Goal: Task Accomplishment & Management: Manage account settings

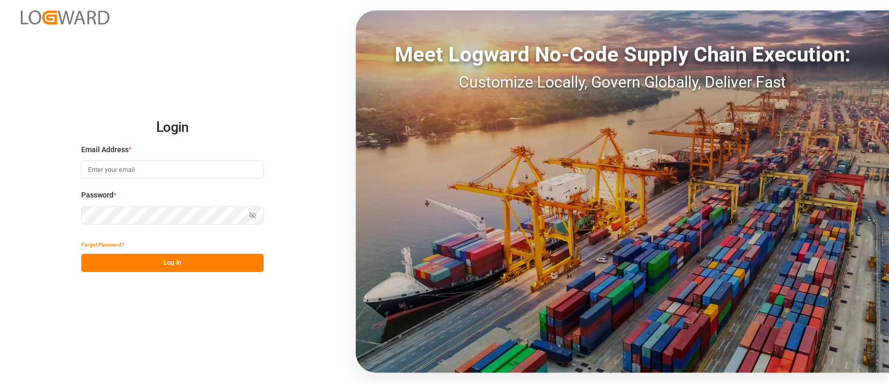
click at [186, 156] on div "Email Address *" at bounding box center [172, 167] width 182 height 46
click at [195, 169] on input at bounding box center [172, 169] width 182 height 18
type input "[PERSON_NAME][EMAIL_ADDRESS][PERSON_NAME][DOMAIN_NAME]"
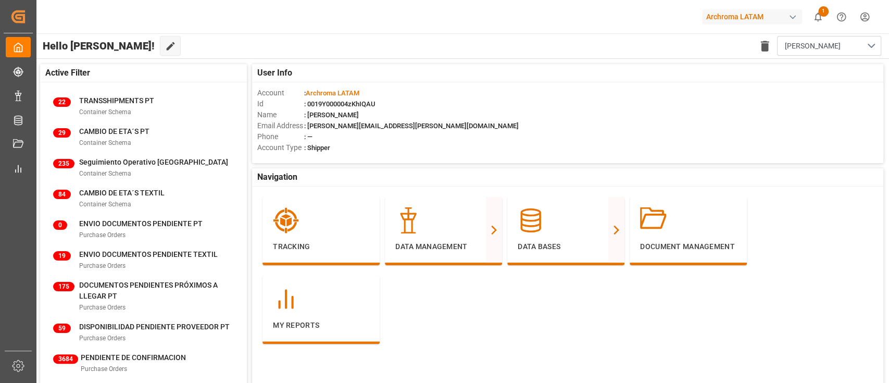
click at [528, 144] on div "Account Type : Shipper" at bounding box center [567, 147] width 621 height 11
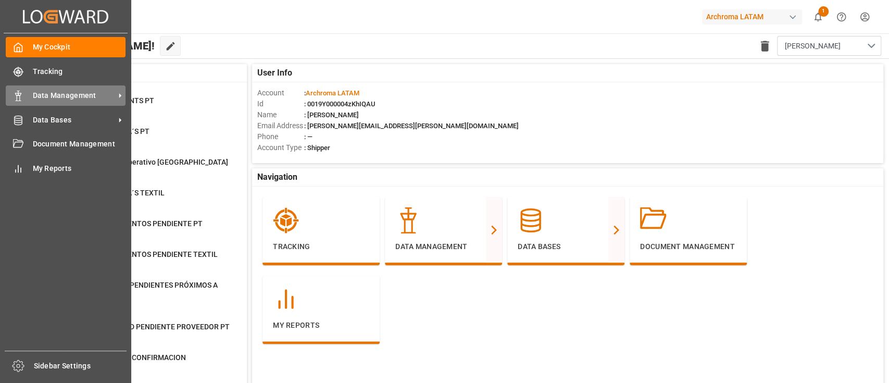
click at [9, 94] on div at bounding box center [15, 95] width 18 height 11
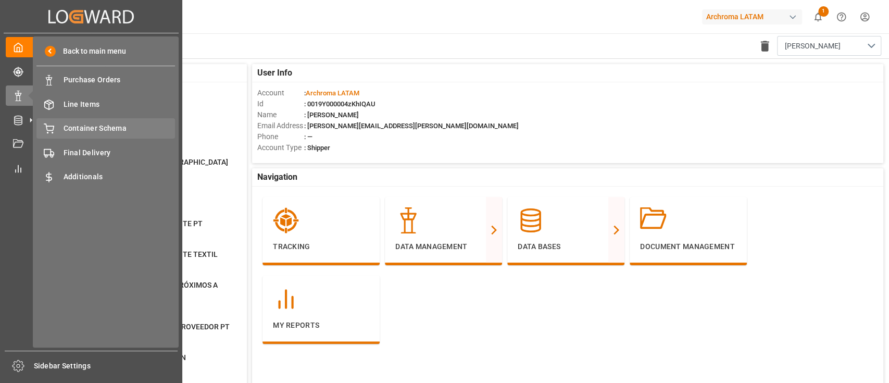
click at [105, 137] on div "Container Schema Container Schema" at bounding box center [105, 128] width 138 height 20
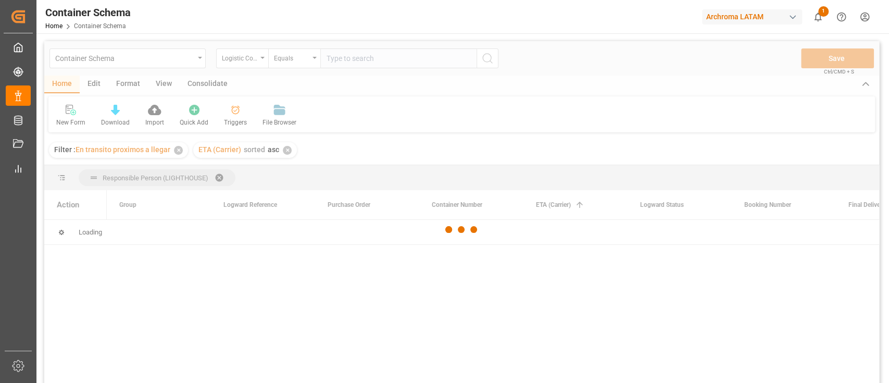
click at [179, 151] on div "✕" at bounding box center [178, 150] width 9 height 9
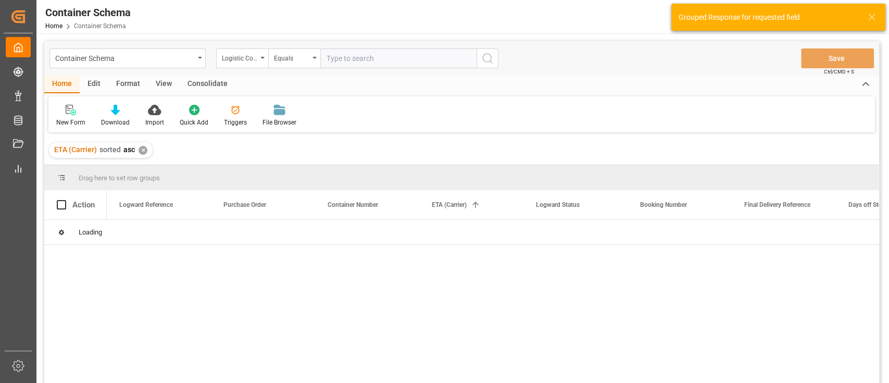
click at [138, 148] on div "✕" at bounding box center [142, 150] width 9 height 9
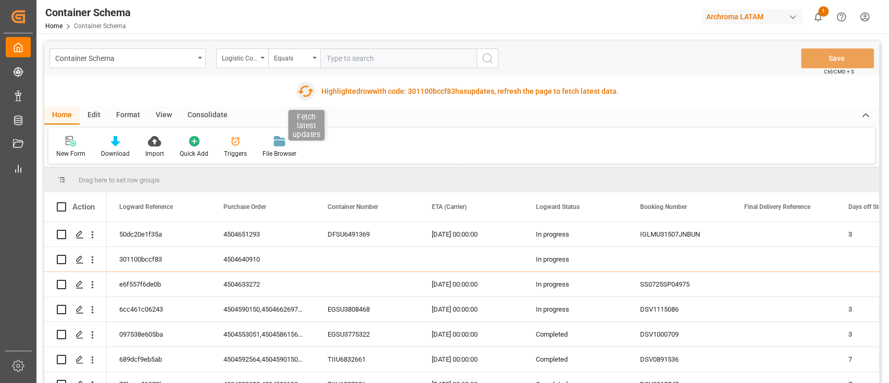
click at [308, 90] on icon "button" at bounding box center [306, 90] width 16 height 11
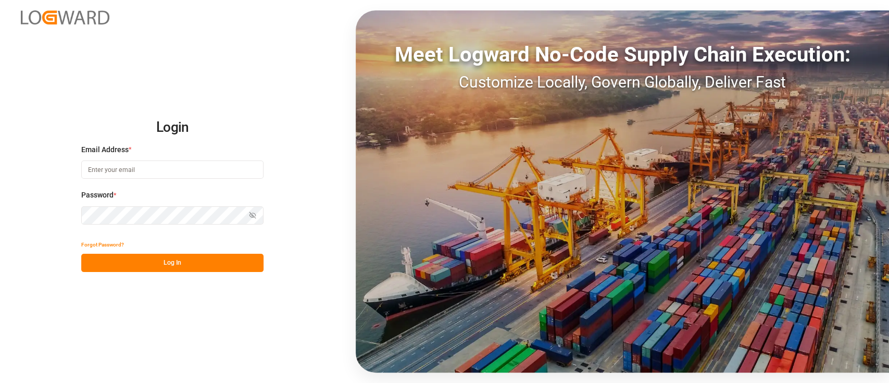
click at [191, 178] on input at bounding box center [172, 169] width 182 height 18
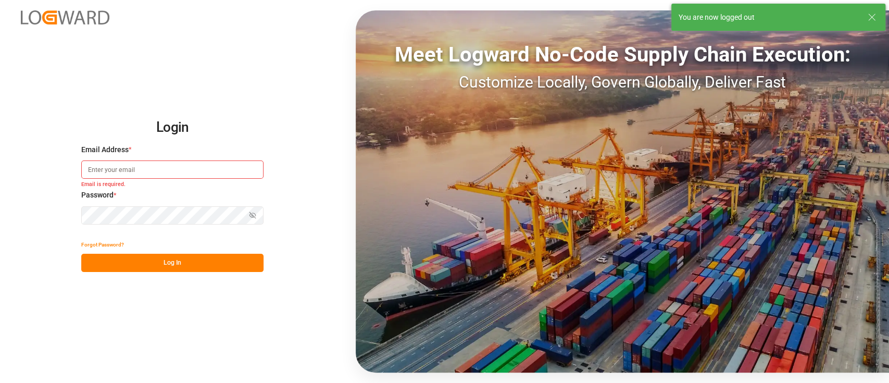
type input "[PERSON_NAME][EMAIL_ADDRESS][PERSON_NAME][DOMAIN_NAME]"
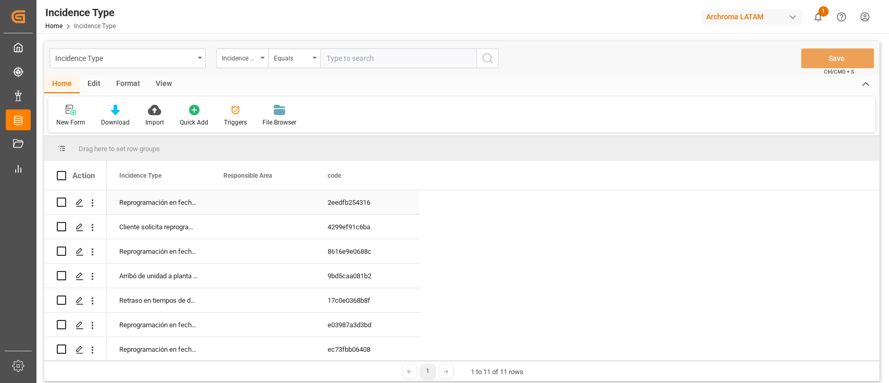
scroll to position [3, 0]
click at [211, 181] on div "Responsible Area" at bounding box center [263, 175] width 104 height 29
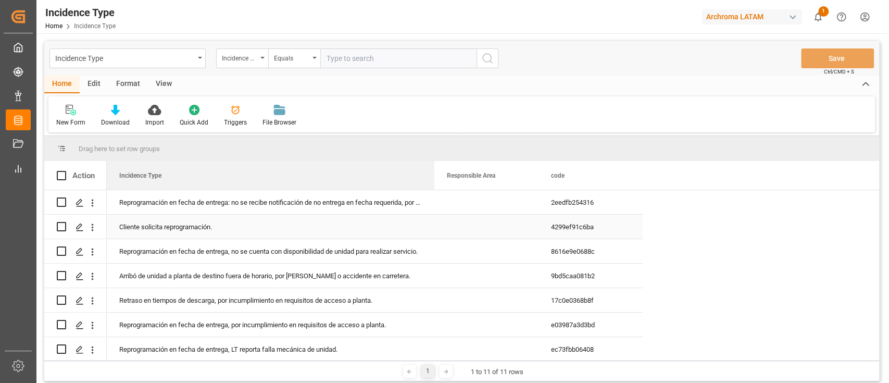
drag, startPoint x: 210, startPoint y: 182, endPoint x: 434, endPoint y: 217, distance: 226.0
click at [434, 217] on div "Action Incidence Type Responsible Area code" at bounding box center [461, 260] width 835 height 199
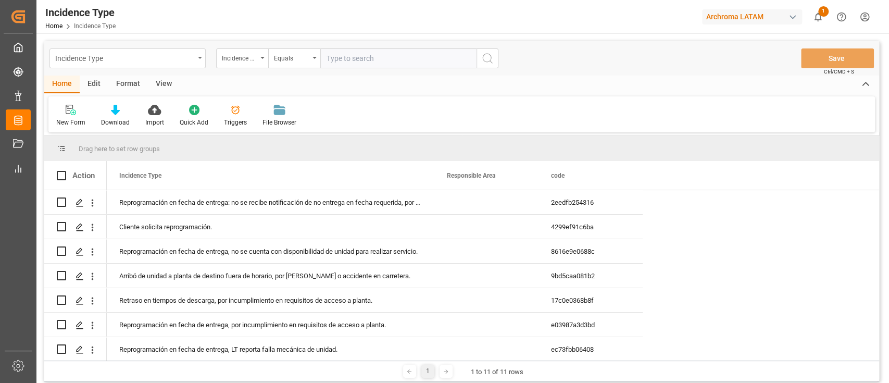
click at [196, 53] on div "Incidence Type" at bounding box center [127, 58] width 156 height 20
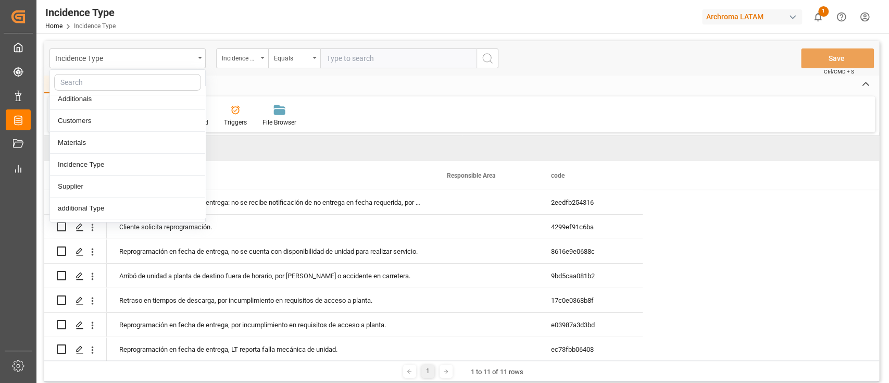
scroll to position [138, 0]
click at [150, 149] on div "Incidence Type" at bounding box center [127, 143] width 155 height 22
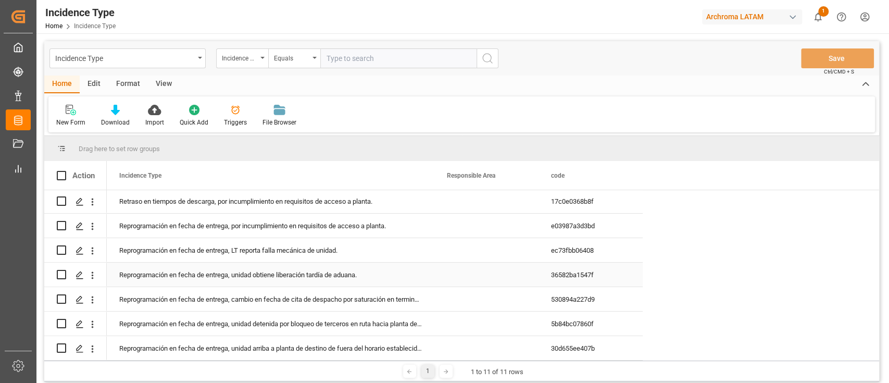
scroll to position [0, 0]
click at [183, 62] on div "Incidence Type" at bounding box center [124, 57] width 139 height 13
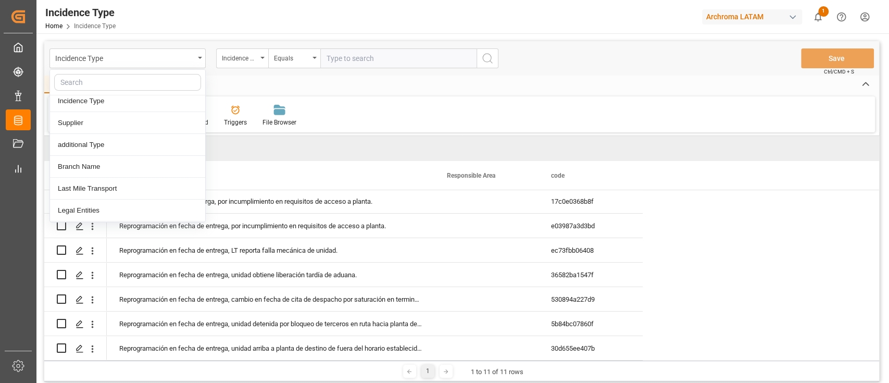
scroll to position [200, 0]
click at [157, 123] on div "additional Type" at bounding box center [127, 125] width 155 height 22
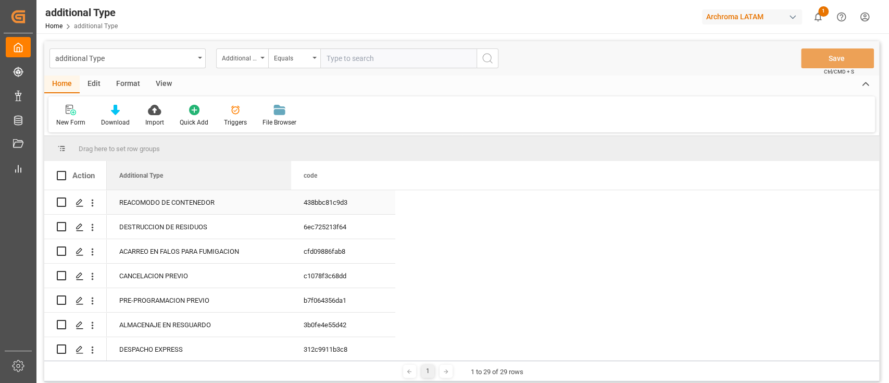
drag, startPoint x: 208, startPoint y: 178, endPoint x: 283, endPoint y: 205, distance: 79.9
click at [283, 205] on div "Action Additional Type code" at bounding box center [461, 260] width 835 height 199
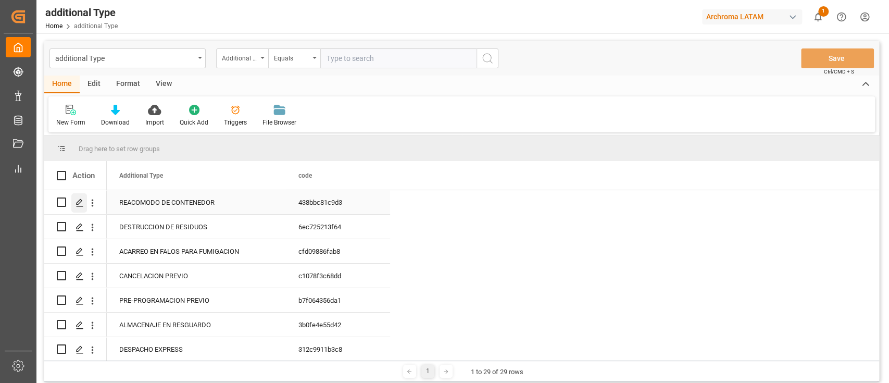
click at [78, 210] on div "Press SPACE to select this row." at bounding box center [79, 202] width 16 height 19
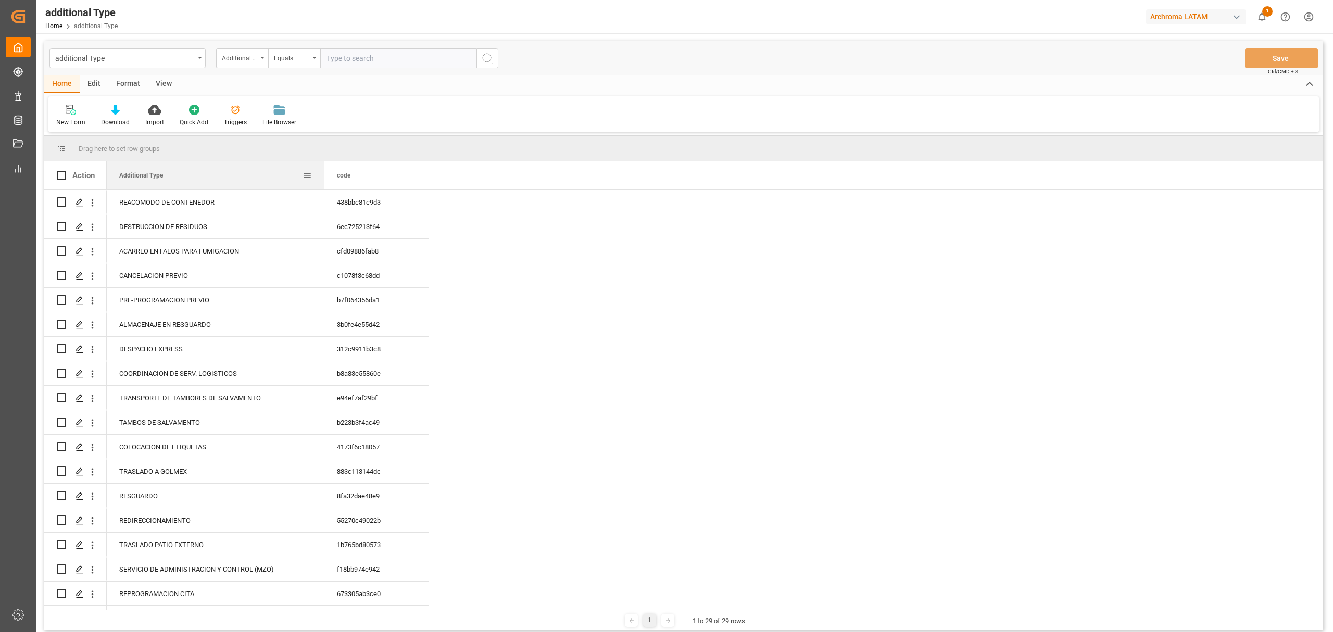
drag, startPoint x: 210, startPoint y: 183, endPoint x: 324, endPoint y: 184, distance: 113.5
click at [324, 184] on div at bounding box center [324, 175] width 4 height 29
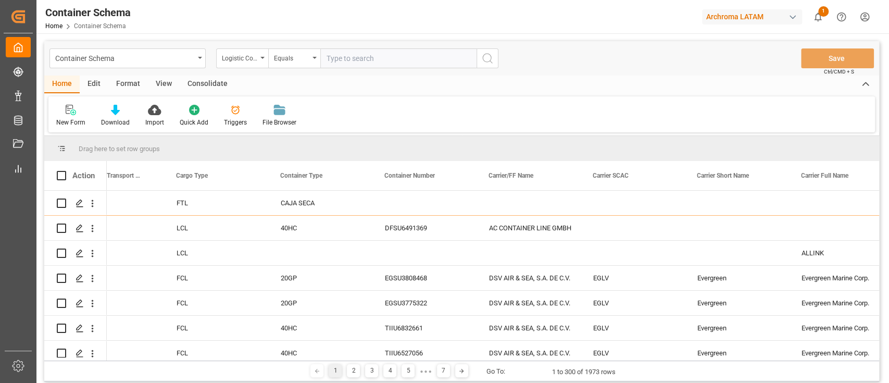
click at [870, 10] on html "Created by potrace 1.15, written by Peter Selinger 2001-2017 Created by potrace…" at bounding box center [444, 191] width 889 height 383
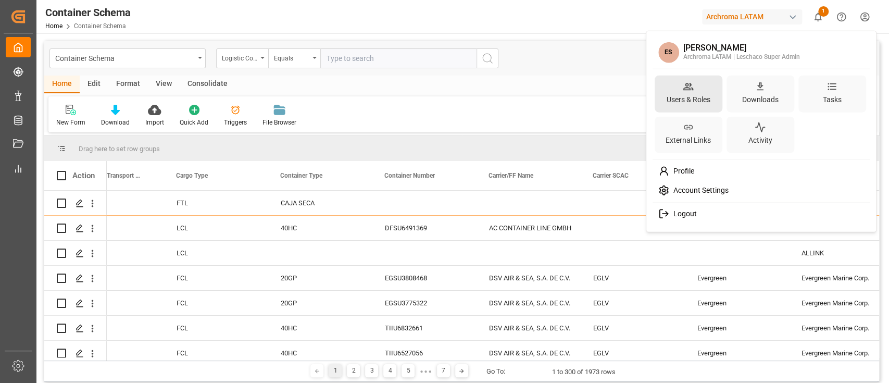
click at [696, 98] on div "Users & Roles" at bounding box center [688, 99] width 48 height 15
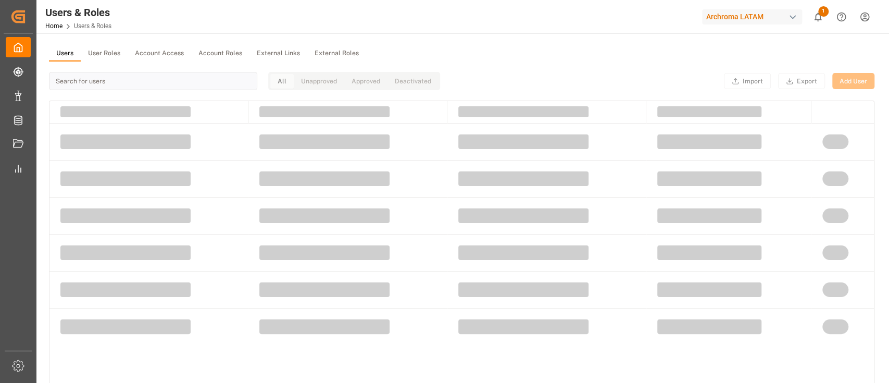
drag, startPoint x: 372, startPoint y: 104, endPoint x: 372, endPoint y: 98, distance: 6.2
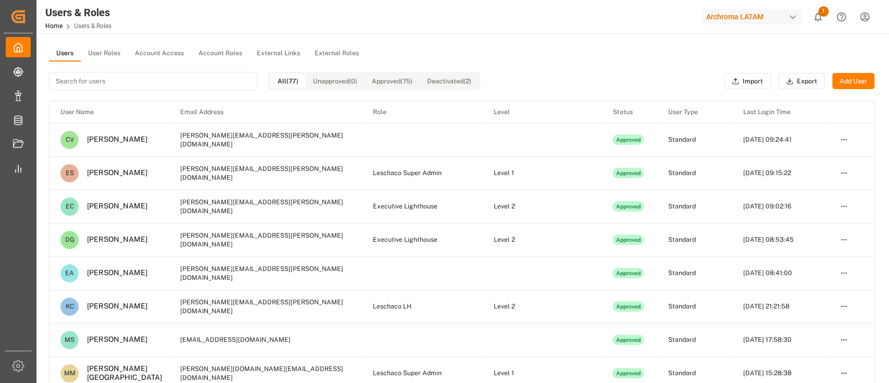
drag, startPoint x: 372, startPoint y: 98, endPoint x: 466, endPoint y: 31, distance: 115.8
click at [466, 31] on div "Users & Roles Home Users & Roles Archroma LATAM 1 Notifications Only show unrea…" at bounding box center [459, 16] width 860 height 33
click at [98, 48] on button "User Roles" at bounding box center [104, 54] width 47 height 16
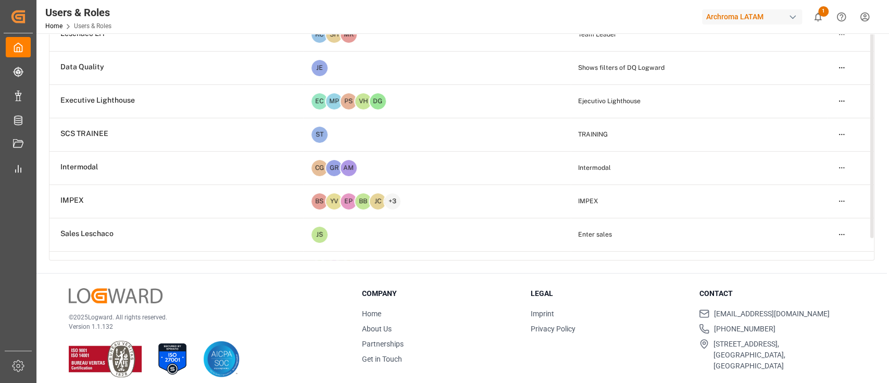
scroll to position [69, 0]
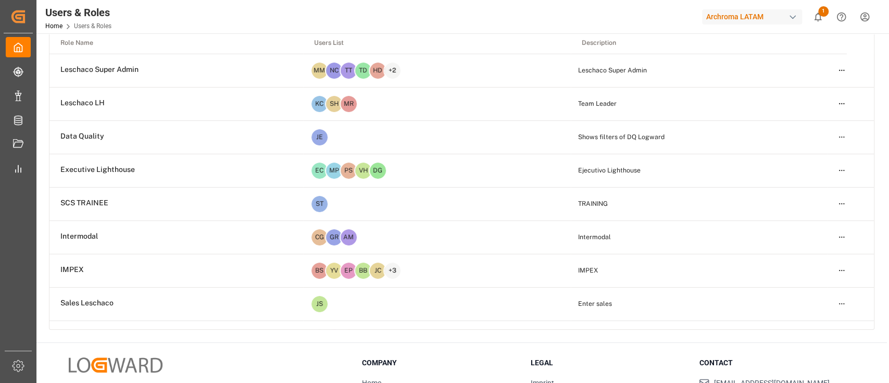
drag, startPoint x: 888, startPoint y: 80, endPoint x: 483, endPoint y: 173, distance: 415.0
click at [483, 173] on div "EC MP PS VH DG" at bounding box center [437, 170] width 254 height 18
click at [841, 165] on html "Created by potrace 1.15, written by Peter Selinger 2001-2017 Created by potrace…" at bounding box center [444, 191] width 889 height 383
click at [820, 191] on div "Edit" at bounding box center [820, 189] width 54 height 15
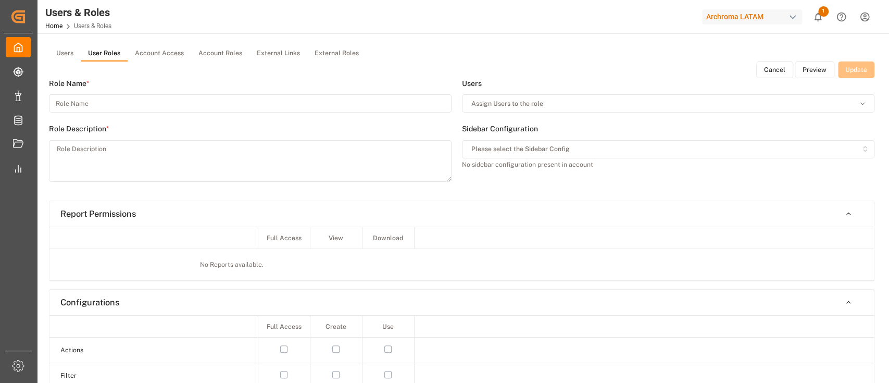
type input "Executive Lighthouse"
type textarea "Ejecutivo Lighthouse"
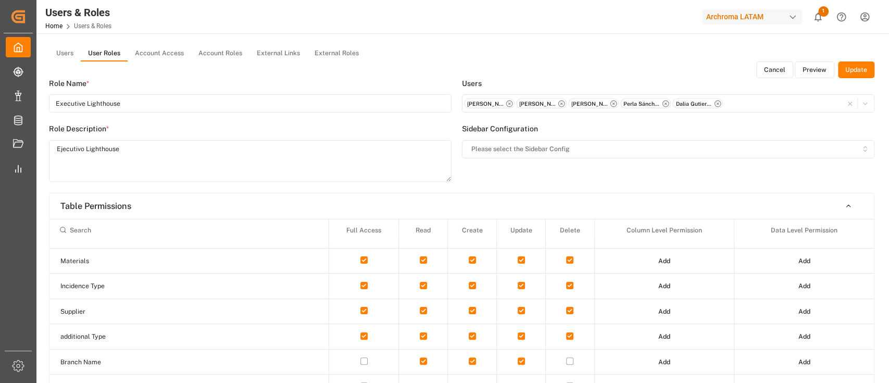
click at [815, 77] on button "Preview" at bounding box center [814, 69] width 40 height 17
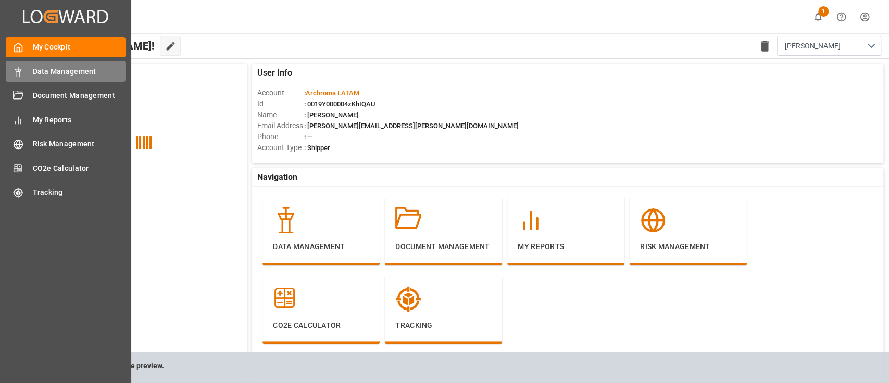
click at [73, 81] on div "Data Management Data Management" at bounding box center [66, 71] width 120 height 20
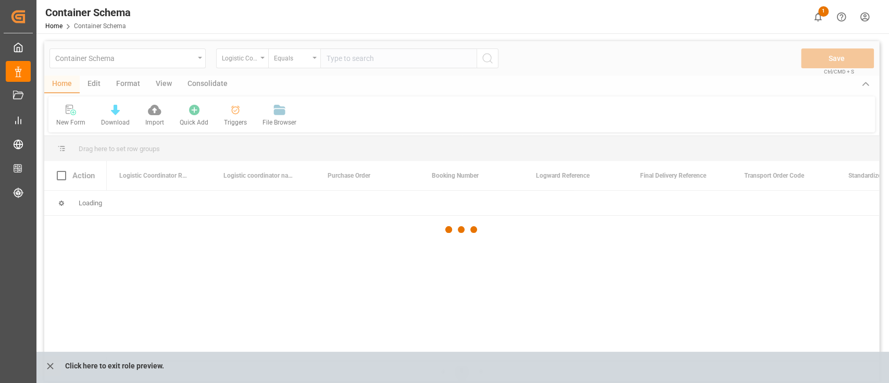
click at [191, 56] on div at bounding box center [461, 229] width 835 height 376
click at [192, 58] on div at bounding box center [461, 229] width 835 height 376
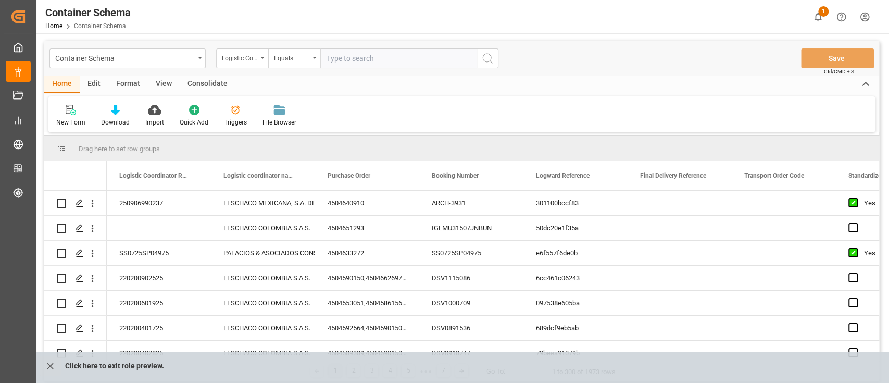
click at [192, 59] on div "Container Schema" at bounding box center [124, 57] width 139 height 13
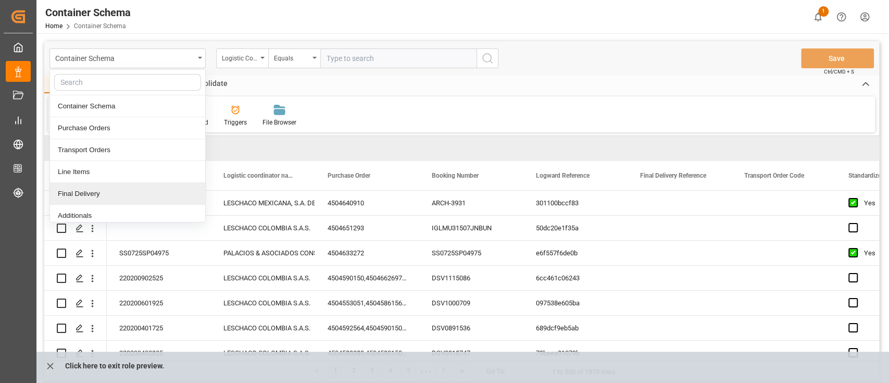
click at [115, 190] on div "Final Delivery" at bounding box center [127, 194] width 155 height 22
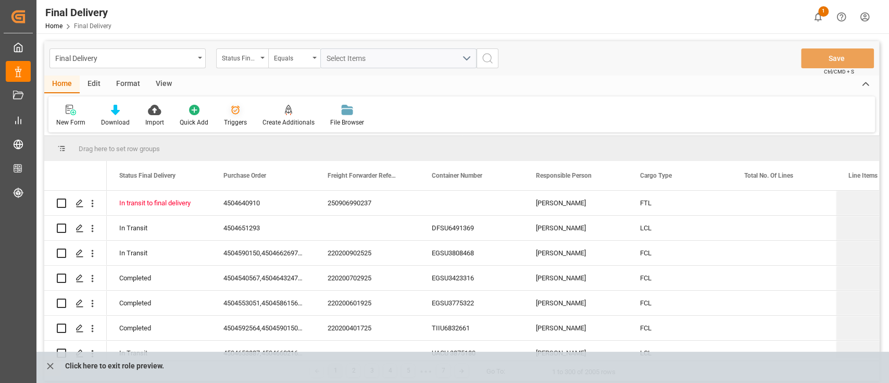
click at [236, 115] on icon at bounding box center [235, 110] width 10 height 10
drag, startPoint x: 448, startPoint y: 194, endPoint x: 425, endPoint y: 110, distance: 87.0
click at [425, 110] on div "New Form Download Import Quick Add Triggers Create Additionals File Browser" at bounding box center [461, 114] width 826 height 36
click at [42, 363] on button "close role preview" at bounding box center [50, 366] width 21 height 20
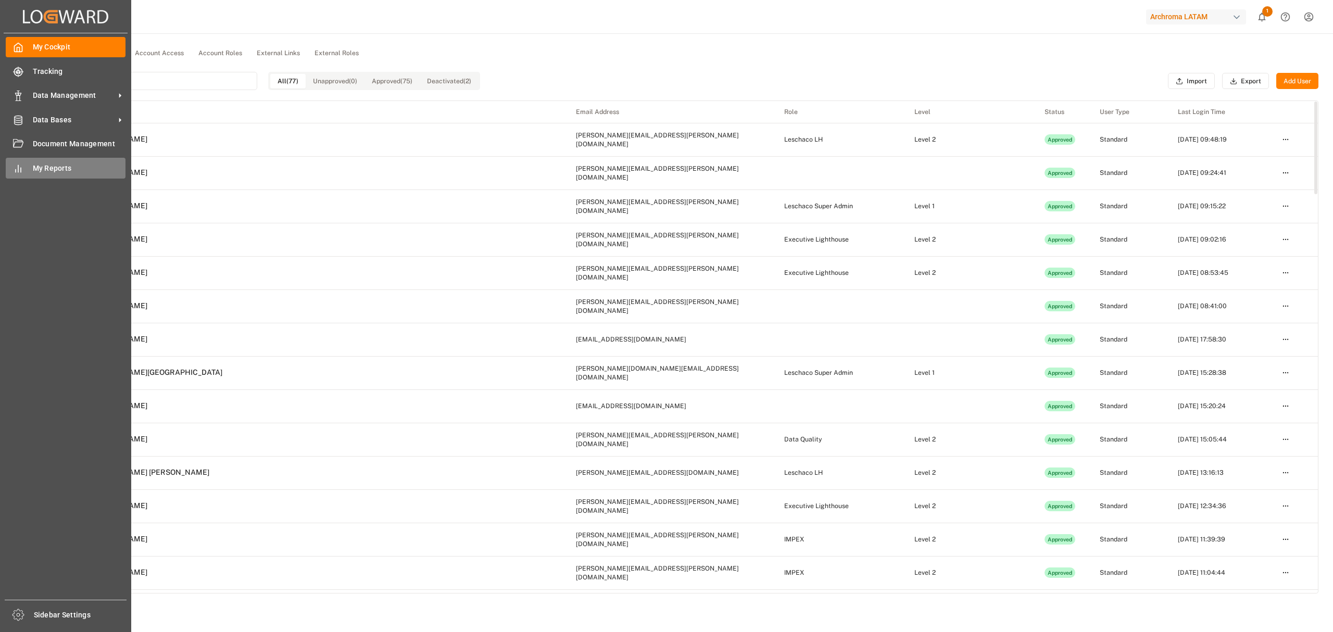
click at [10, 171] on div at bounding box center [15, 168] width 18 height 11
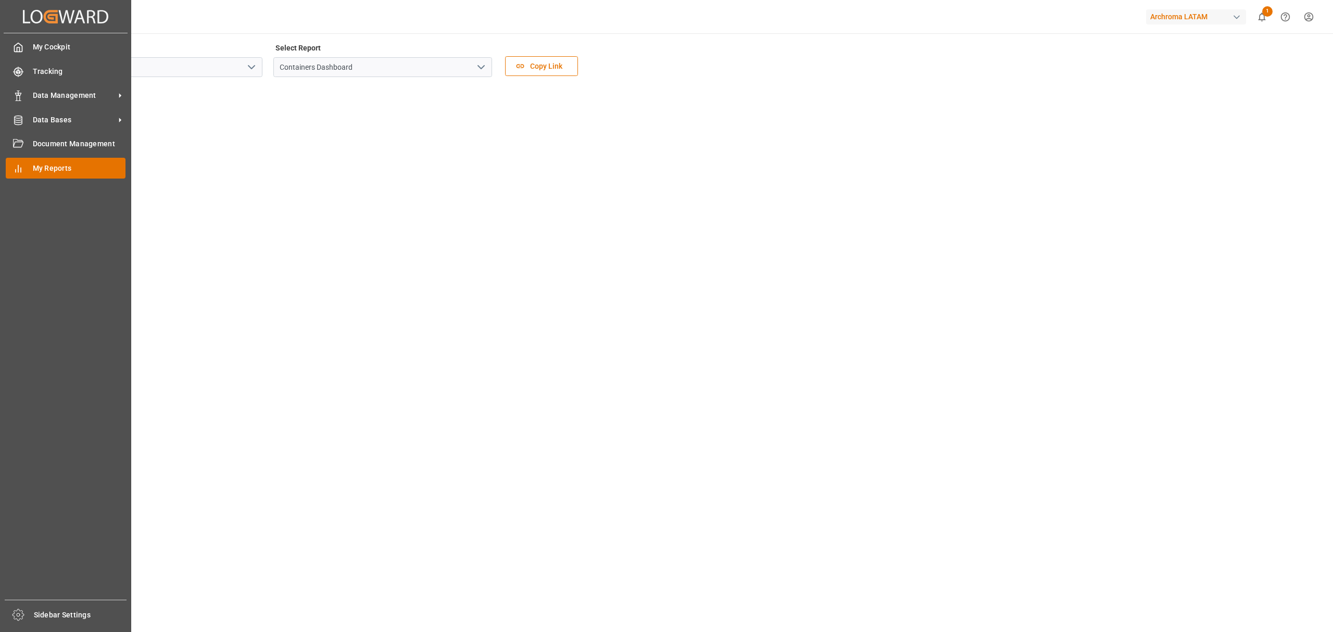
click at [48, 163] on span "My Reports" at bounding box center [79, 168] width 93 height 11
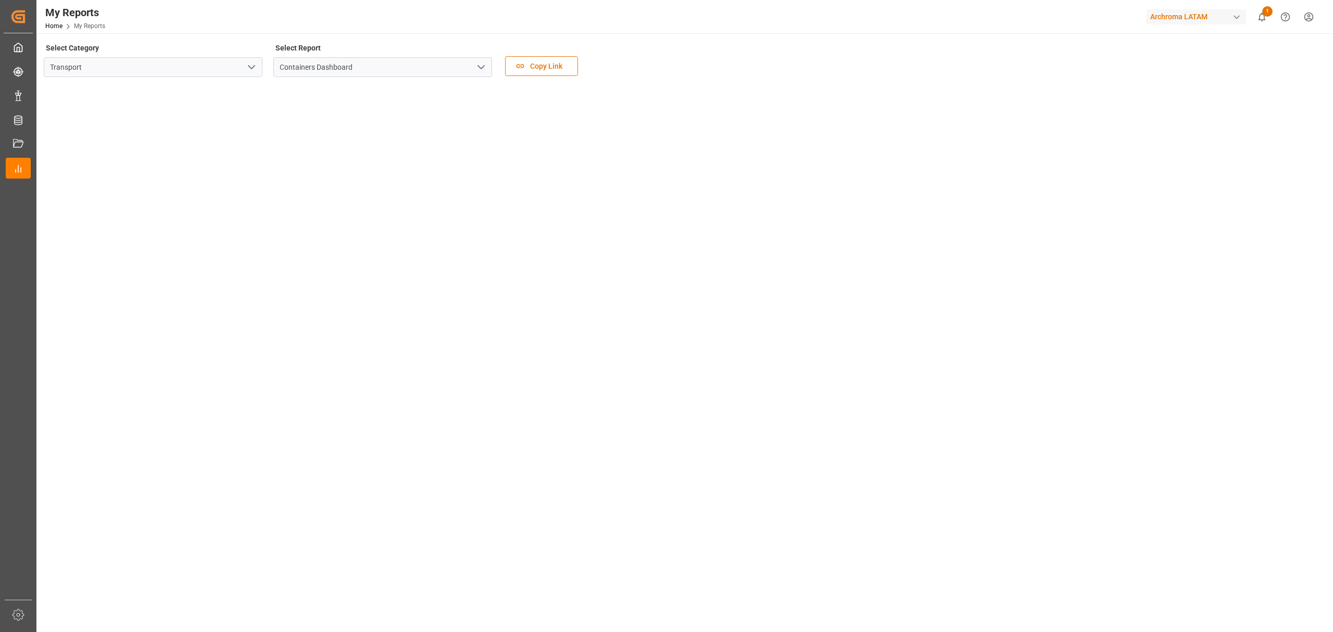
click at [250, 64] on icon "open menu" at bounding box center [251, 67] width 12 height 12
click at [245, 109] on div "Sourcing" at bounding box center [153, 113] width 218 height 23
click at [483, 72] on icon "open menu" at bounding box center [481, 67] width 12 height 12
click at [245, 65] on icon "open menu" at bounding box center [251, 67] width 12 height 12
click at [233, 90] on div "Transport" at bounding box center [153, 90] width 218 height 23
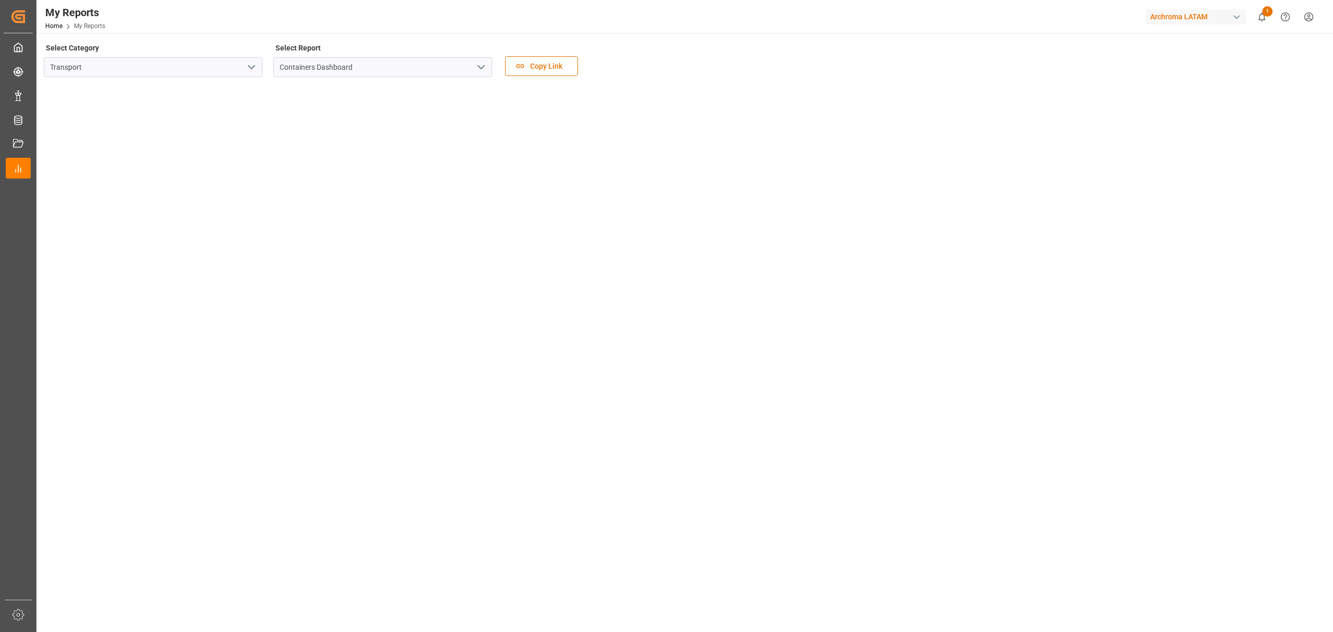
click at [479, 65] on icon "open menu" at bounding box center [481, 67] width 12 height 12
click at [446, 110] on div "Last Mile Dashboard" at bounding box center [383, 113] width 218 height 23
click at [246, 61] on icon "open menu" at bounding box center [251, 67] width 12 height 12
click at [473, 63] on button "open menu" at bounding box center [481, 67] width 16 height 16
click at [469, 88] on div "Containers Dashboard" at bounding box center [383, 90] width 218 height 23
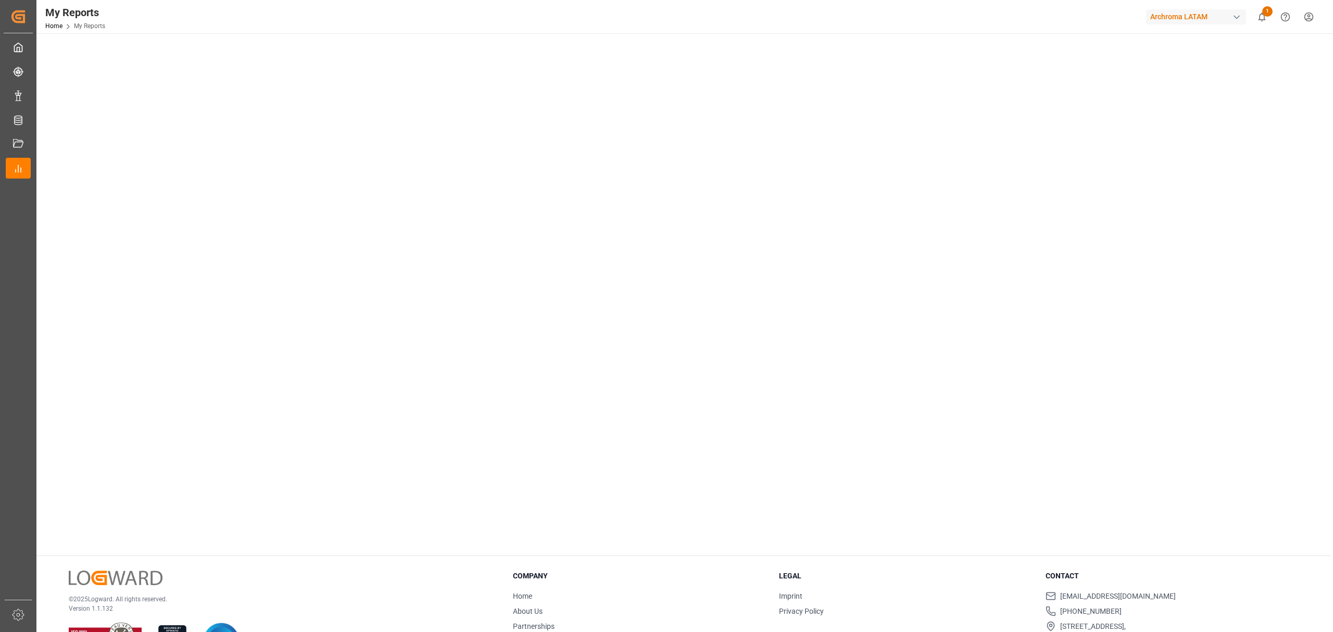
scroll to position [347, 0]
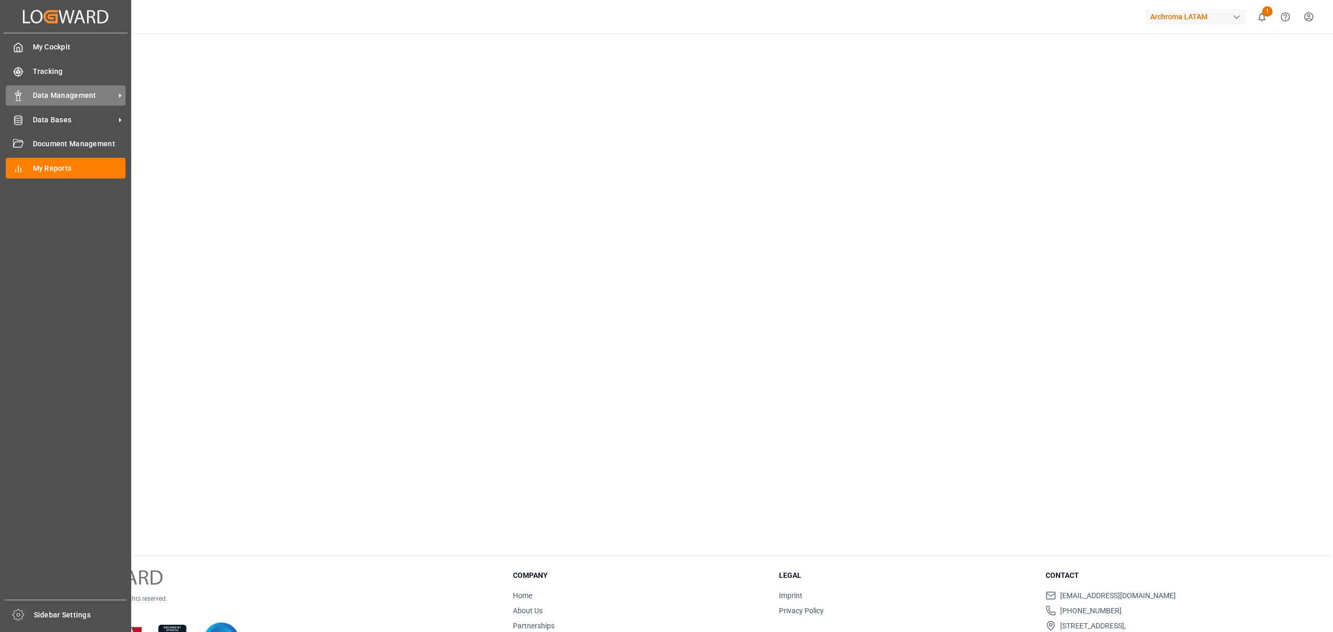
click at [53, 90] on span "Data Management" at bounding box center [74, 95] width 82 height 11
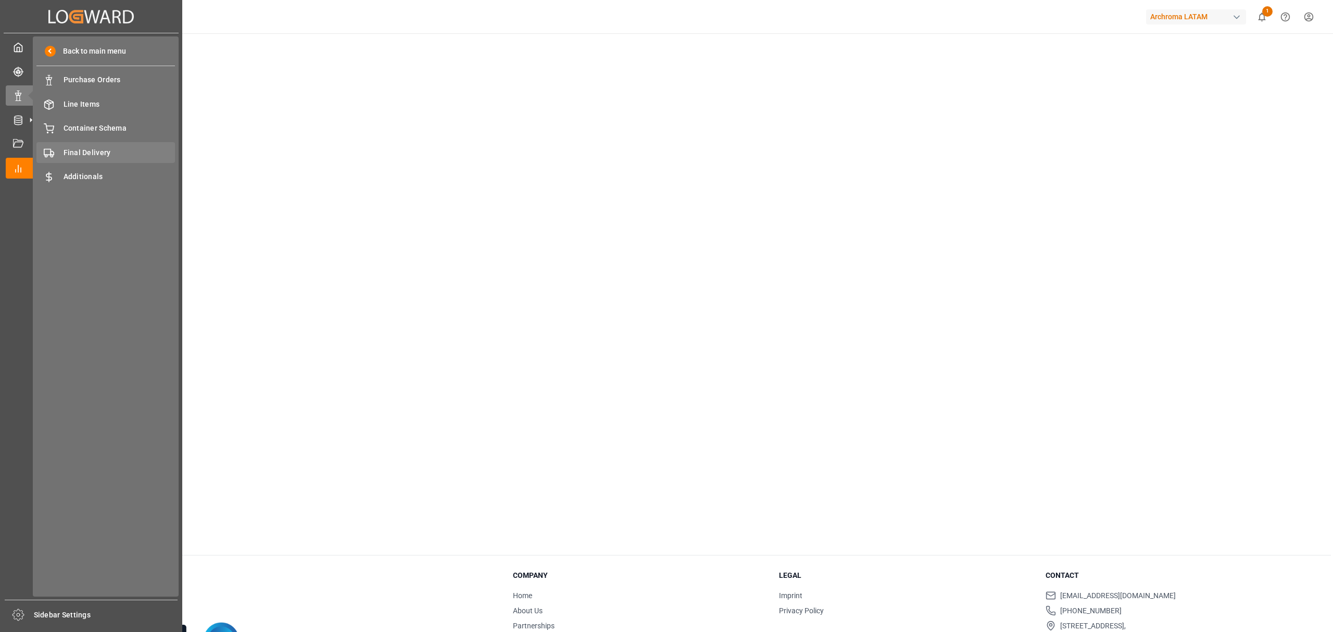
click at [116, 155] on span "Final Delivery" at bounding box center [120, 152] width 112 height 11
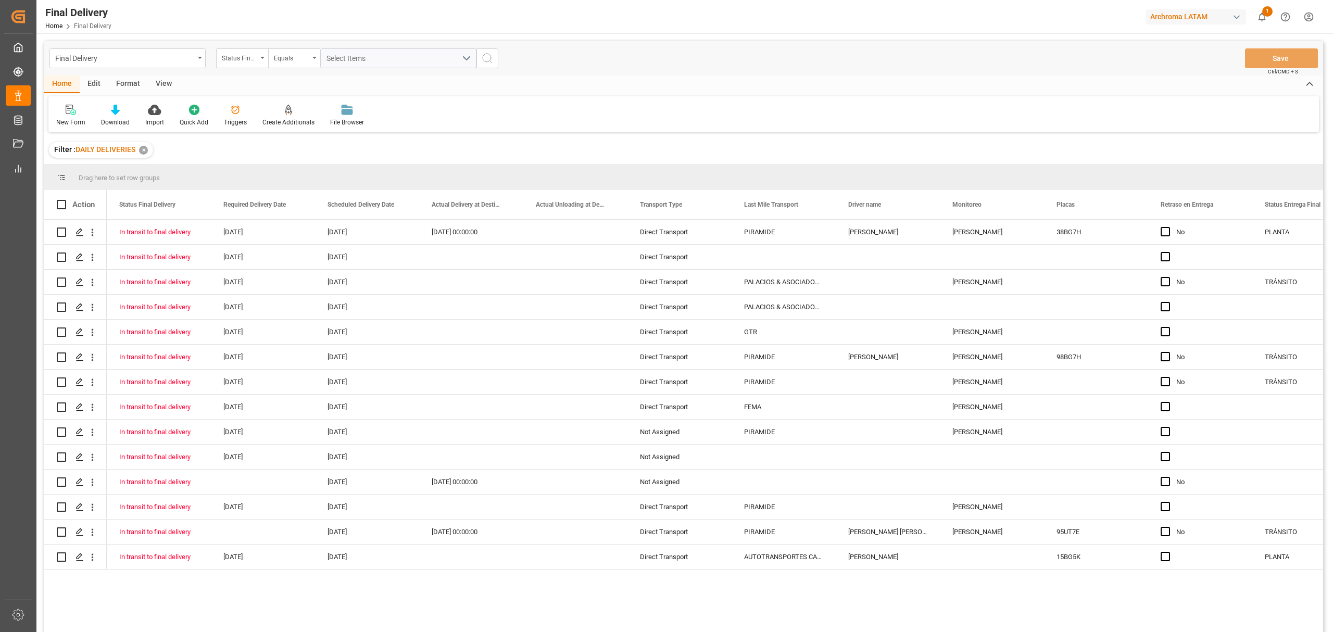
click at [142, 153] on div "✕" at bounding box center [143, 150] width 9 height 9
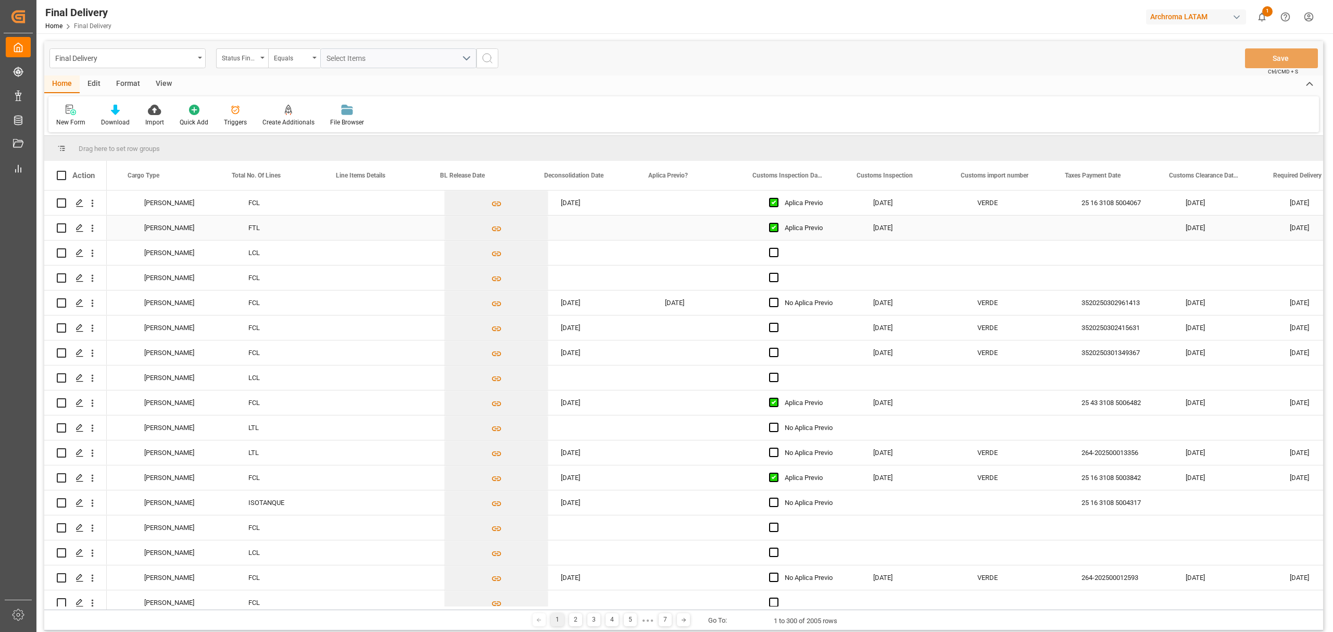
scroll to position [0, 512]
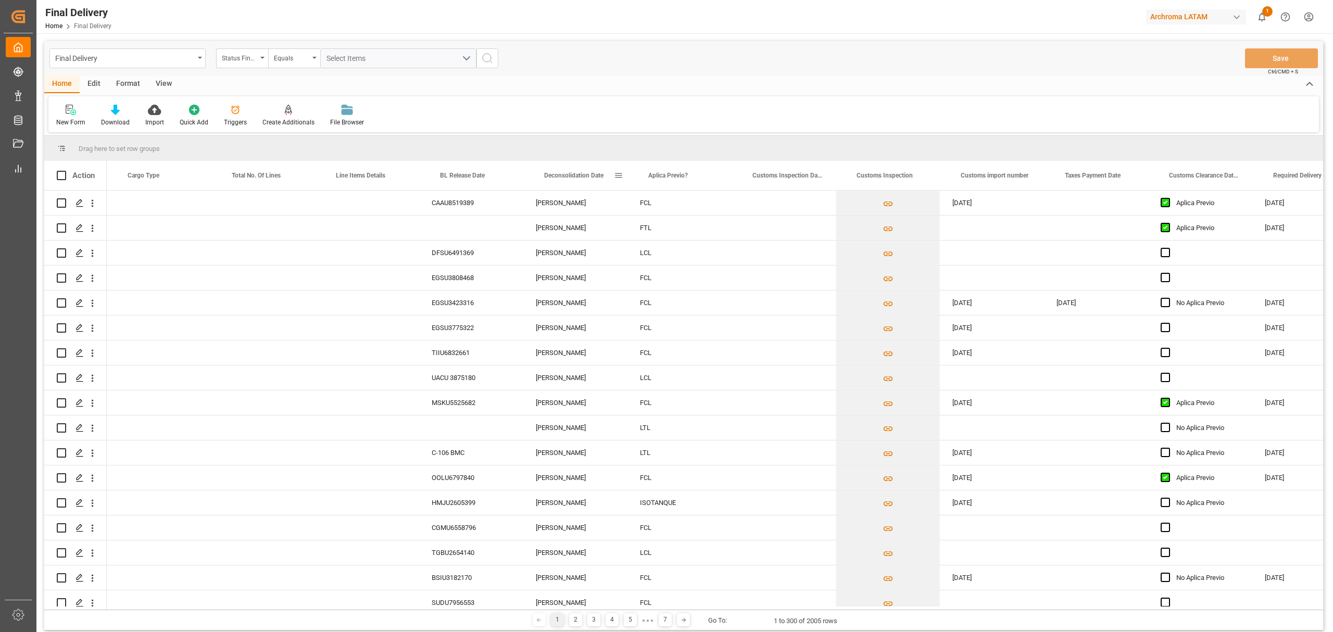
scroll to position [0, 512]
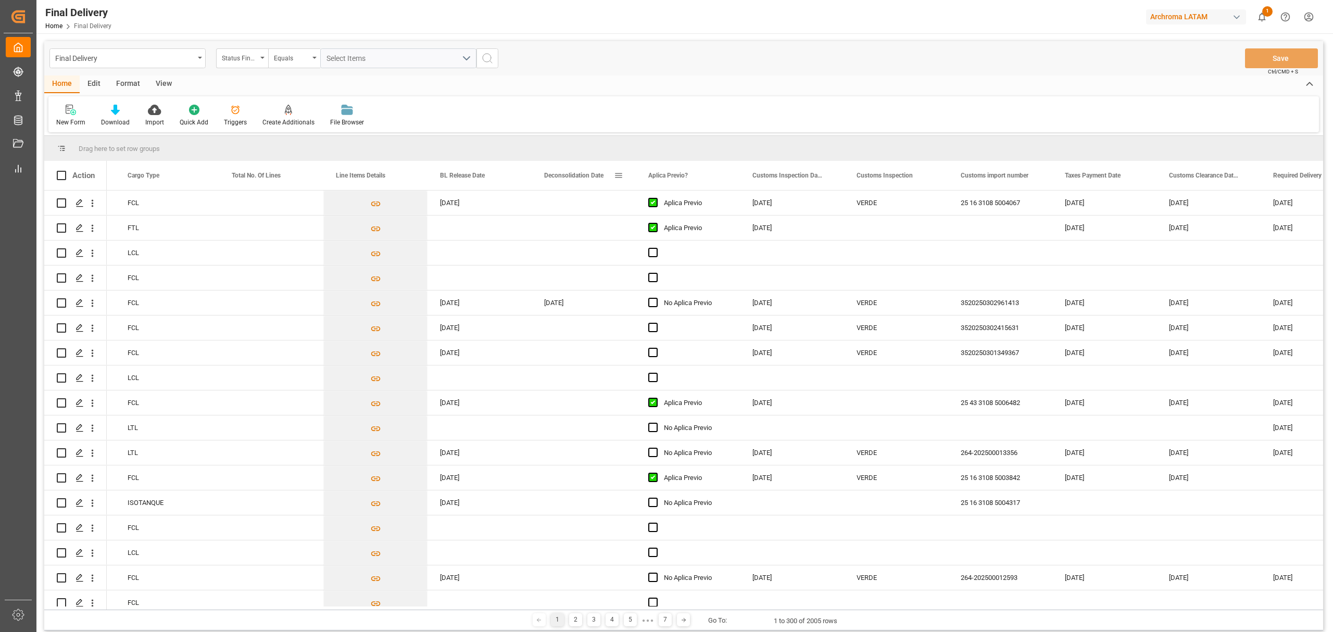
click at [615, 171] on span at bounding box center [618, 175] width 9 height 9
click at [729, 174] on span "columns" at bounding box center [728, 176] width 9 height 9
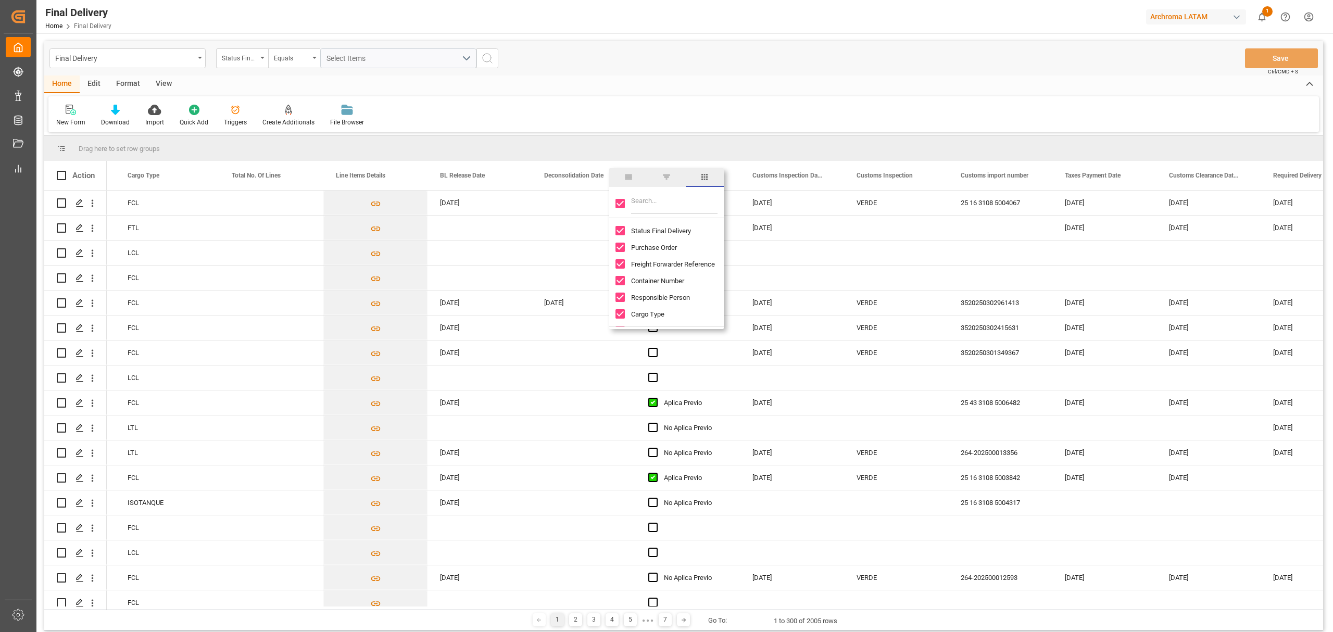
click at [618, 205] on input "Toggle Select All Columns" at bounding box center [619, 203] width 9 height 9
checkbox input "false"
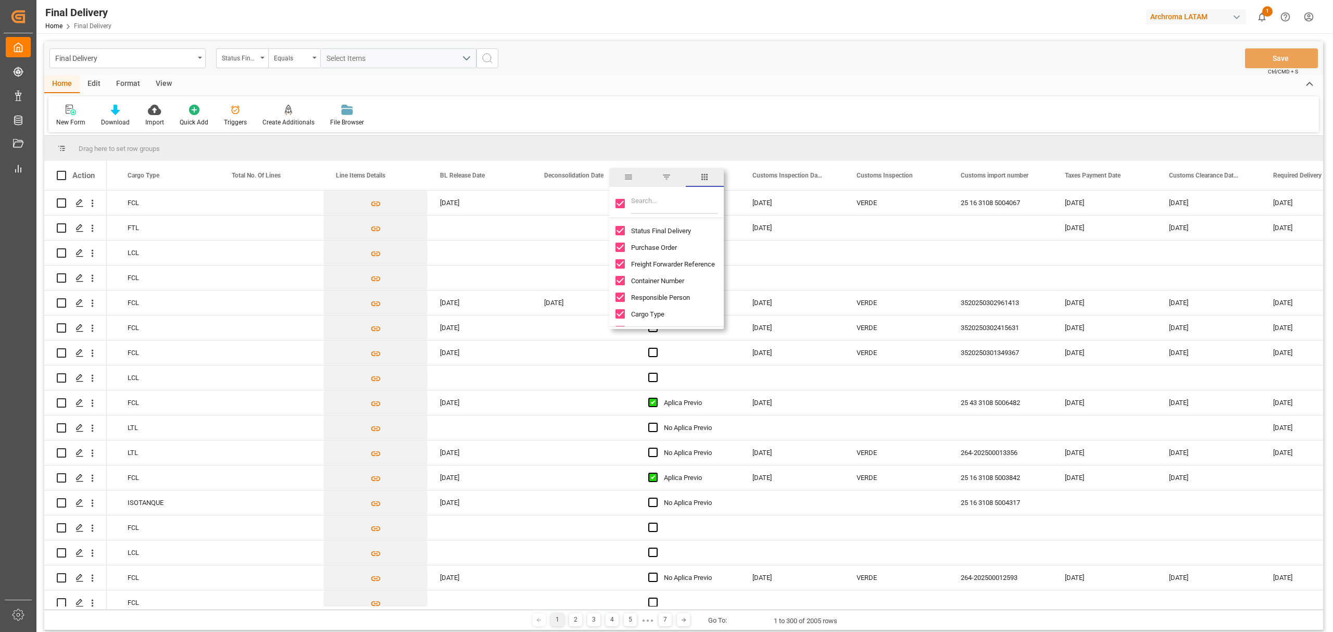
checkbox input "false"
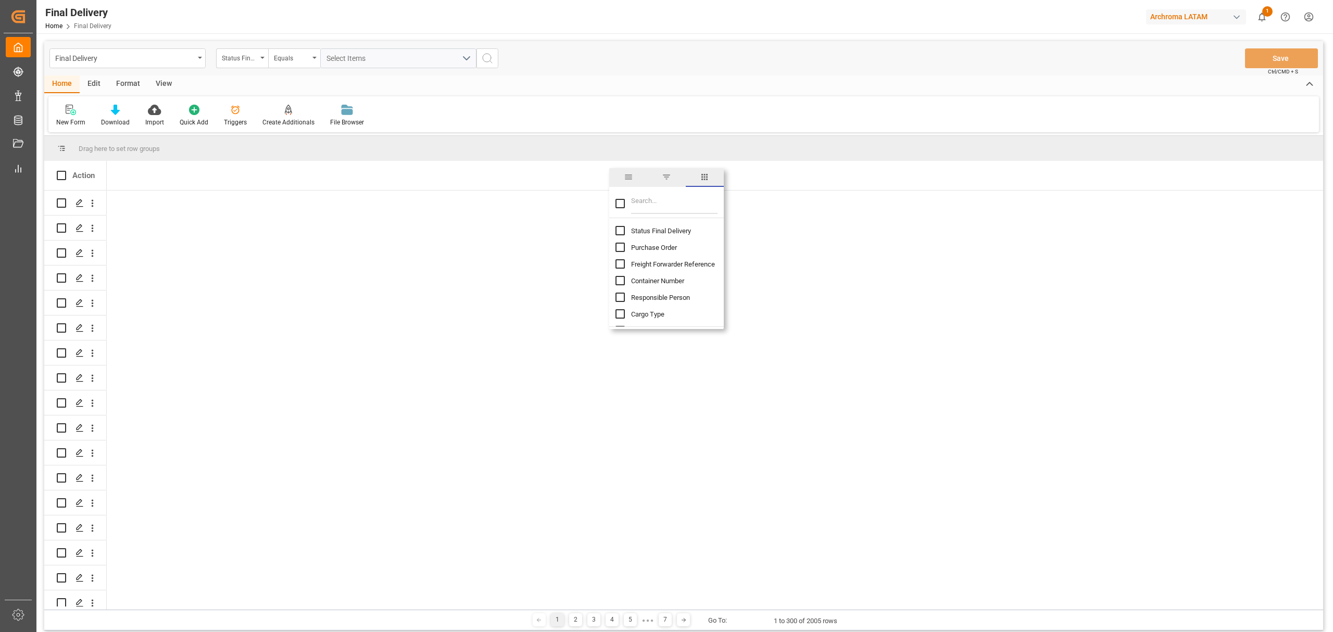
scroll to position [0, 0]
click at [647, 203] on input "Filter Columns Input" at bounding box center [674, 203] width 86 height 21
type input "add"
click at [622, 265] on input "Additional column toggle visibility (hidden)" at bounding box center [619, 263] width 9 height 9
checkbox input "true"
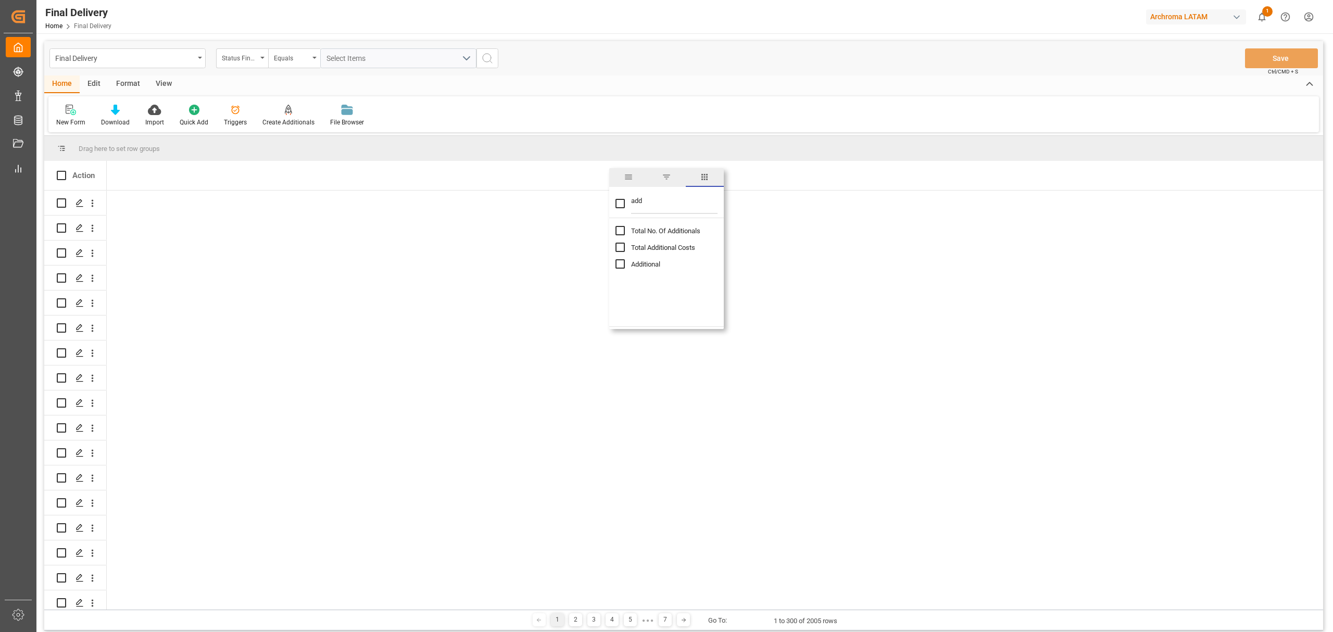
checkbox input "false"
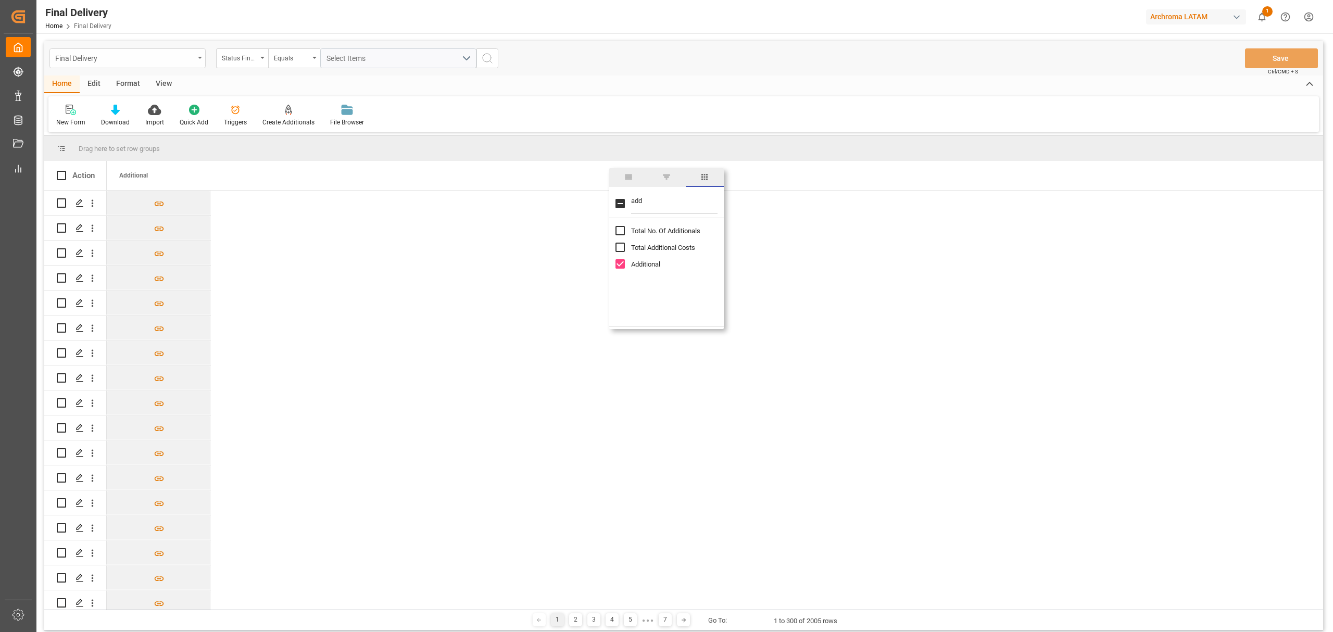
click at [194, 61] on div "Final Delivery" at bounding box center [127, 58] width 156 height 20
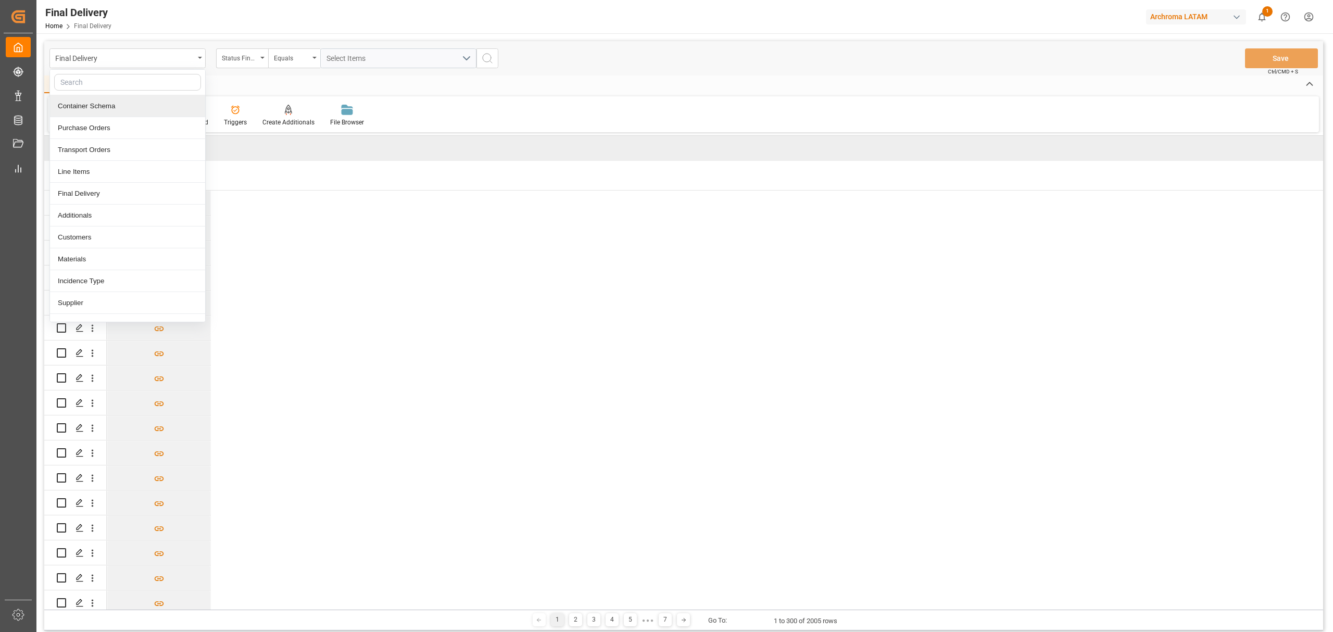
click at [94, 109] on div "Container Schema" at bounding box center [127, 106] width 155 height 22
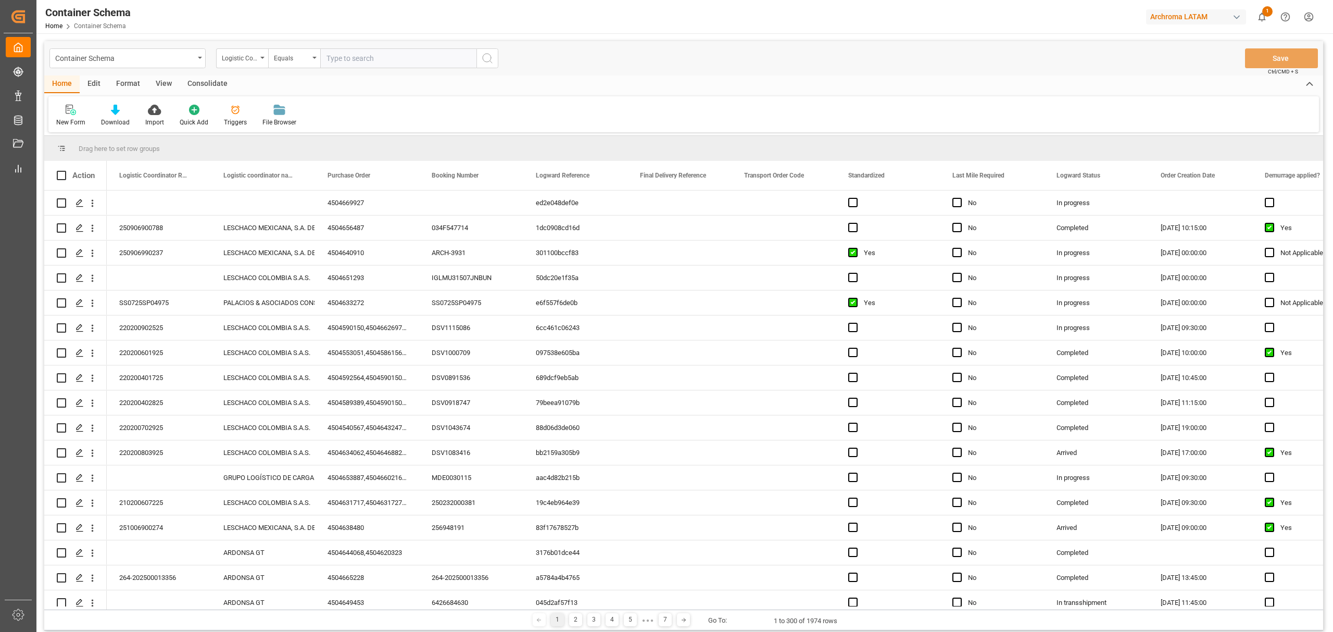
click at [91, 83] on div "Edit" at bounding box center [94, 84] width 29 height 18
click at [67, 83] on div "Home" at bounding box center [61, 84] width 35 height 18
click at [405, 171] on span at bounding box center [401, 175] width 9 height 9
click at [469, 205] on input "Filter Columns Input" at bounding box center [457, 203] width 86 height 21
click at [405, 203] on input "Toggle Select All Columns" at bounding box center [403, 203] width 9 height 9
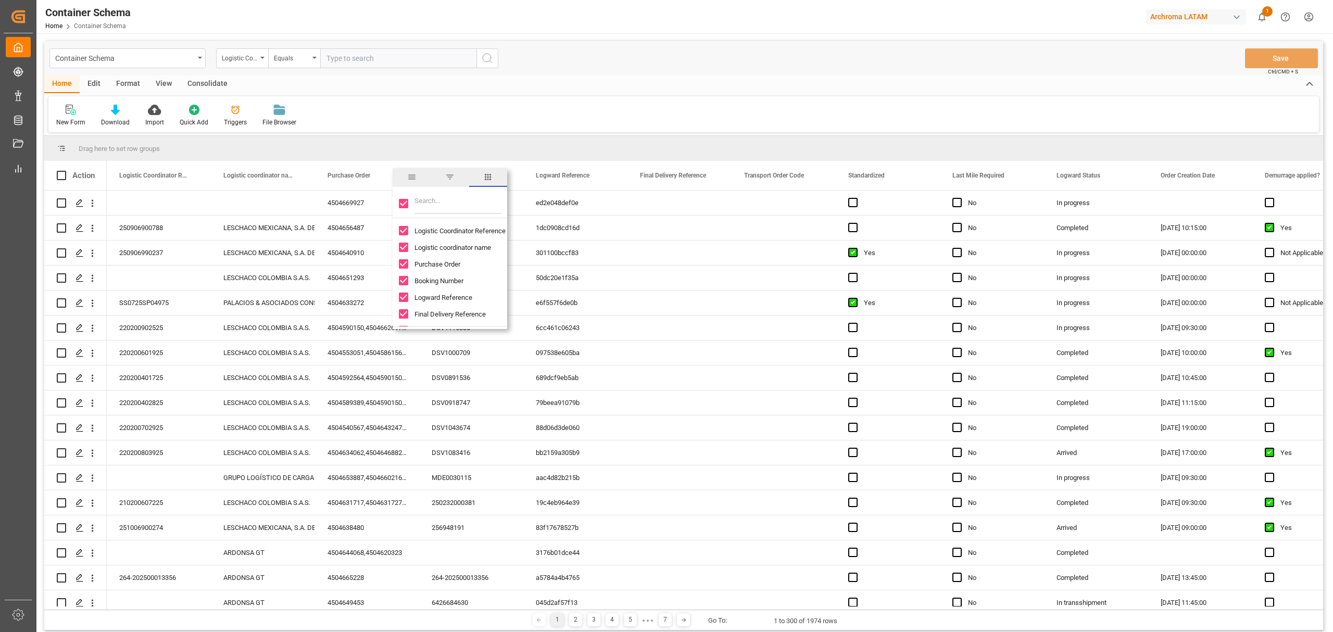
checkbox input "false"
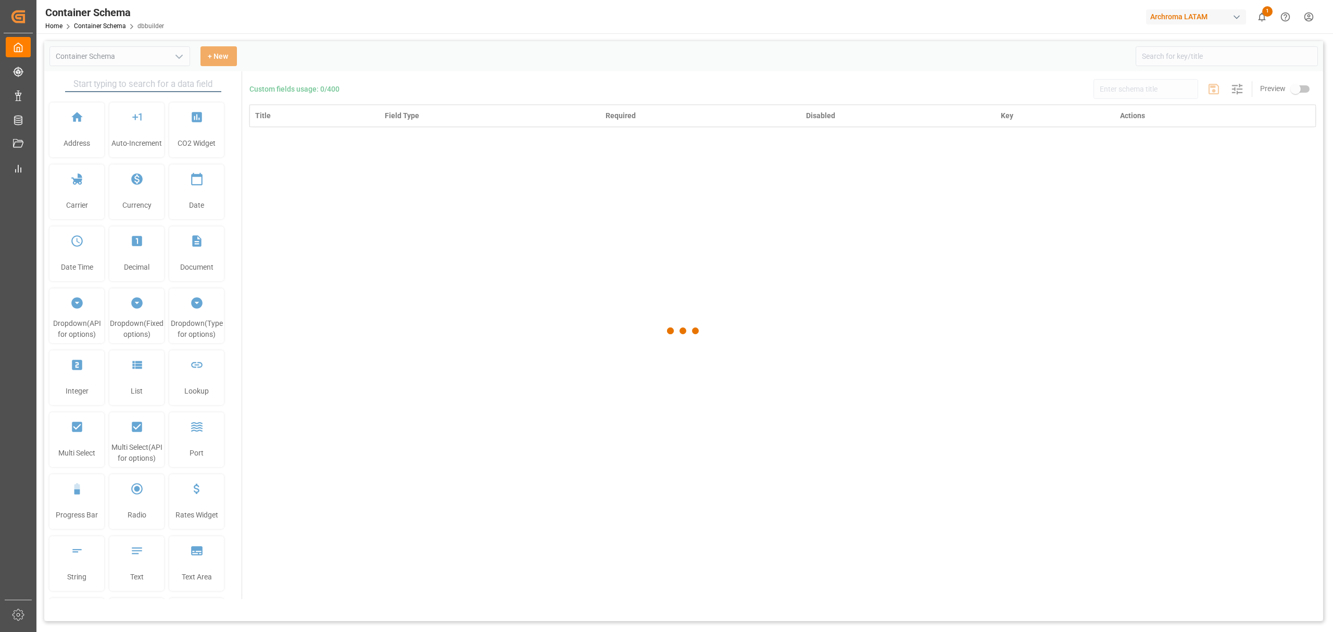
type input "Container Schema"
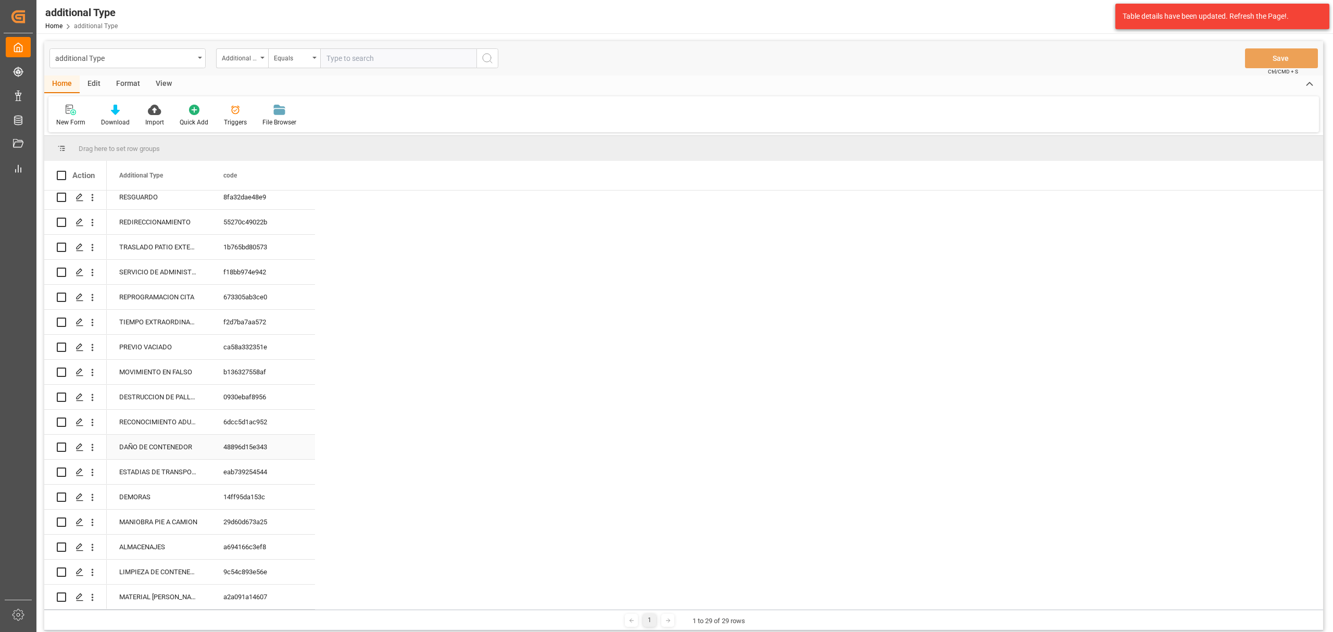
scroll to position [69, 0]
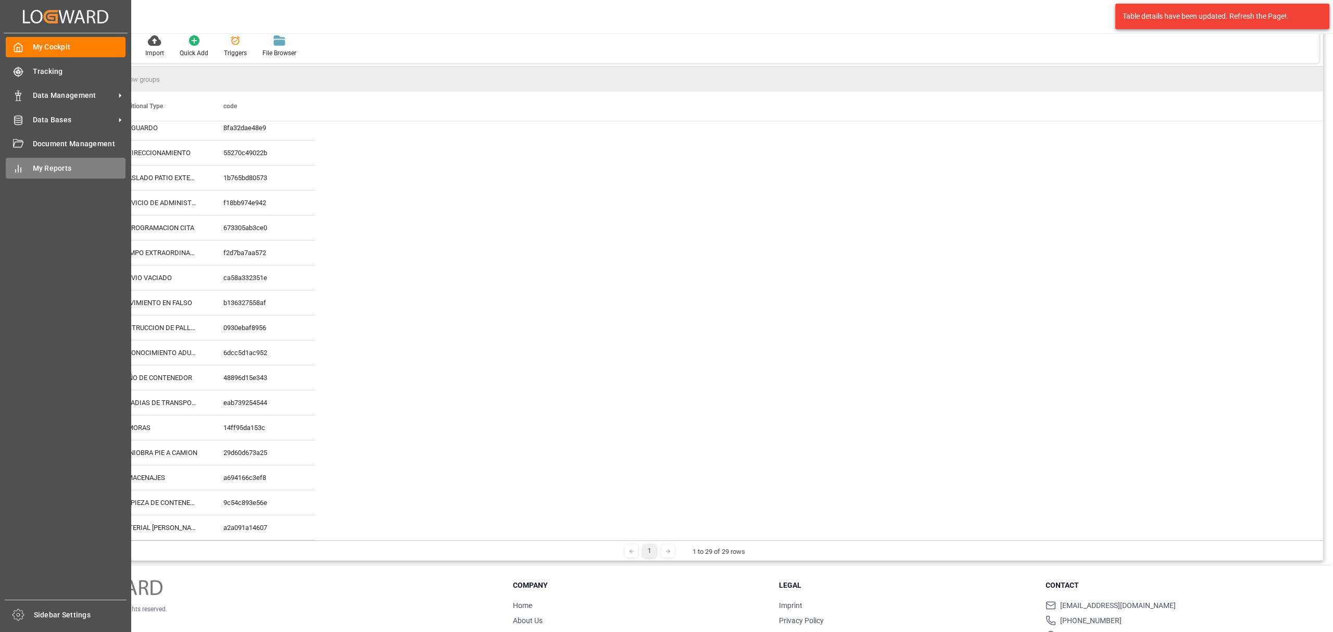
click at [56, 175] on div "My Reports My Reports" at bounding box center [66, 168] width 120 height 20
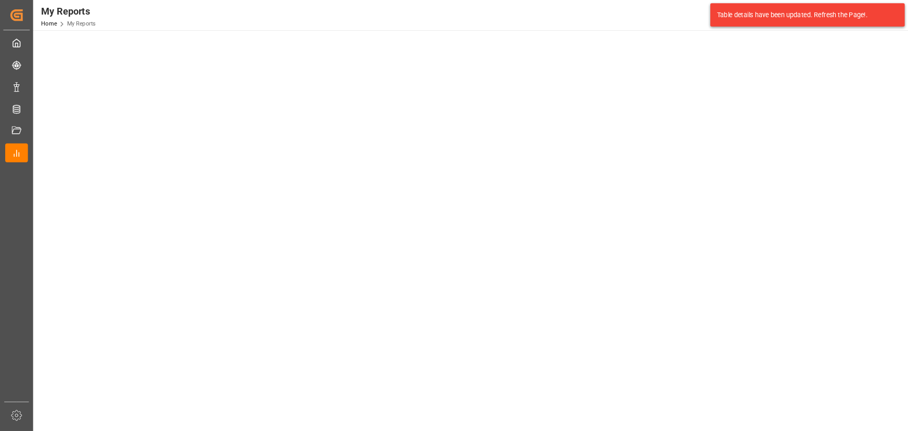
scroll to position [347, 0]
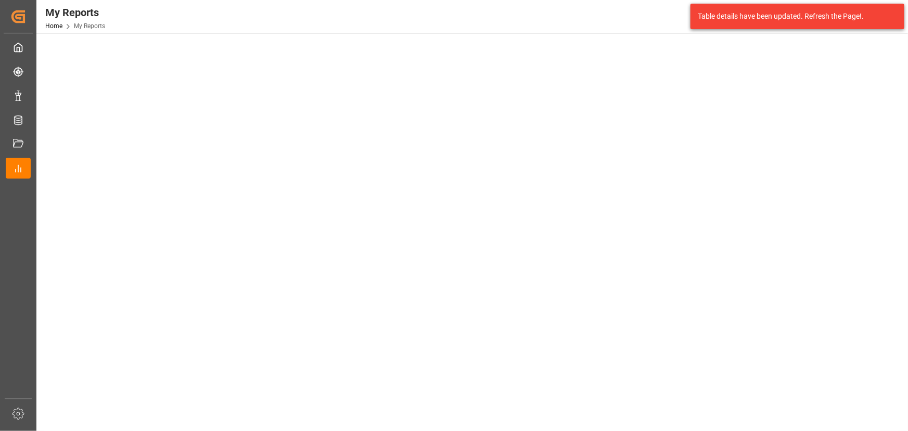
drag, startPoint x: 1241, startPoint y: 2, endPoint x: 877, endPoint y: 380, distance: 524.3
click at [877, 381] on tableau-viz at bounding box center [471, 142] width 853 height 808
drag, startPoint x: 19, startPoint y: 214, endPoint x: -31, endPoint y: 224, distance: 51.5
click at [0, 224] on html "Created by potrace 1.15, written by [PERSON_NAME] [DATE]-[DATE] Created by potr…" at bounding box center [454, 215] width 908 height 431
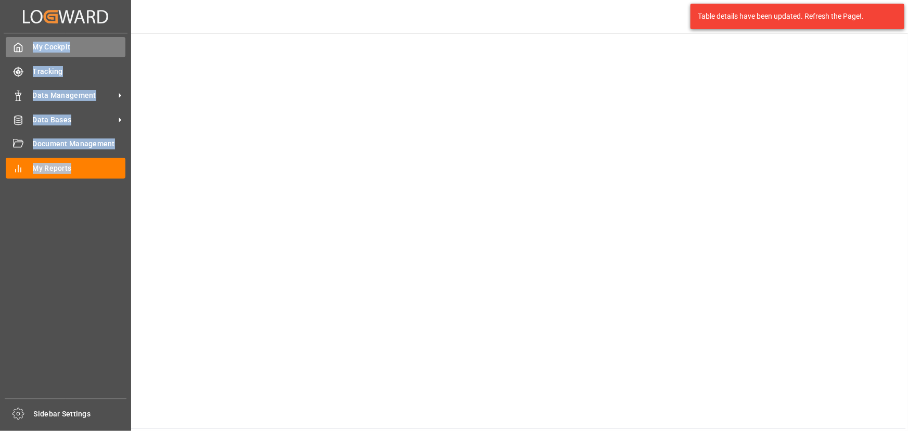
click at [36, 47] on span "My Cockpit" at bounding box center [79, 47] width 93 height 11
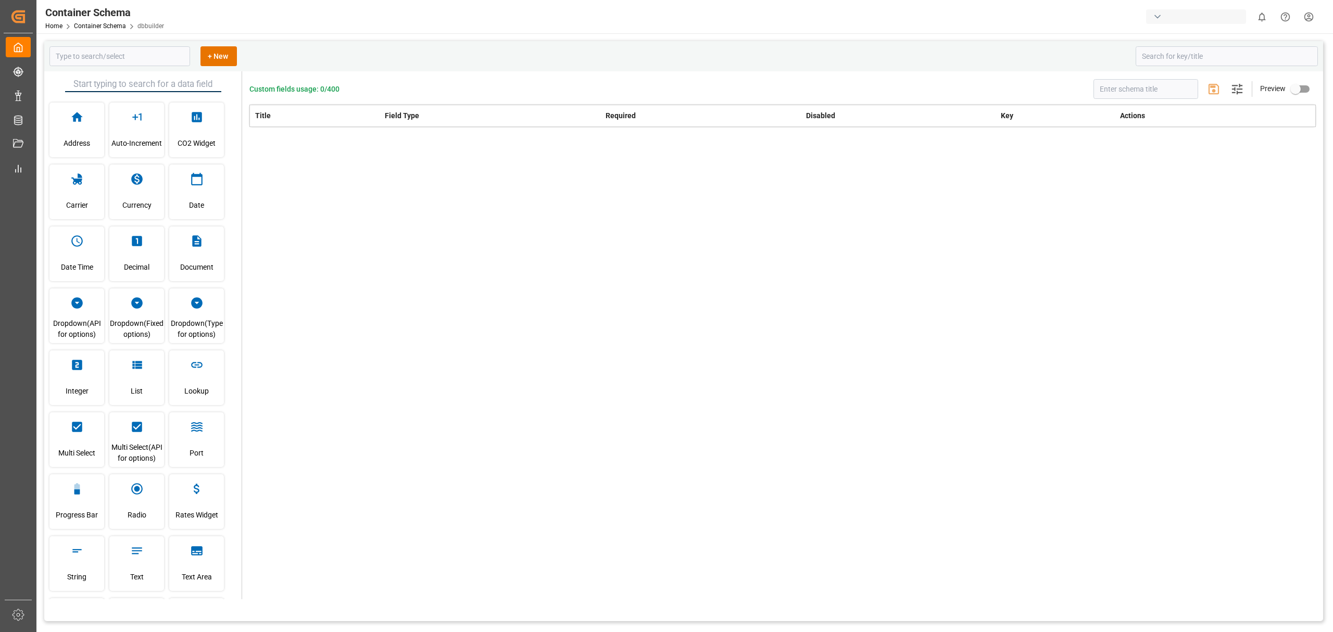
type input "Container Schema"
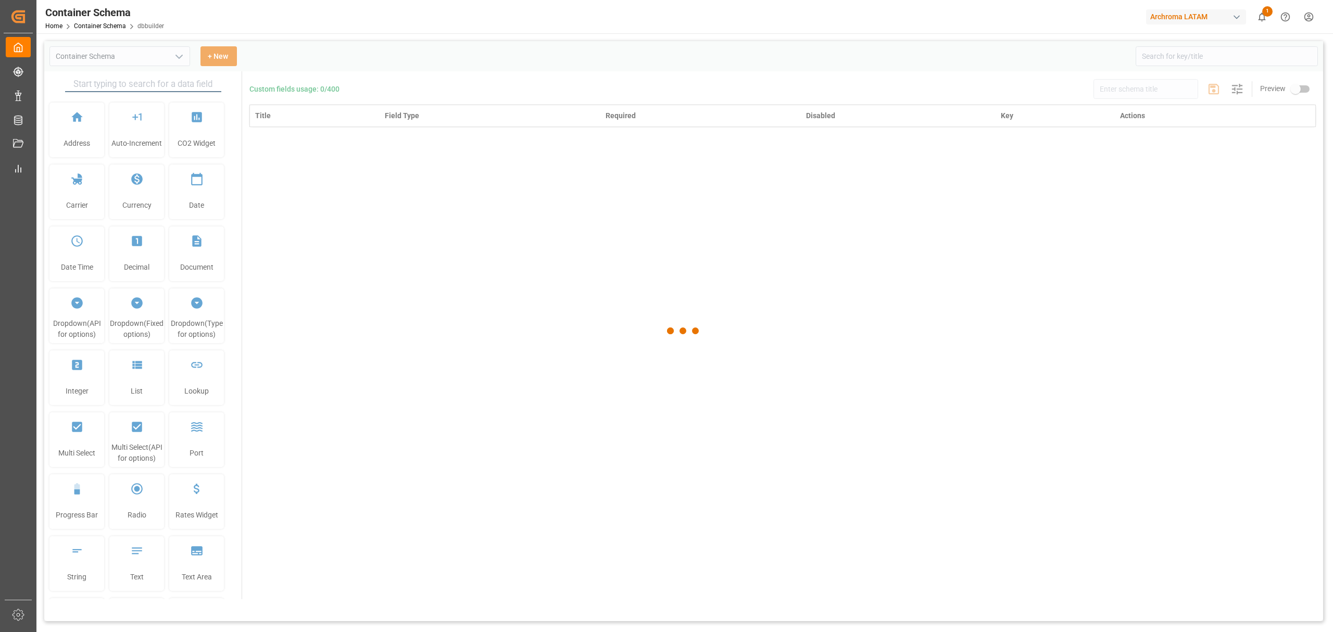
type input "Container Schema"
click at [1179, 48] on input at bounding box center [1226, 56] width 182 height 20
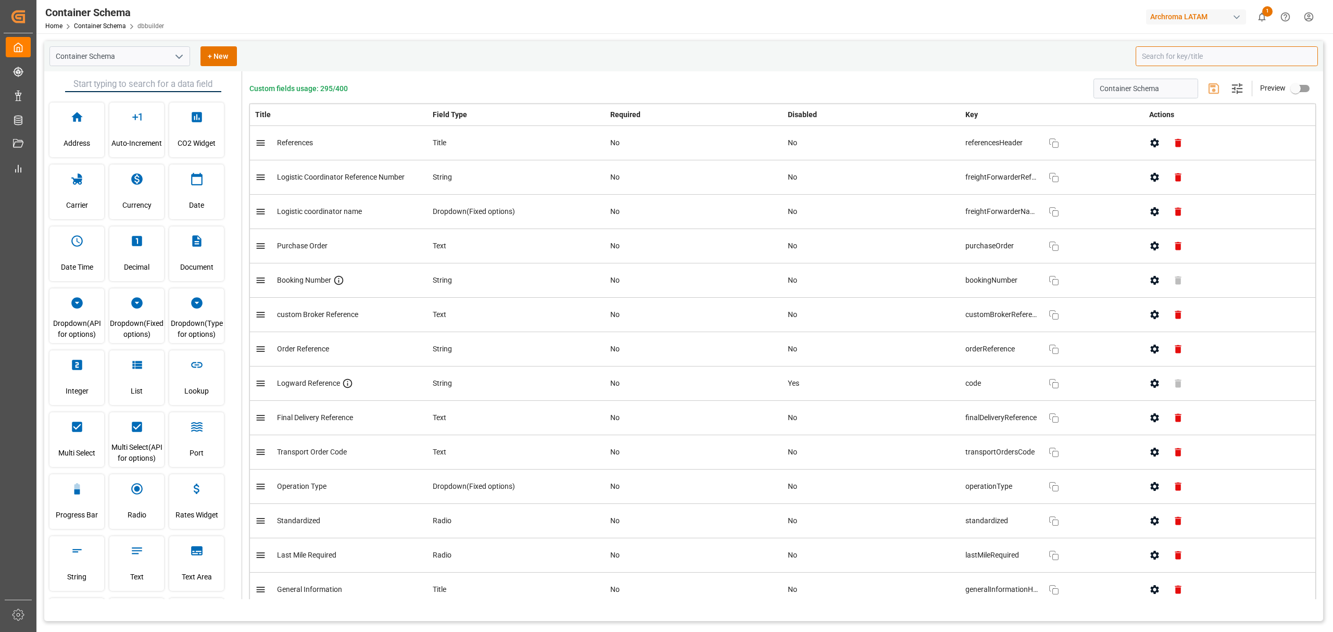
click at [1179, 57] on input at bounding box center [1226, 56] width 182 height 20
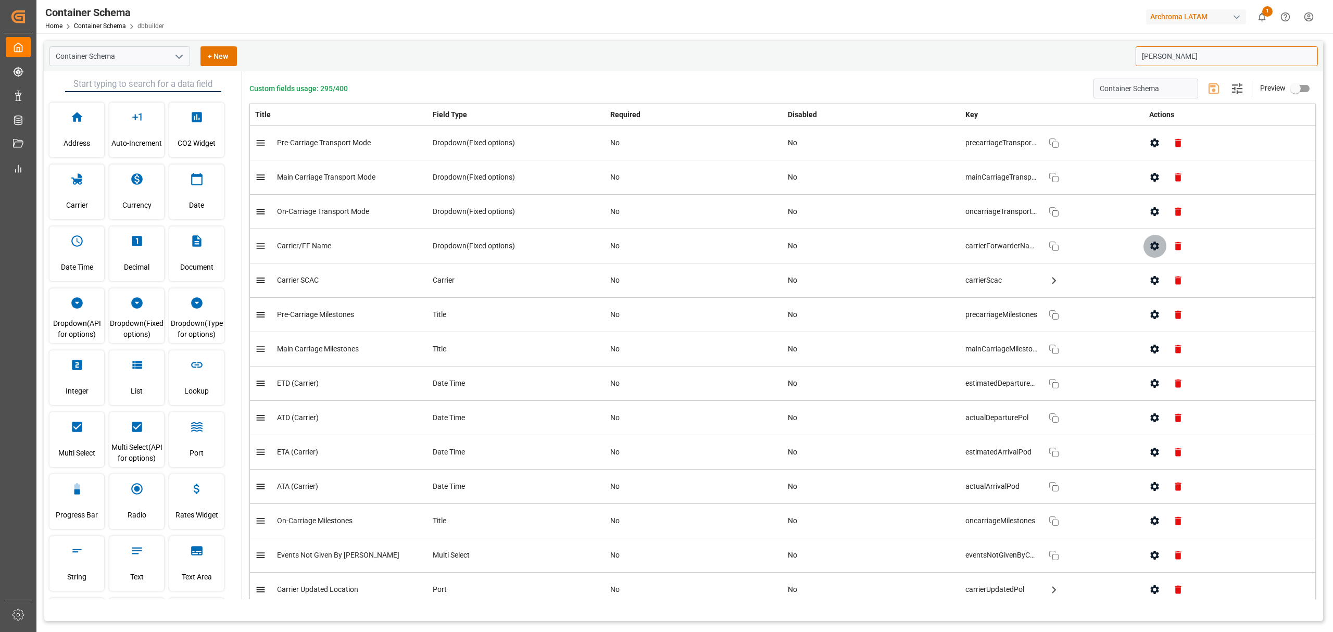
click at [1155, 251] on icon "button" at bounding box center [1154, 246] width 11 height 11
type input "carr"
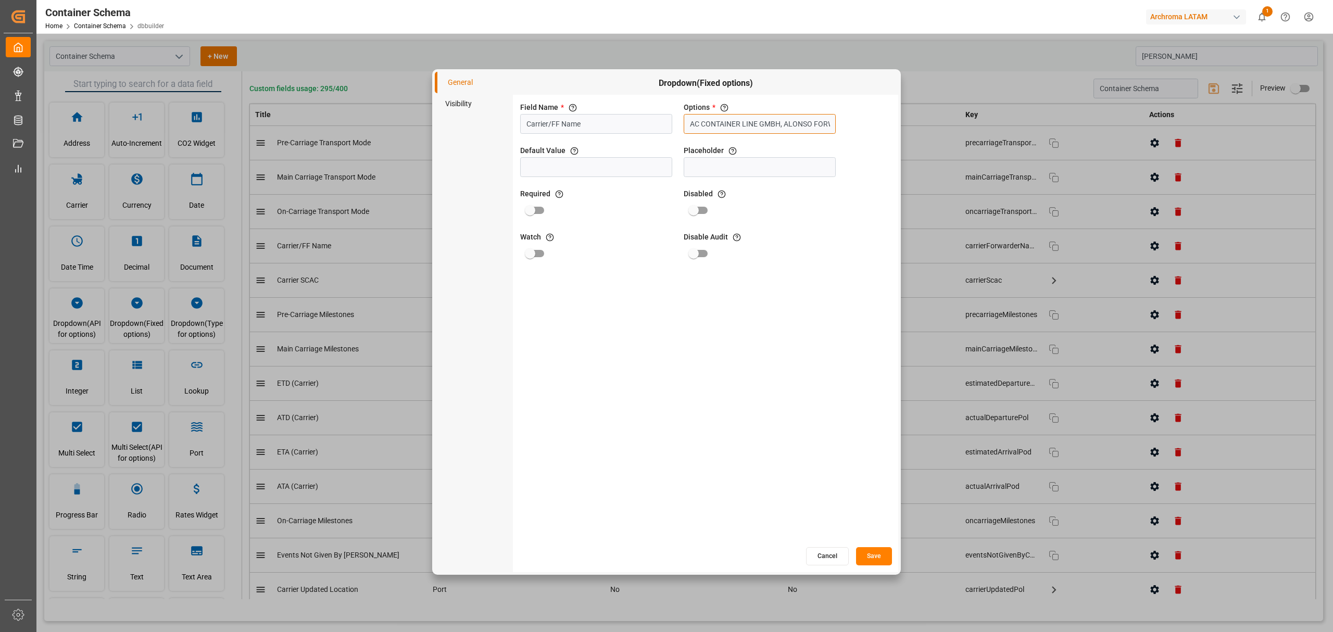
click at [790, 125] on input "AC CONTAINER LINE GMBH, ALONSO FORWARDING, BDP COLOMBIA S.A.S, BDP INTERNATIONA…" at bounding box center [760, 124] width 152 height 20
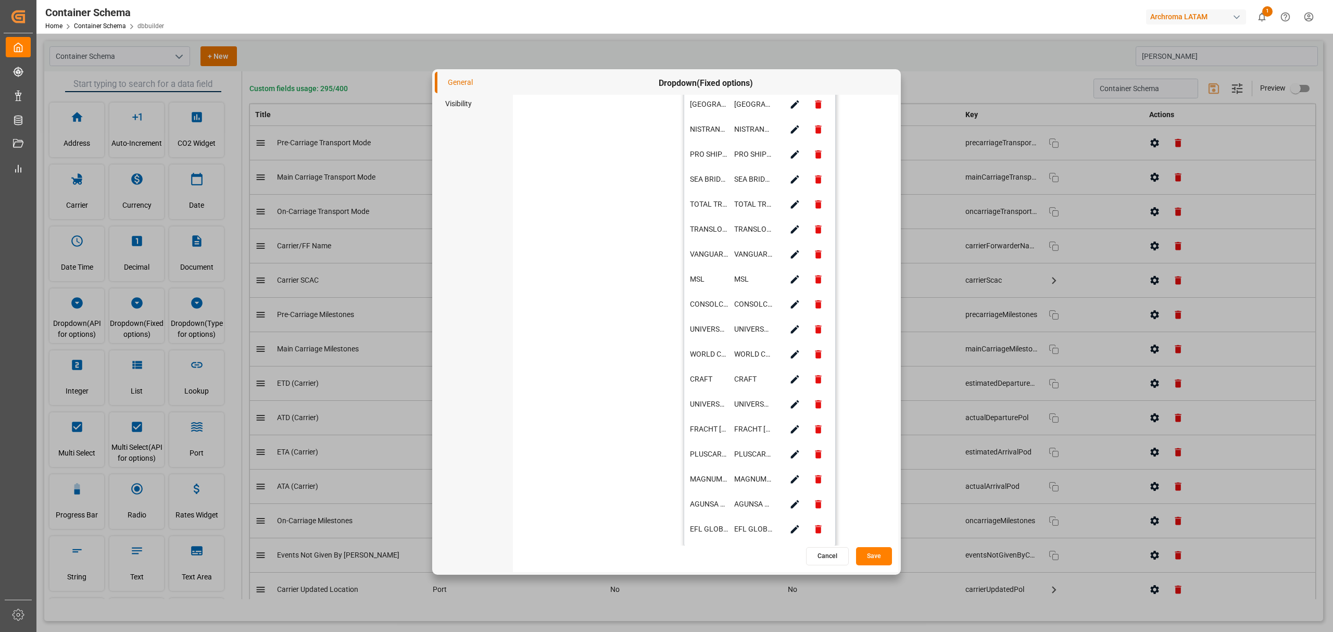
scroll to position [683, 0]
click at [817, 527] on icon "button" at bounding box center [818, 528] width 6 height 8
type input "AC CONTAINER LINE GMBH, ALONSO FORWARDING, BDP COLOMBIA S.A.S, BDP INTERNATIONA…"
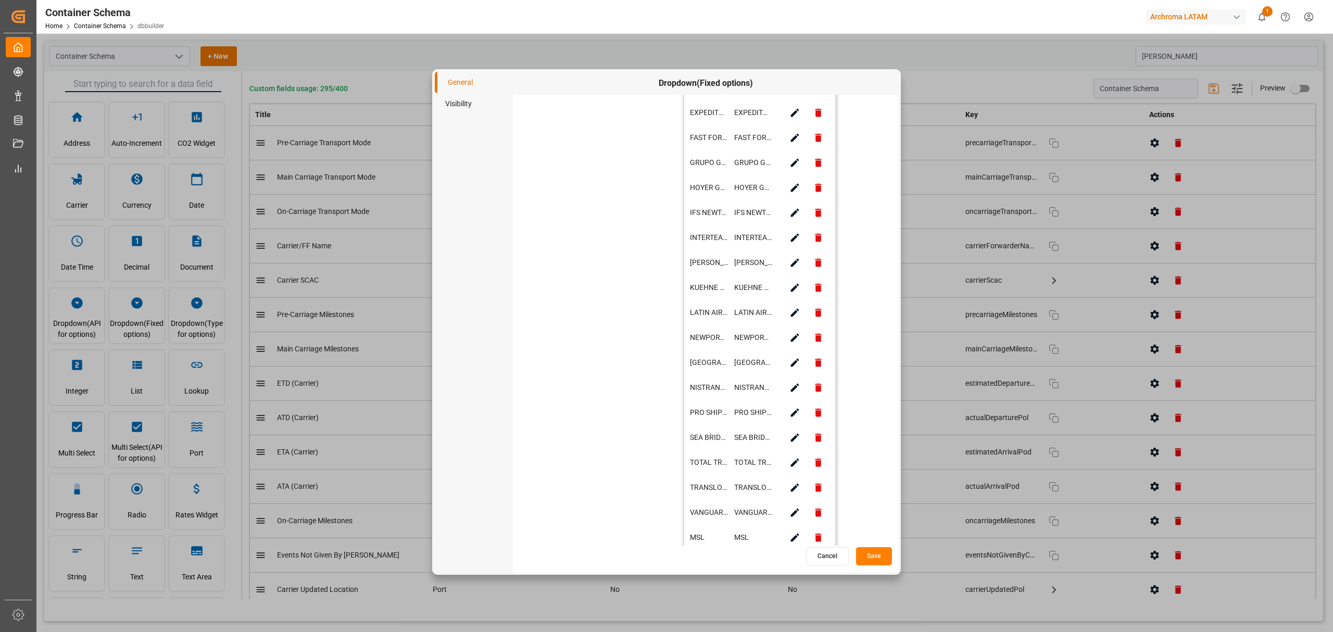
scroll to position [380, 0]
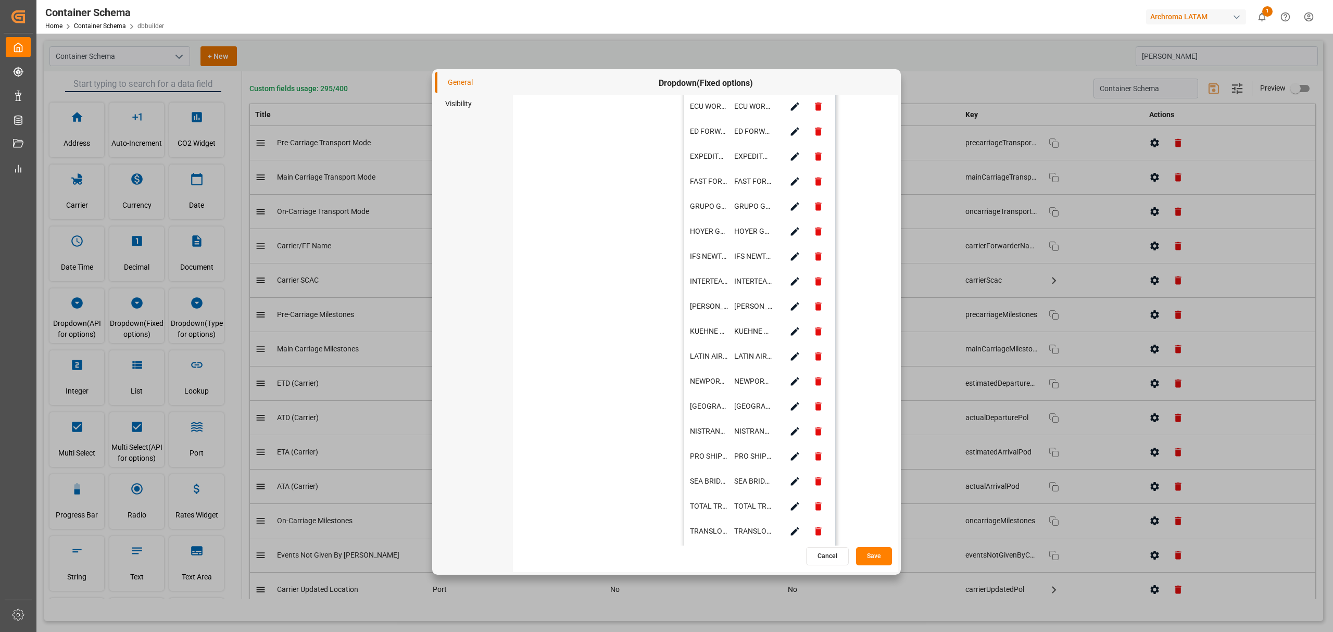
click at [865, 560] on button "Save" at bounding box center [874, 556] width 36 height 18
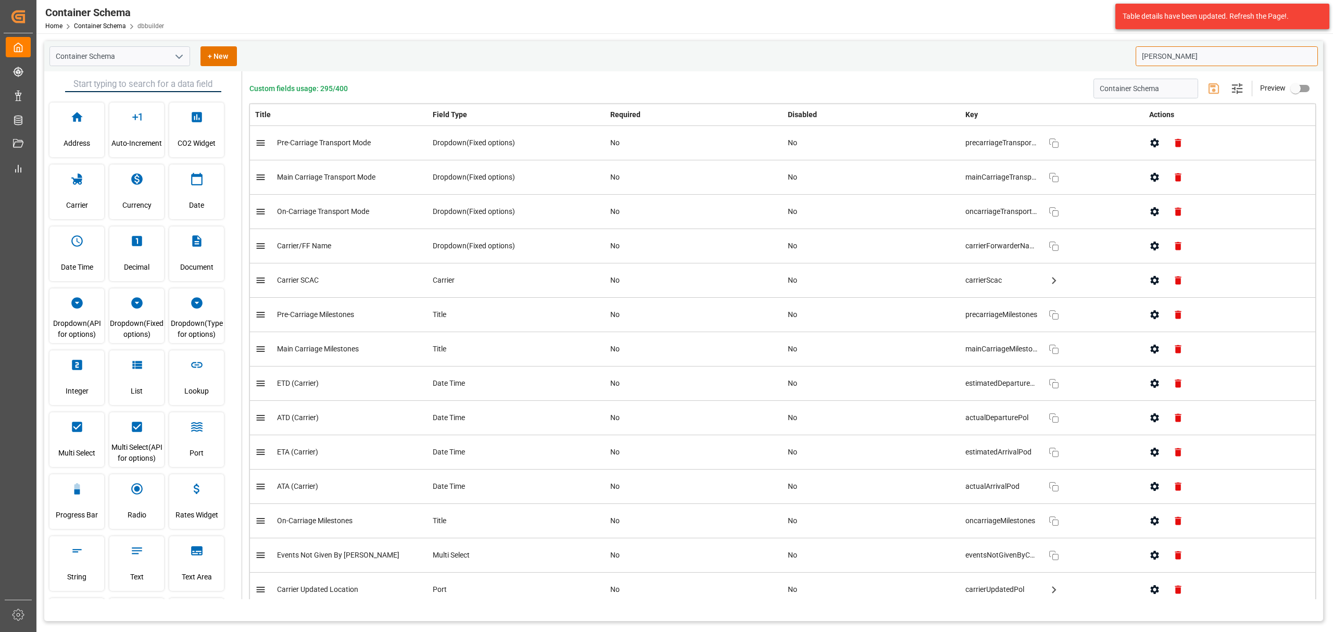
click at [1169, 55] on input "carr" at bounding box center [1226, 56] width 182 height 20
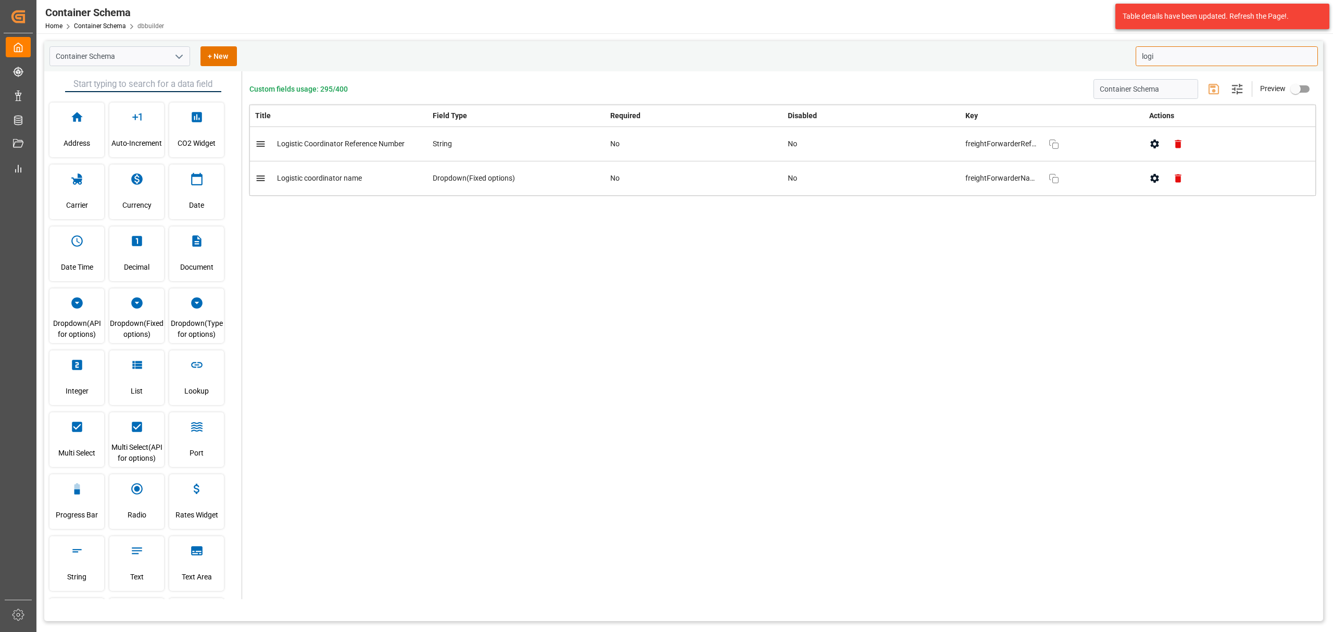
type input "logi"
click at [1148, 179] on button "button" at bounding box center [1154, 178] width 23 height 23
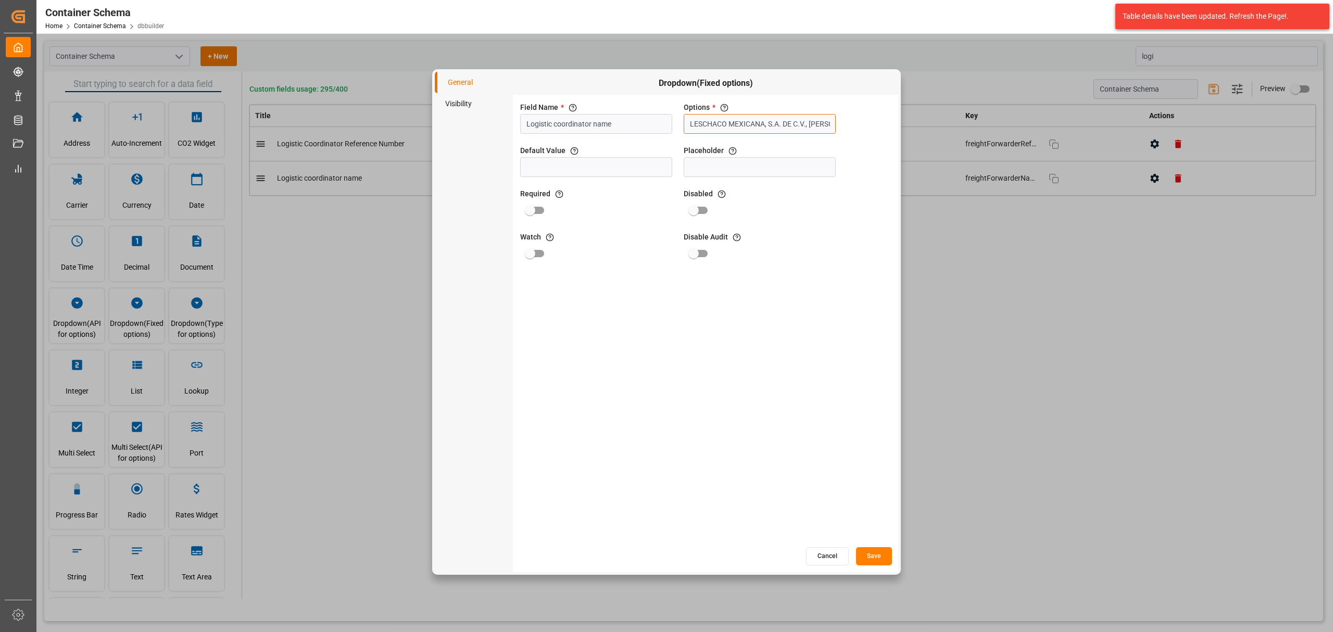
click at [791, 127] on input "LESCHACO MEXICANA, S.A. DE C.V., PALACIOS & ASOCIADOS CONSORCIO LOGISTICO, GRUP…" at bounding box center [760, 124] width 152 height 20
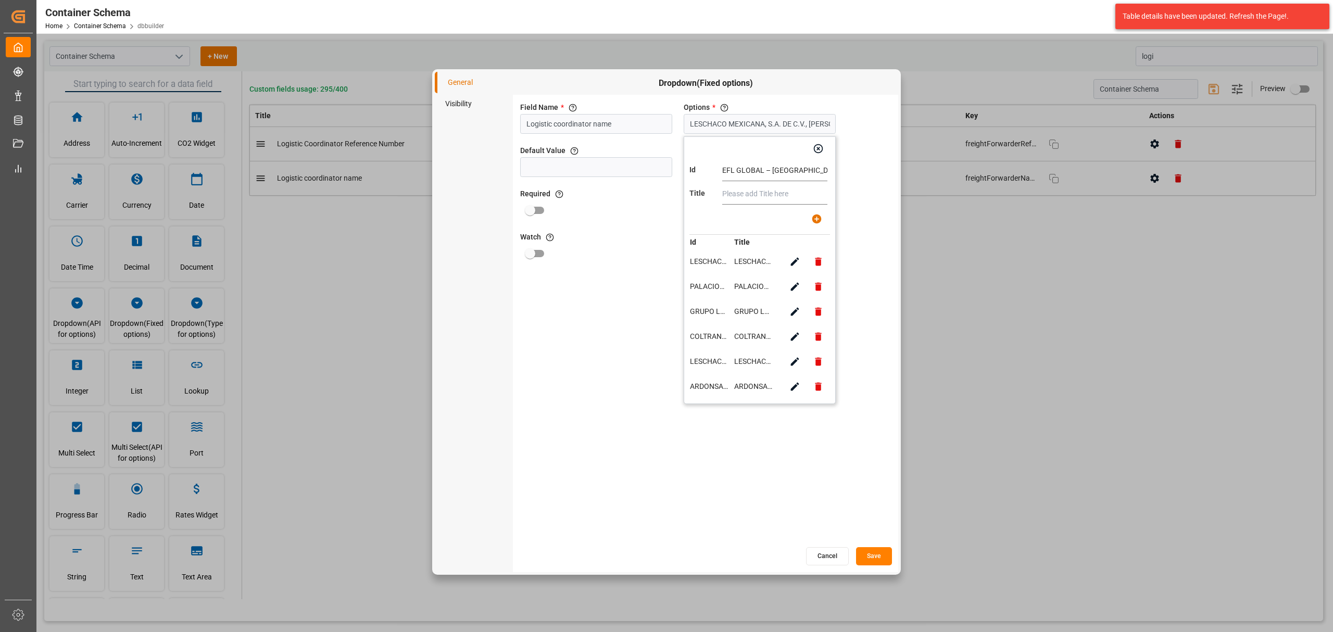
type input "EFL GLOBAL – [GEOGRAPHIC_DATA]"
click at [774, 191] on input "text" at bounding box center [774, 194] width 105 height 21
paste input "EFL GLOBAL – [GEOGRAPHIC_DATA]"
type input "EFL GLOBAL – [GEOGRAPHIC_DATA]"
click at [825, 216] on button "button" at bounding box center [816, 218] width 23 height 23
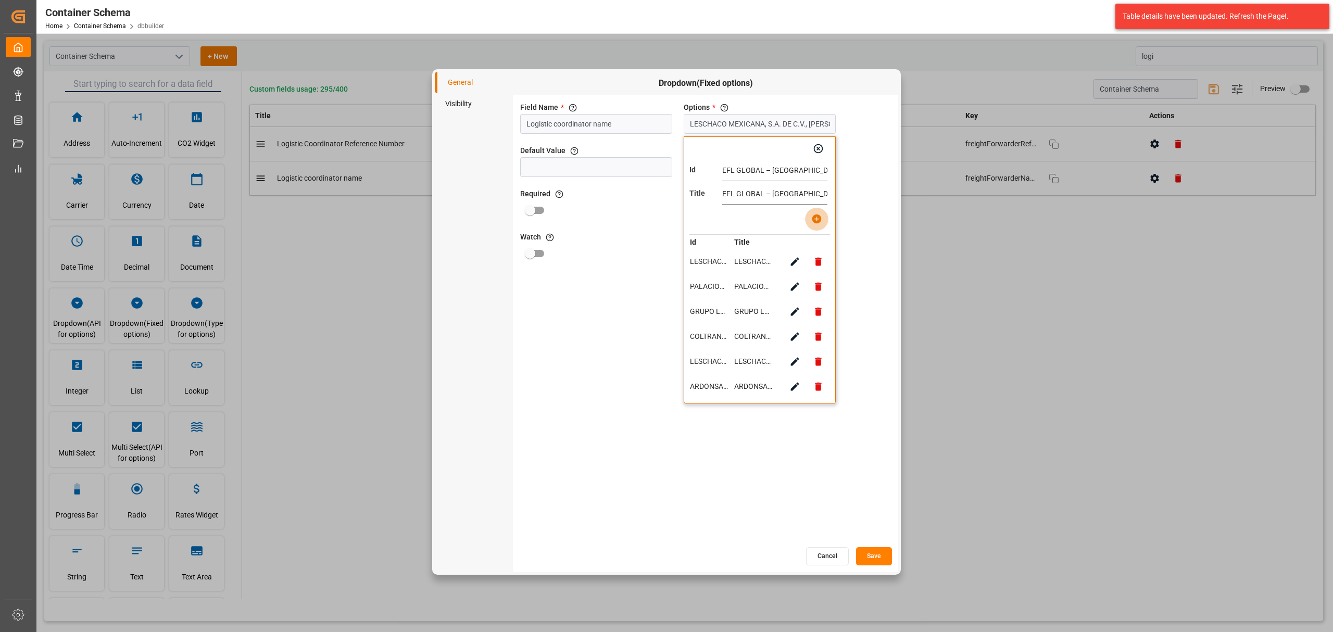
type input "LESCHACO MEXICANA, S.A. DE C.V., PALACIOS & ASOCIADOS CONSORCIO LOGISTICO, GRUP…"
click at [883, 552] on button "Save" at bounding box center [874, 556] width 36 height 18
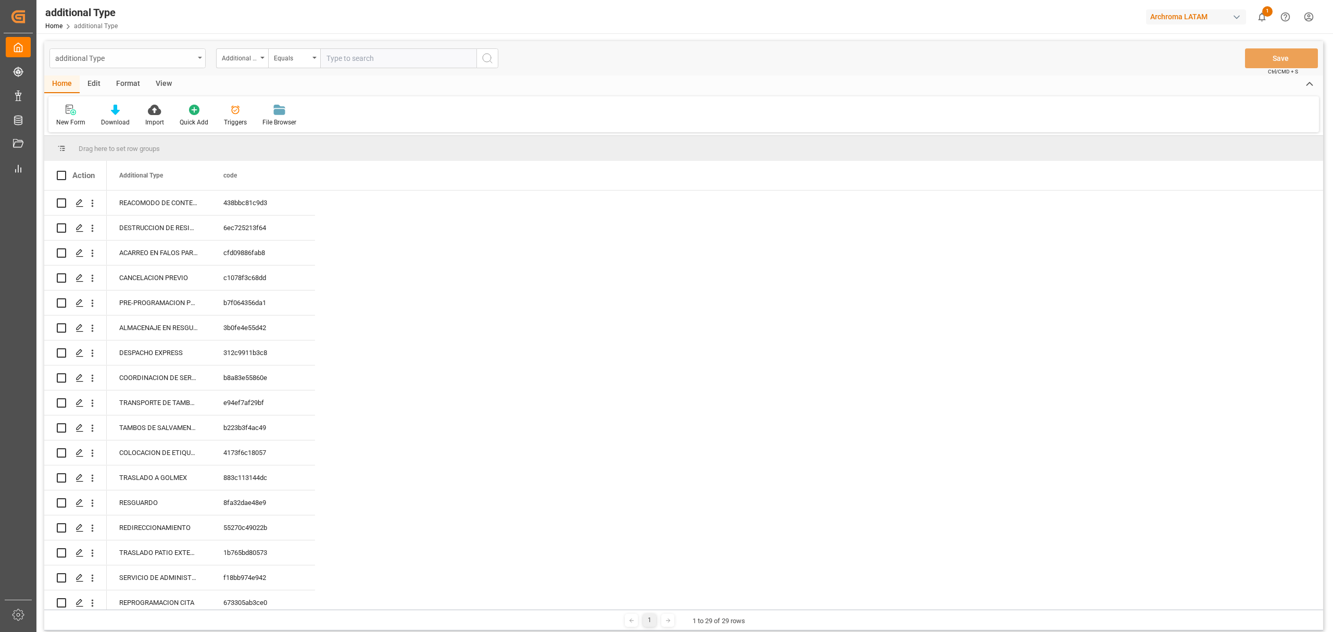
click at [168, 57] on div "additional Type" at bounding box center [124, 57] width 139 height 13
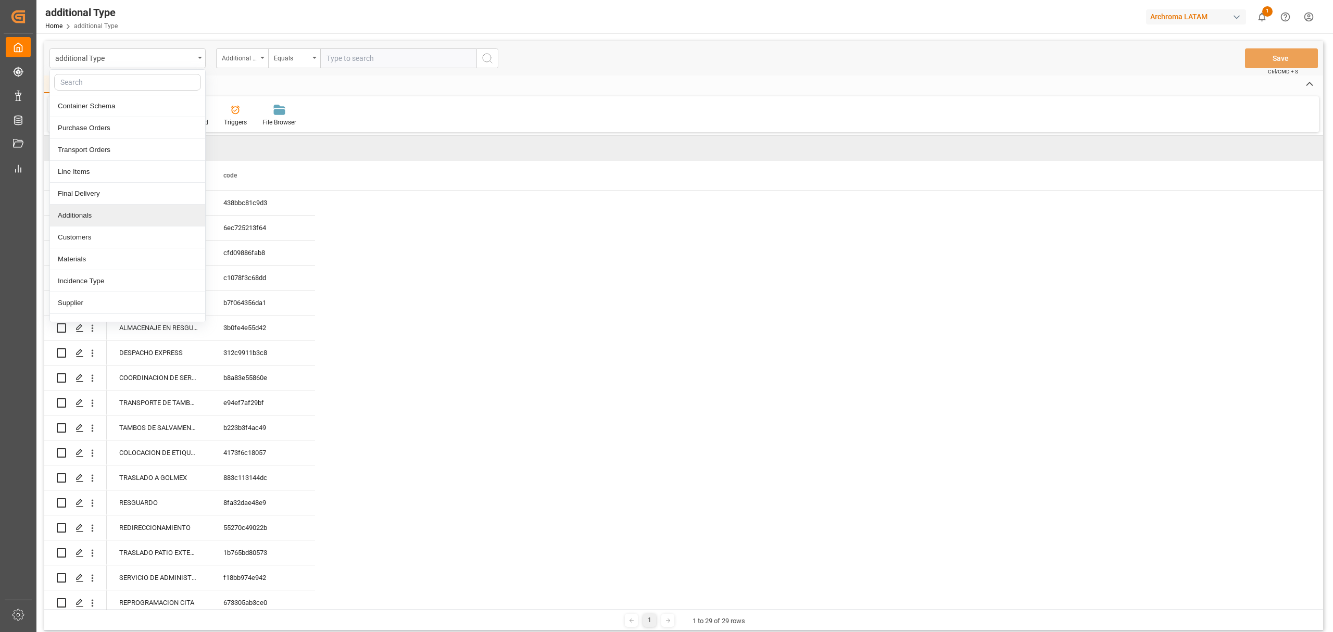
click at [82, 208] on div "Additionals" at bounding box center [127, 216] width 155 height 22
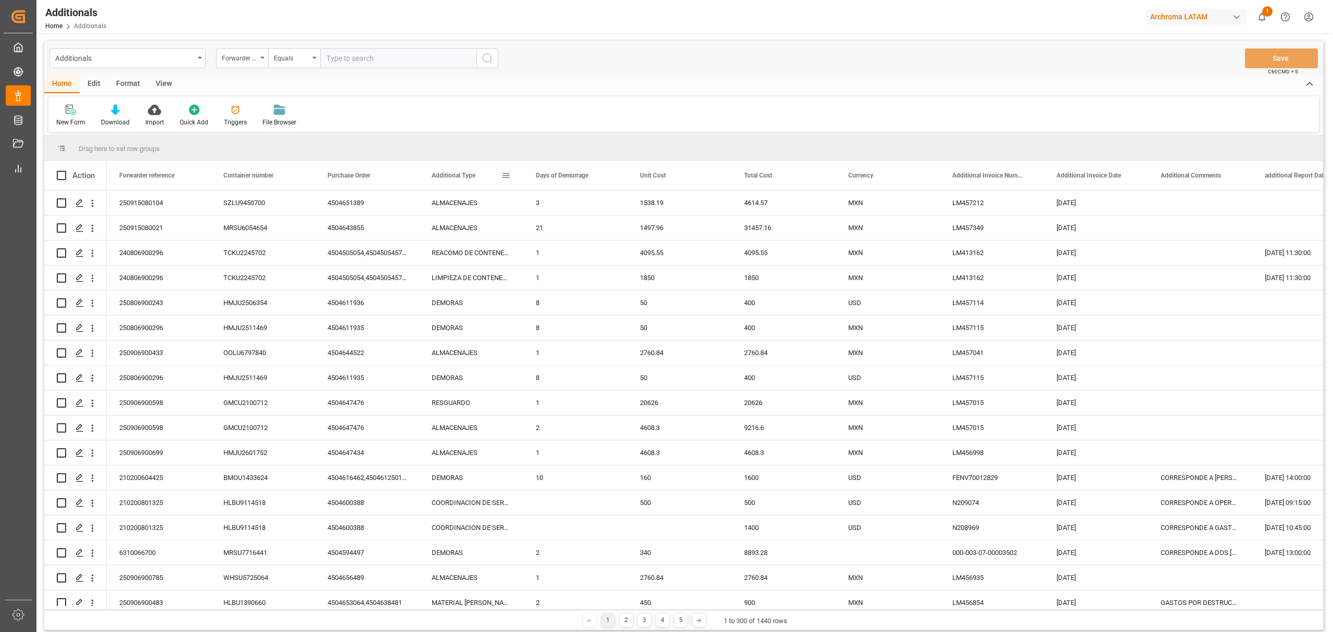
click at [474, 173] on span "Additional Type" at bounding box center [454, 175] width 44 height 7
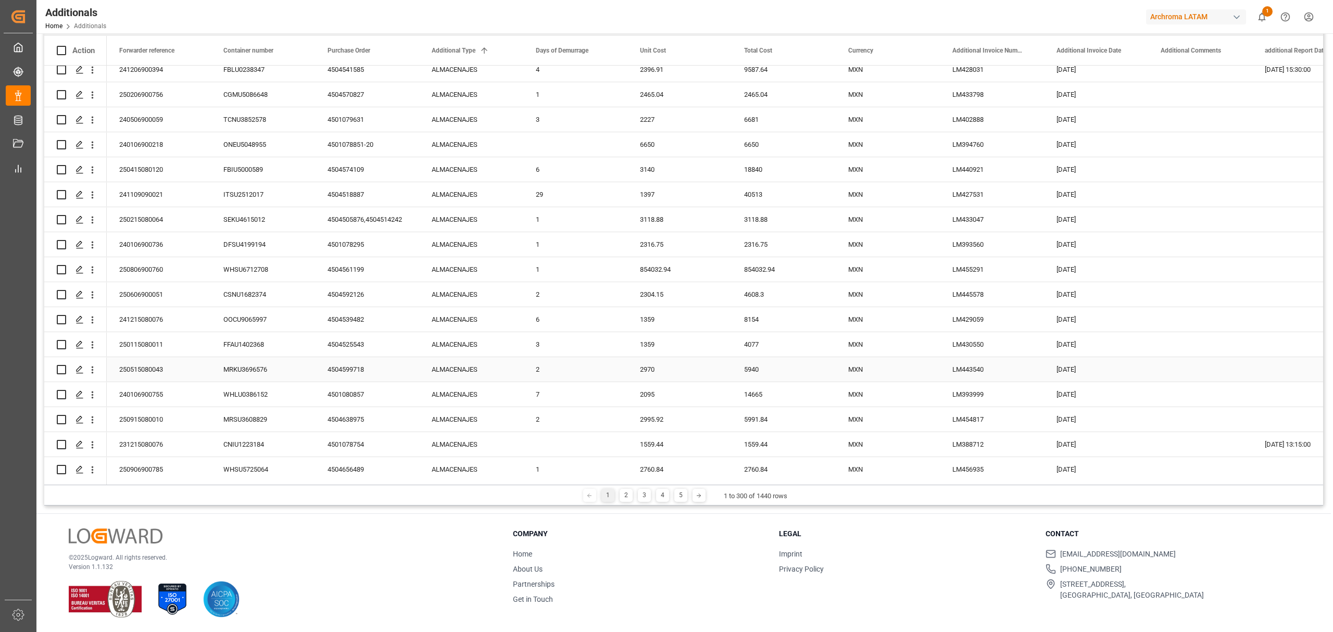
scroll to position [7084, 0]
click at [642, 498] on div "3" at bounding box center [644, 495] width 13 height 13
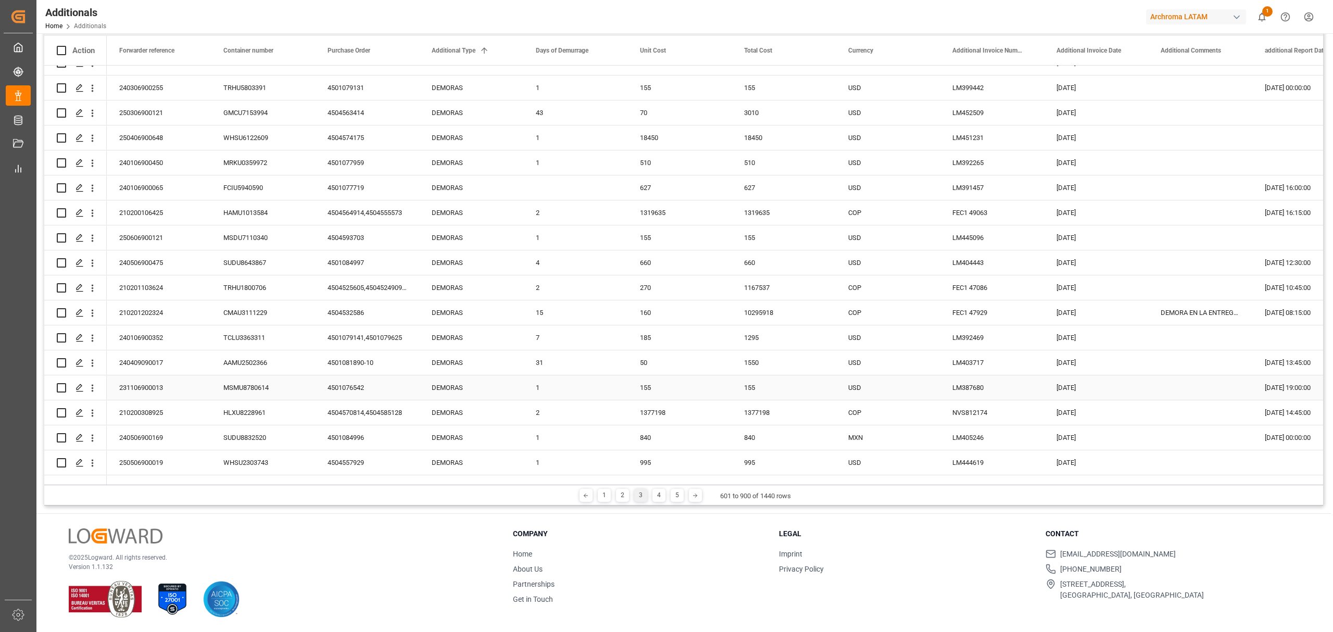
scroll to position [2985, 0]
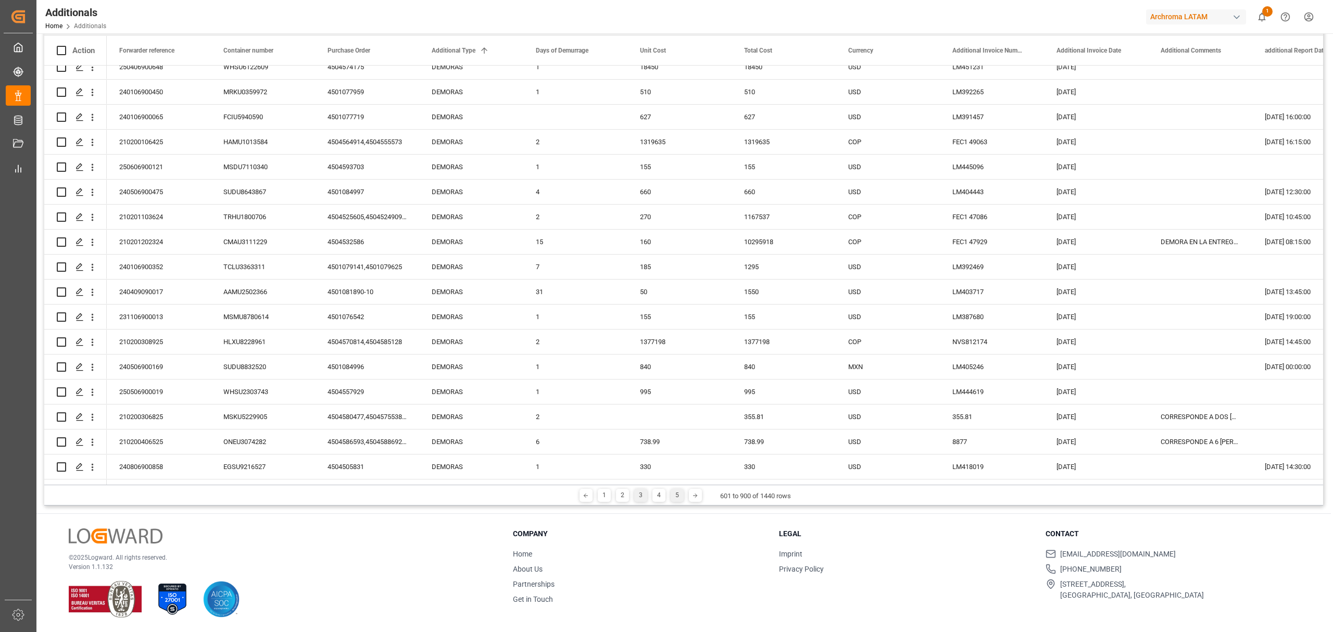
click at [676, 495] on div "5" at bounding box center [677, 495] width 13 height 13
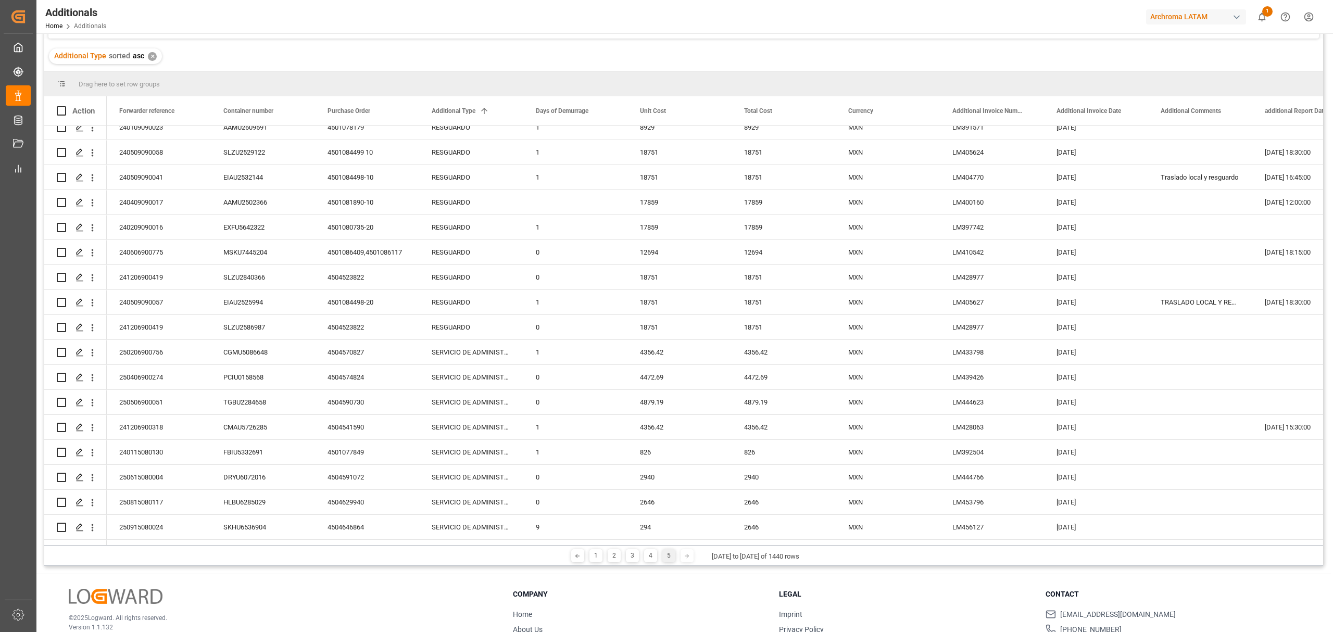
scroll to position [154, 0]
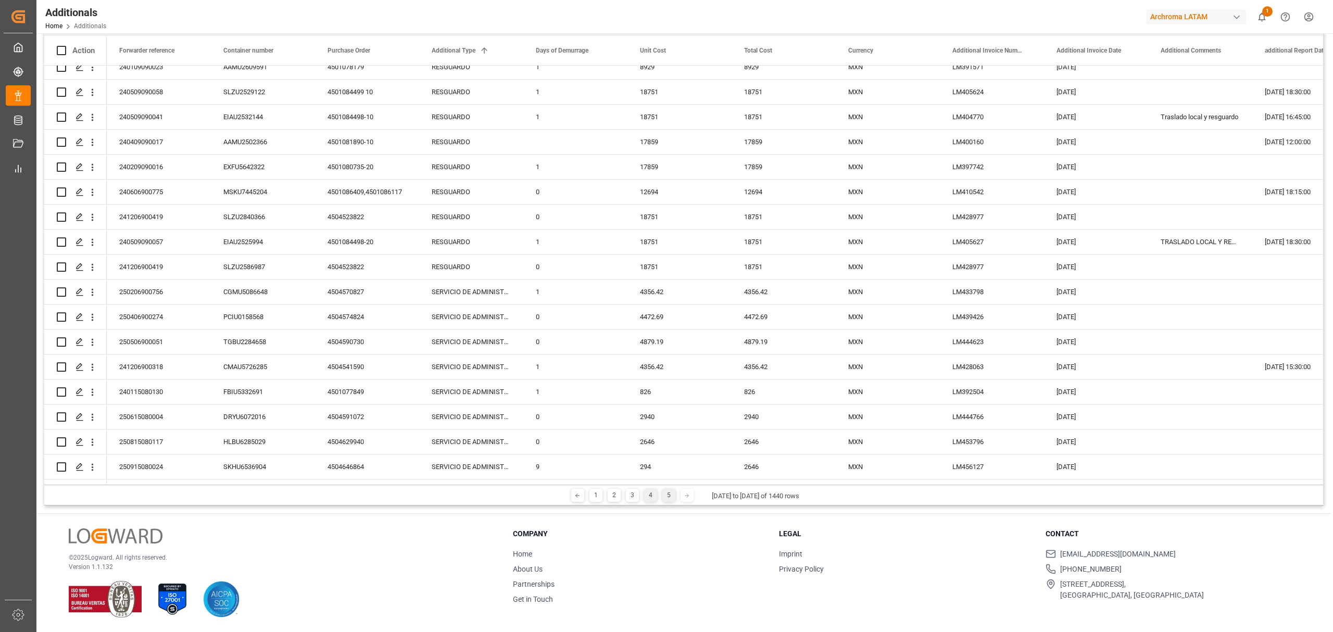
click at [654, 489] on div "4" at bounding box center [650, 495] width 13 height 13
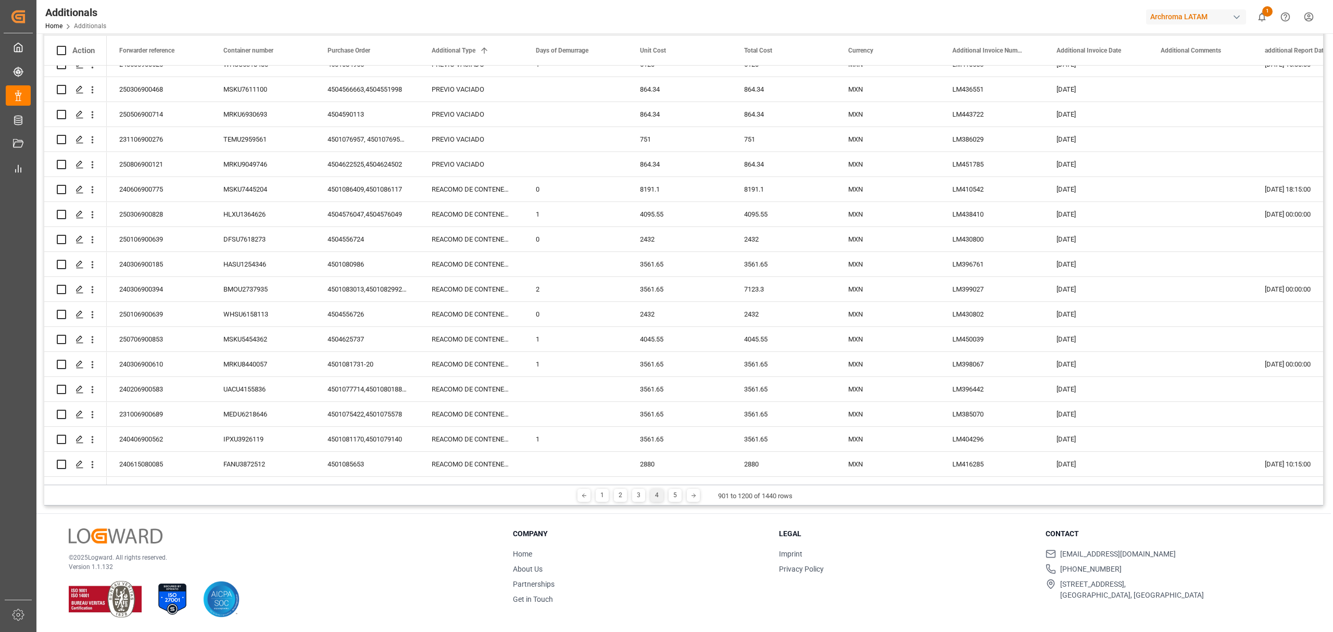
scroll to position [2291, 0]
click at [482, 192] on div "REACOMO DE CONTENEDOR" at bounding box center [471, 186] width 104 height 24
click at [496, 191] on div "REACOMO DE CONTENEDOR" at bounding box center [471, 186] width 104 height 24
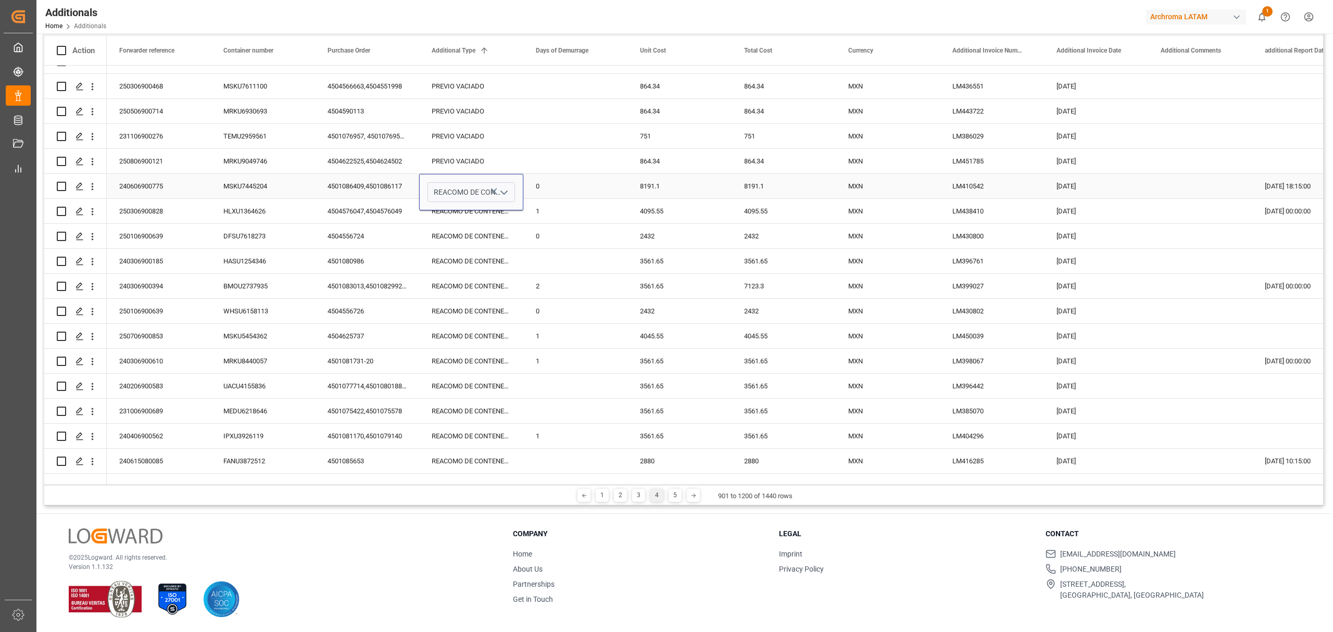
click at [509, 188] on icon "open menu" at bounding box center [504, 192] width 12 height 12
click at [482, 213] on div "REACOMODO DE CONTENEDOR" at bounding box center [511, 222] width 167 height 36
type input "REACOMODO DE CONTENEDOR"
click at [482, 213] on div "REACOMO DE CONTENEDOR" at bounding box center [471, 211] width 104 height 24
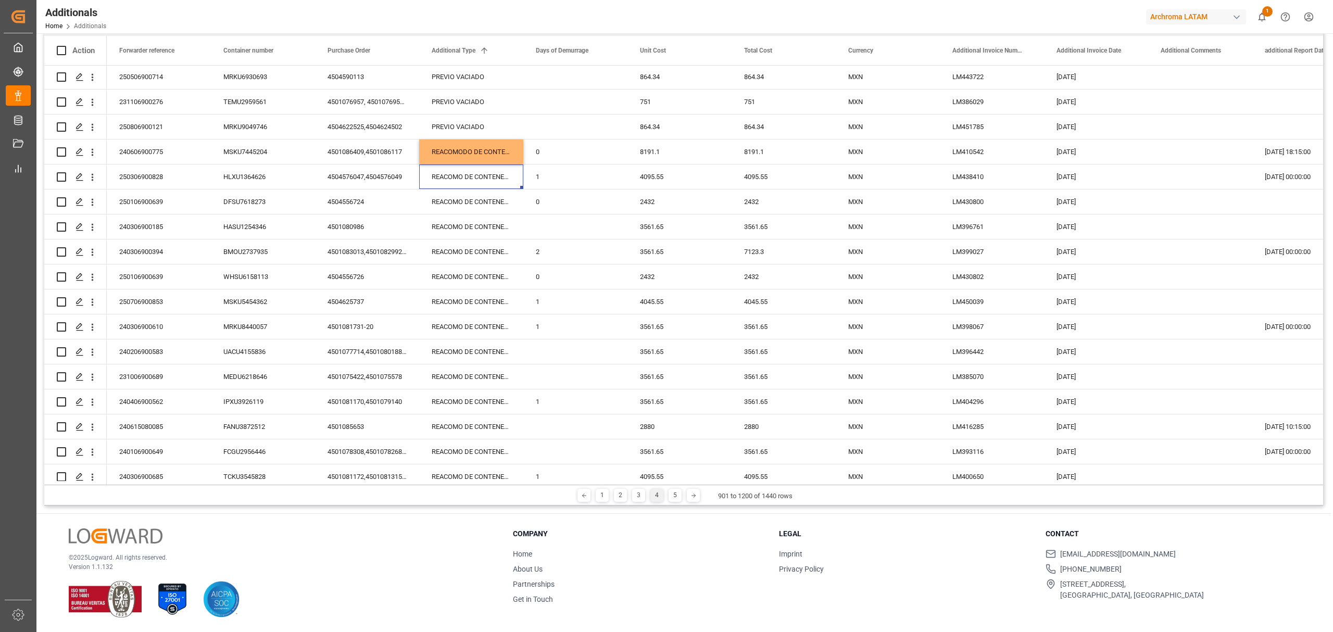
scroll to position [2360, 0]
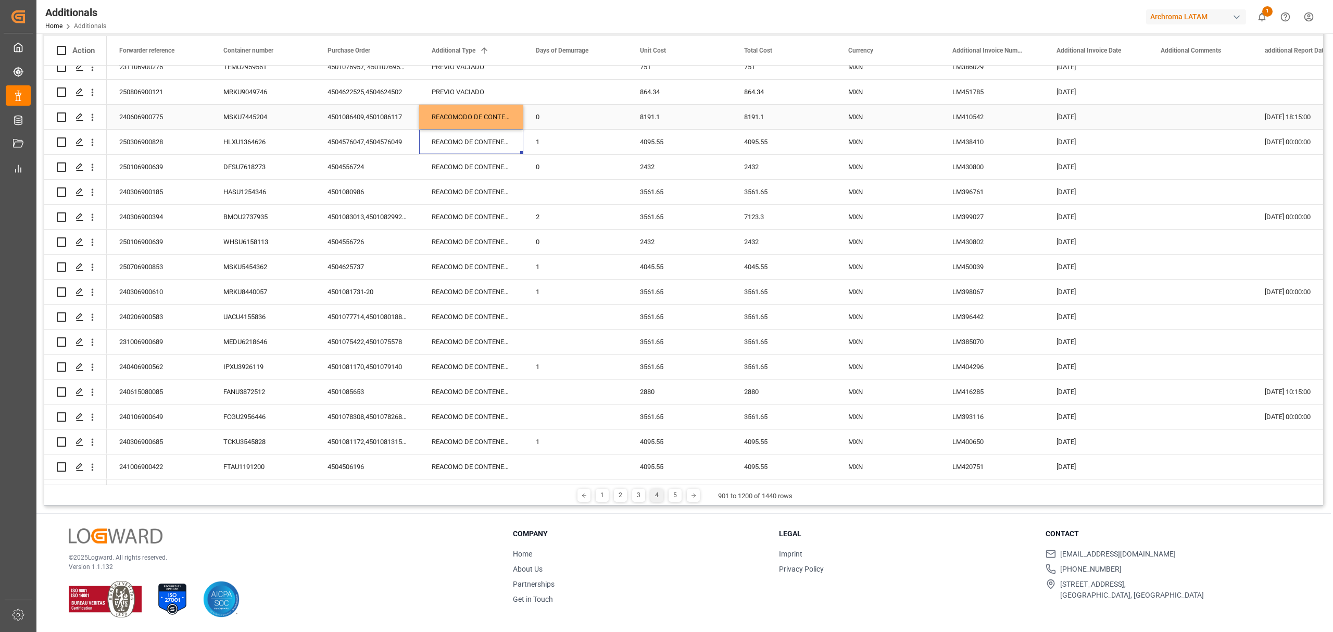
click at [488, 113] on div "REACOMODO DE CONTENEDOR" at bounding box center [471, 117] width 104 height 24
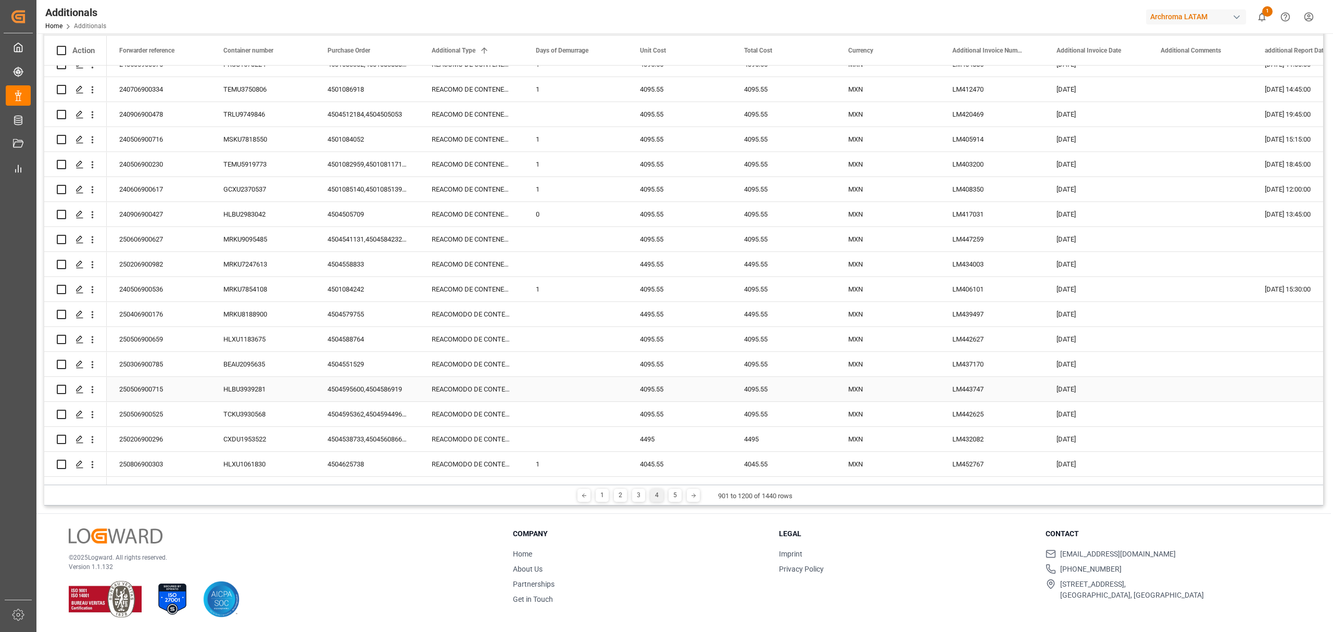
scroll to position [5206, 0]
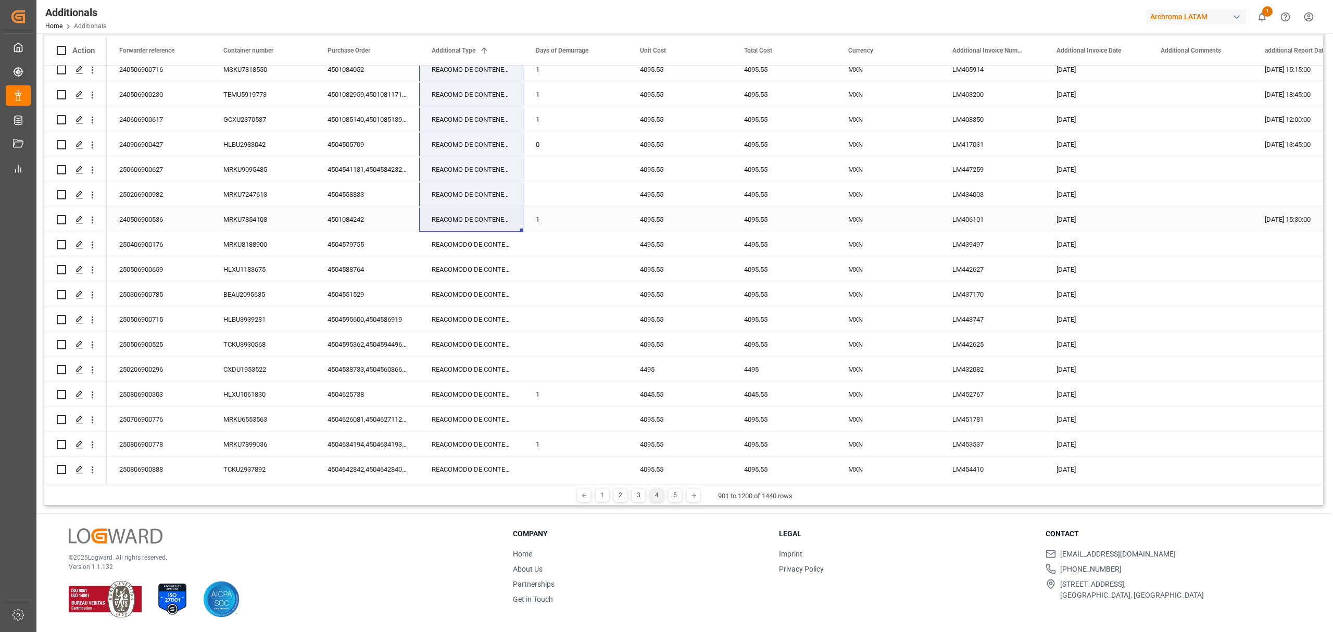
drag, startPoint x: 522, startPoint y: 124, endPoint x: 506, endPoint y: 221, distance: 98.6
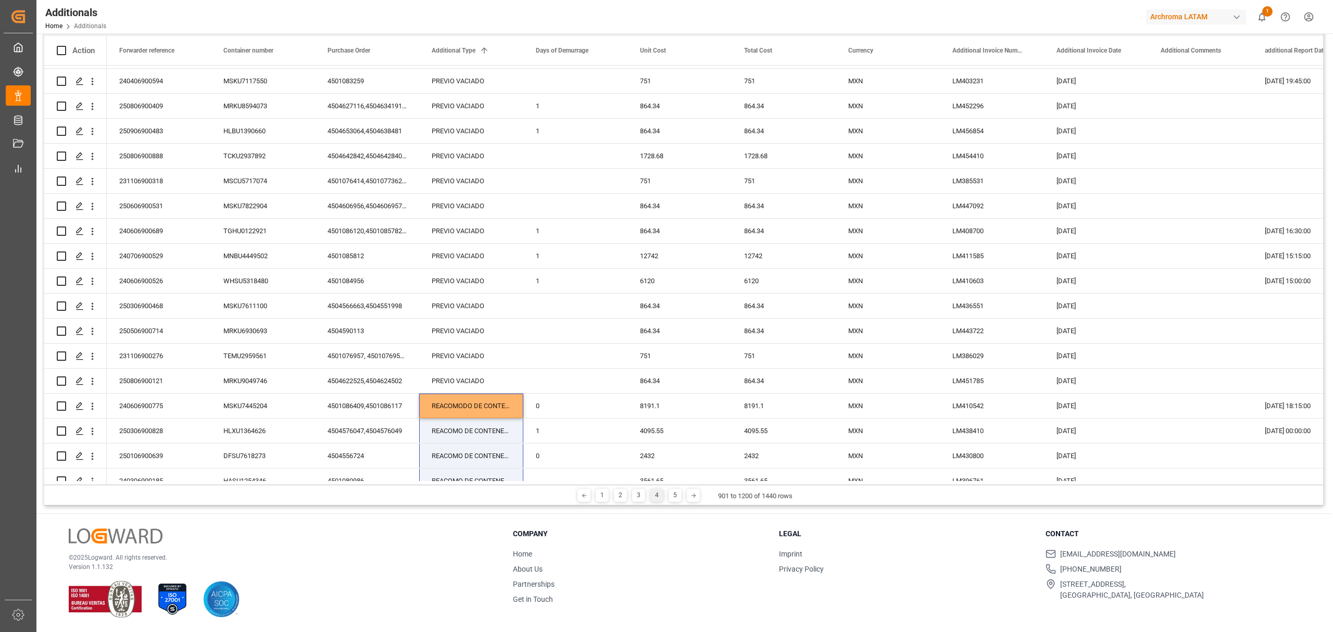
scroll to position [2152, 0]
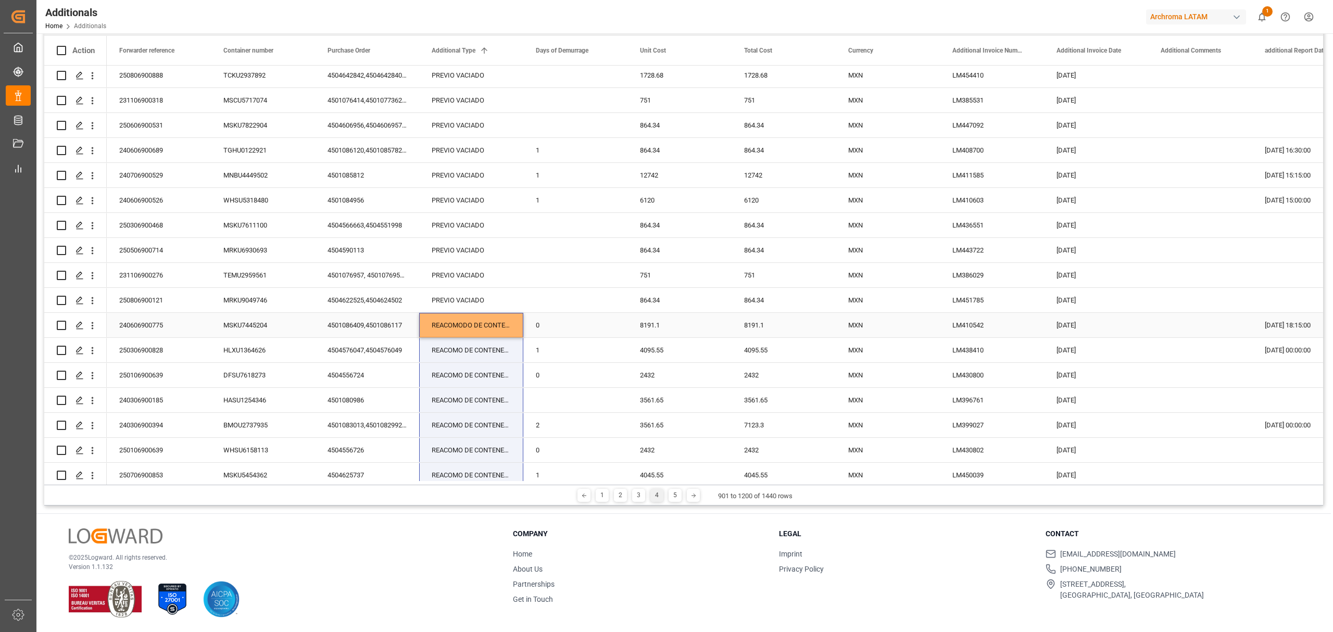
click at [500, 331] on div "REACOMODO DE CONTENEDOR" at bounding box center [471, 325] width 104 height 24
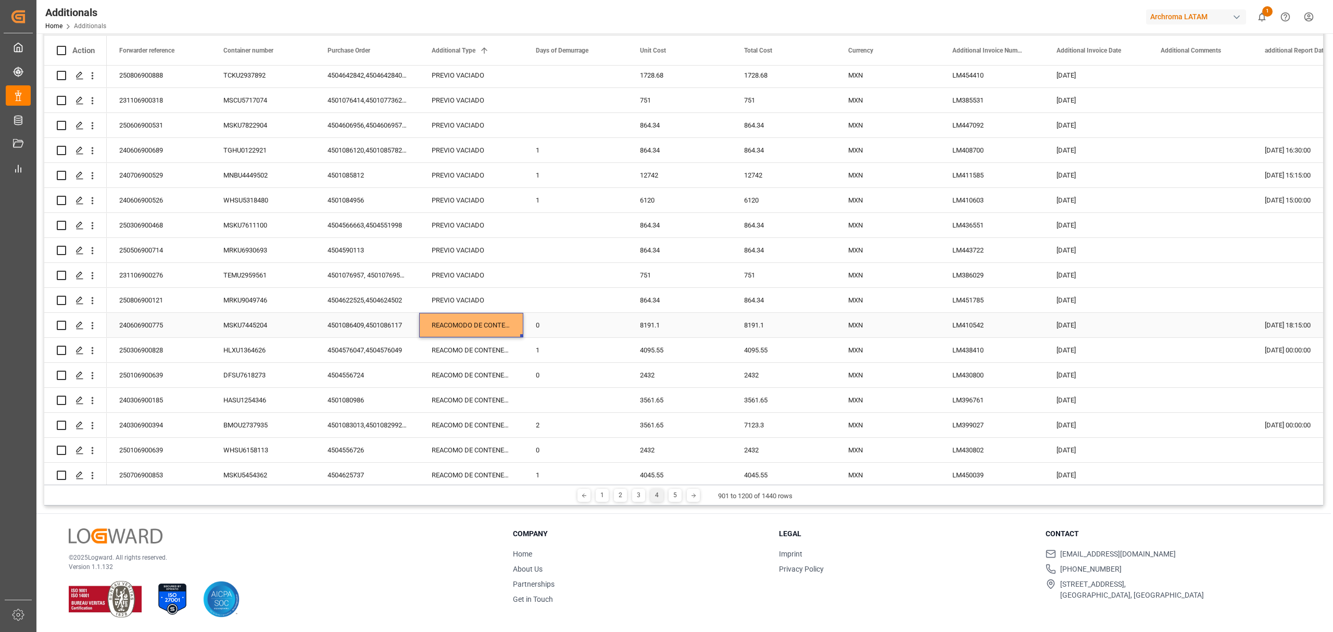
click at [523, 336] on div "0" at bounding box center [575, 325] width 104 height 24
click at [496, 325] on div "REACOMODO DE CONTENEDOR" at bounding box center [471, 325] width 104 height 24
drag, startPoint x: 523, startPoint y: 335, endPoint x: 457, endPoint y: 317, distance: 68.6
click at [457, 319] on div "240606900775 MSKU7445204 4501086409,4501086117 REACOMODO DE CONTENEDOR 0 8191.1…" at bounding box center [992, 325] width 1770 height 25
click at [471, 321] on div "REACOMODO DE CONTENEDOR" at bounding box center [471, 325] width 104 height 24
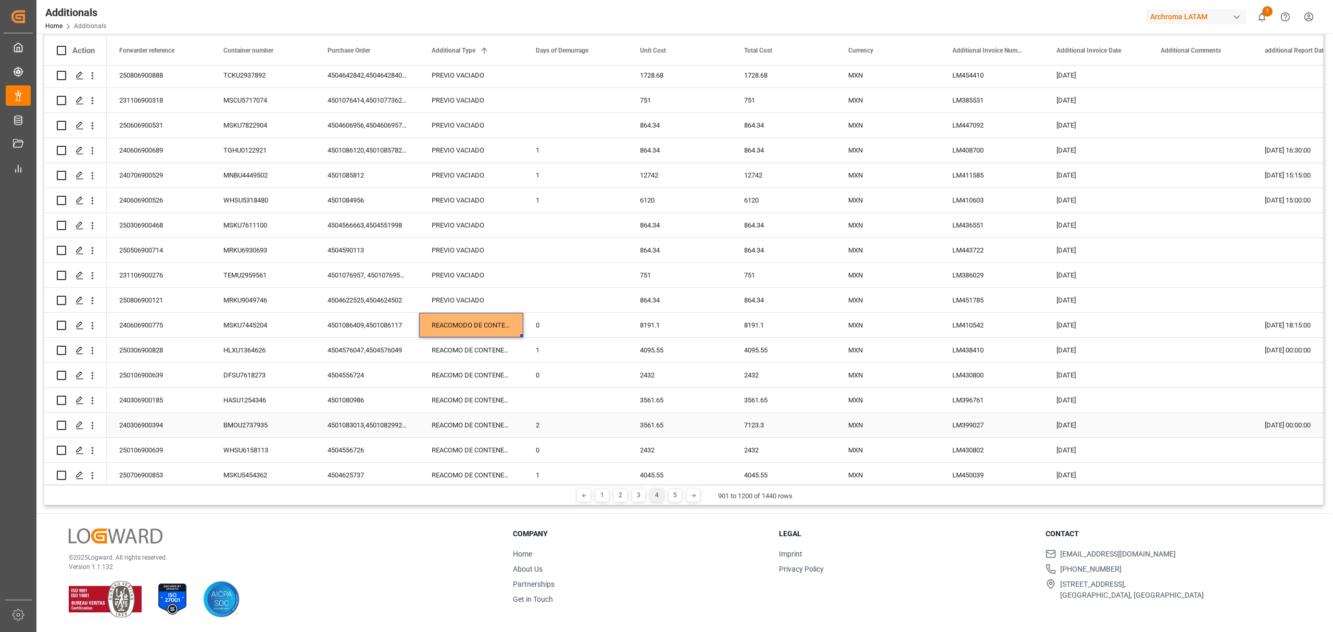
drag, startPoint x: 521, startPoint y: 337, endPoint x: 512, endPoint y: 414, distance: 77.5
click at [504, 348] on div "REACOMO DE CONTENEDOR" at bounding box center [471, 350] width 104 height 24
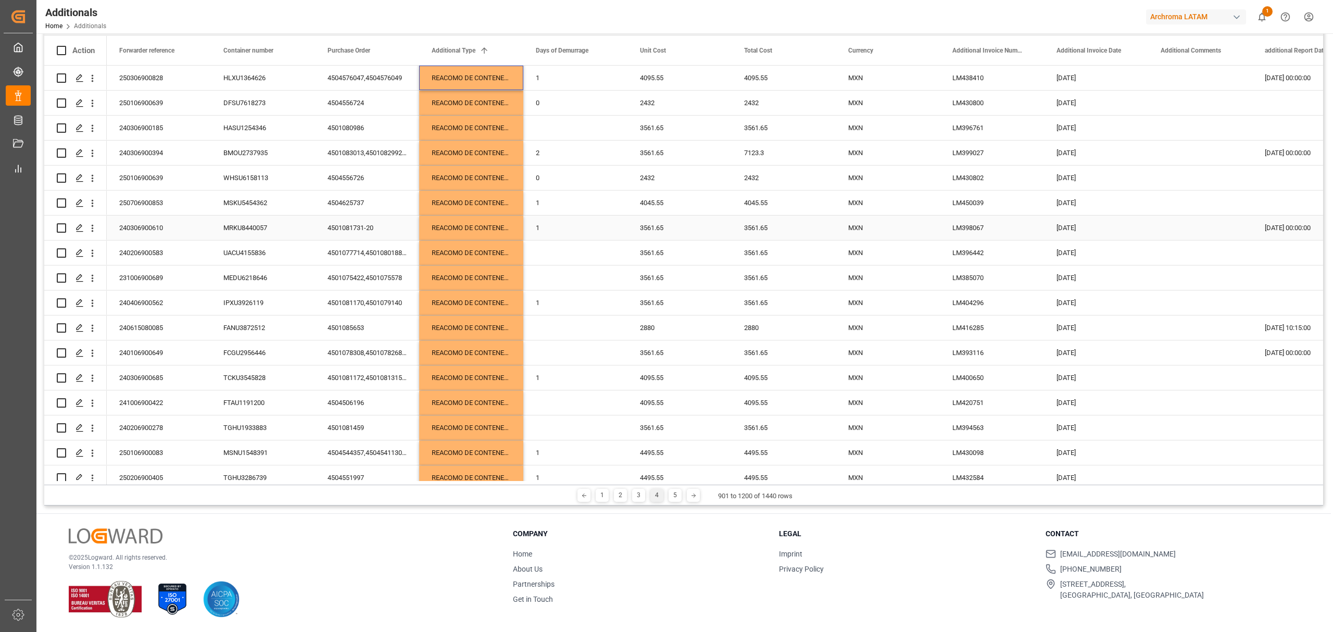
scroll to position [2146, 0]
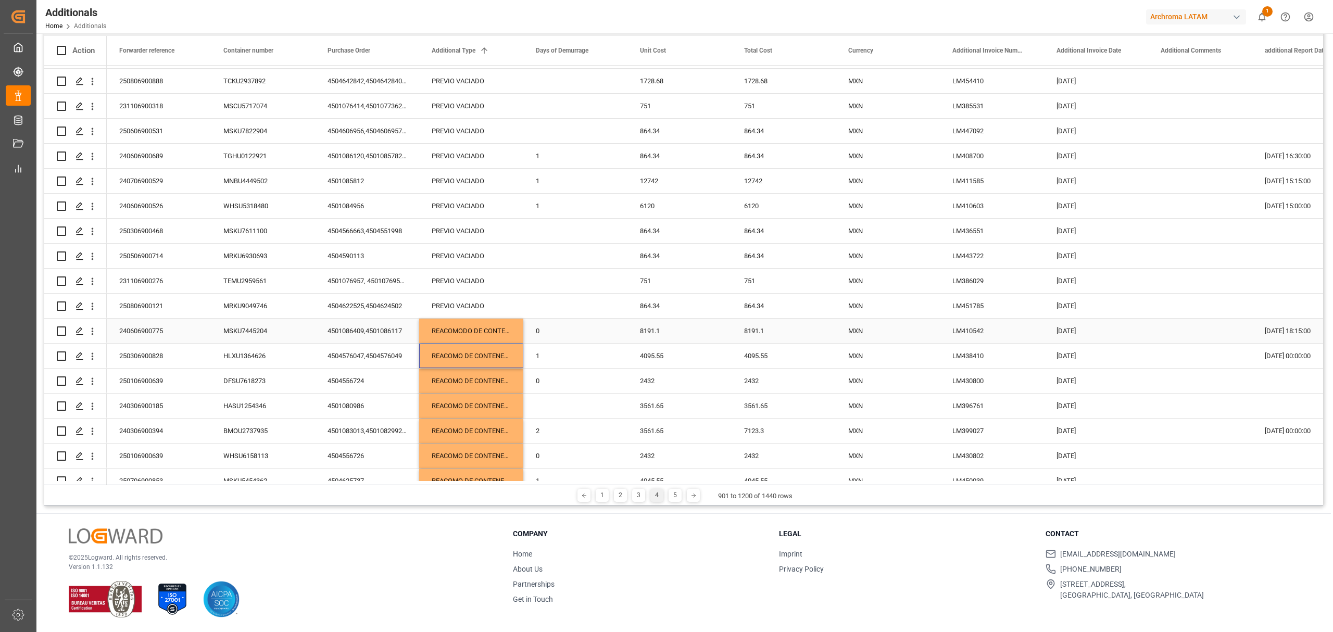
click at [479, 325] on div "REACOMODO DE CONTENEDOR" at bounding box center [471, 331] width 104 height 24
click at [477, 352] on div "REACOMO DE CONTENEDOR" at bounding box center [471, 356] width 104 height 24
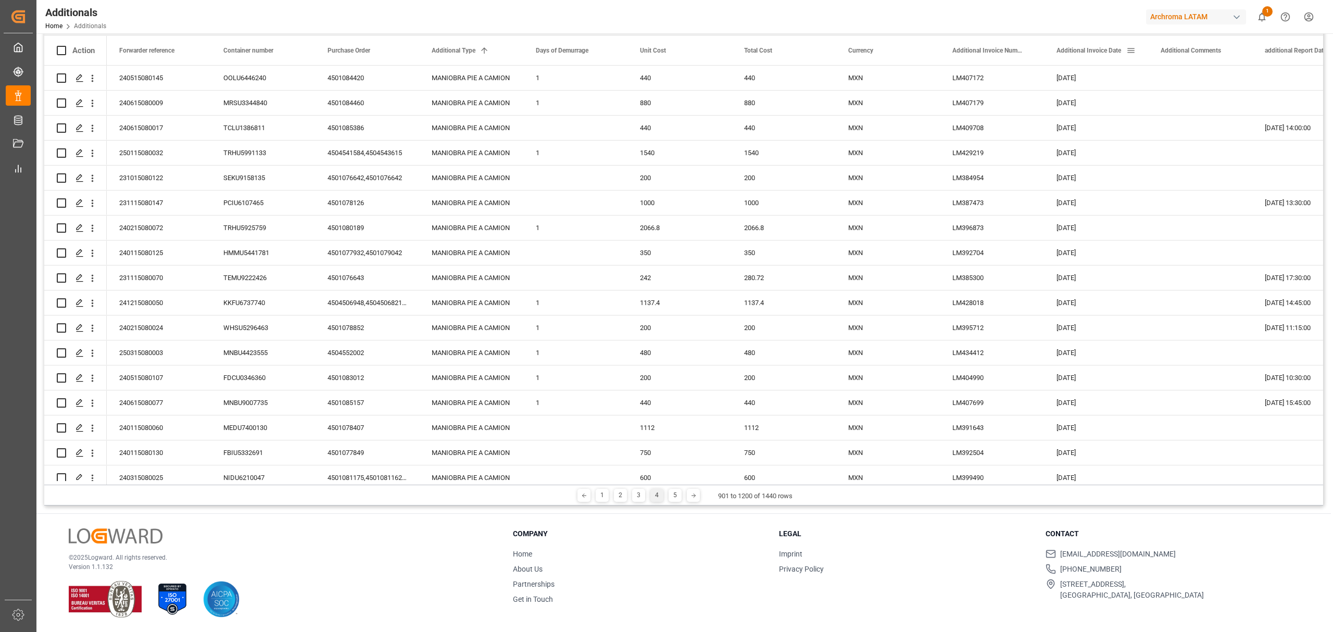
scroll to position [0, 0]
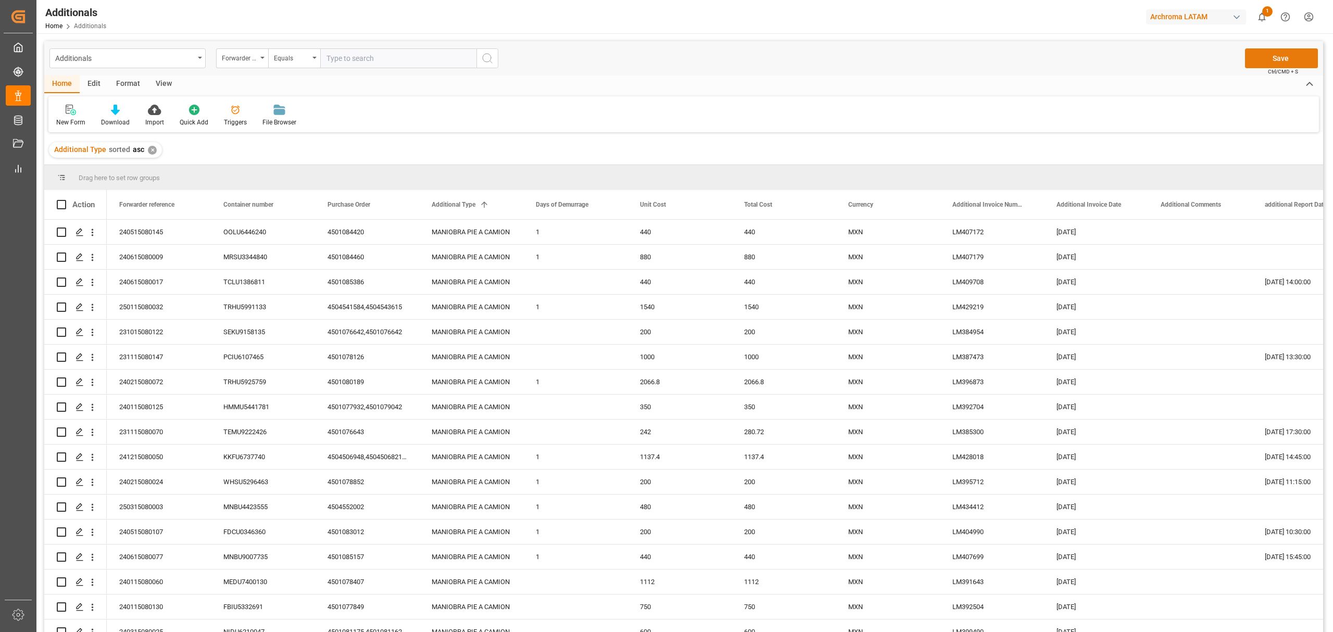
click at [1287, 59] on button "Save" at bounding box center [1281, 58] width 73 height 20
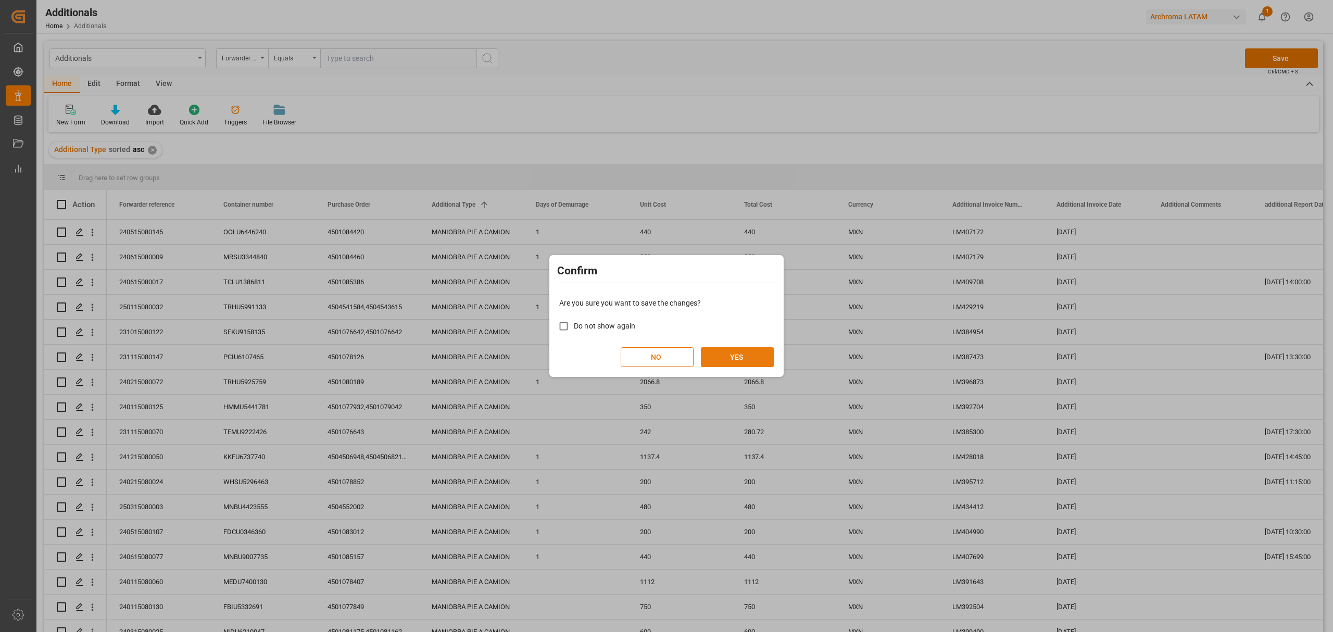
click at [733, 355] on button "YES" at bounding box center [737, 357] width 73 height 20
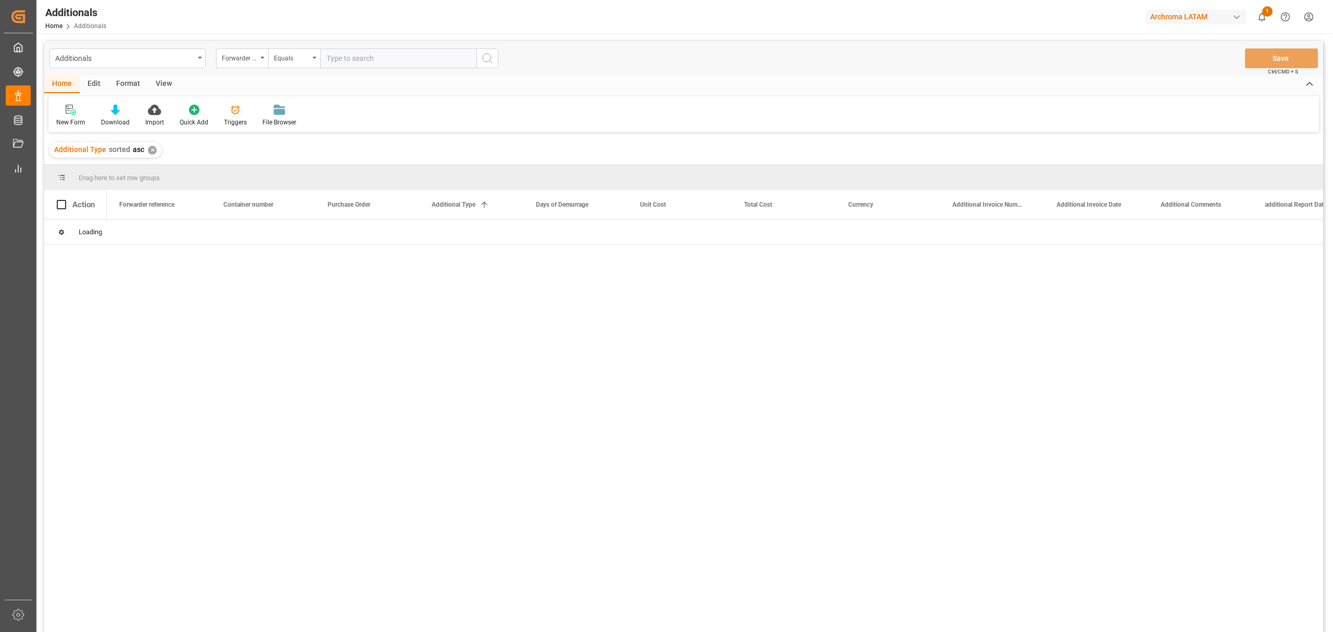
click at [153, 149] on div "✕" at bounding box center [152, 150] width 9 height 9
click at [232, 110] on icon at bounding box center [235, 110] width 9 height 9
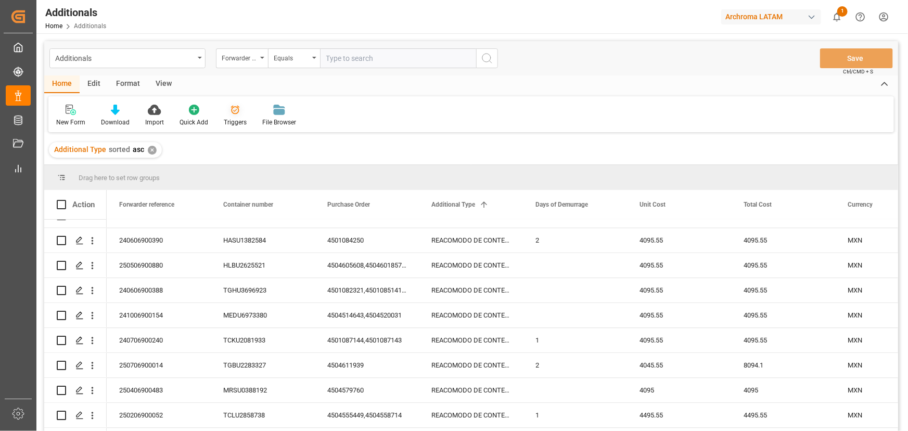
scroll to position [5414, 0]
click at [149, 148] on div "✕" at bounding box center [152, 150] width 9 height 9
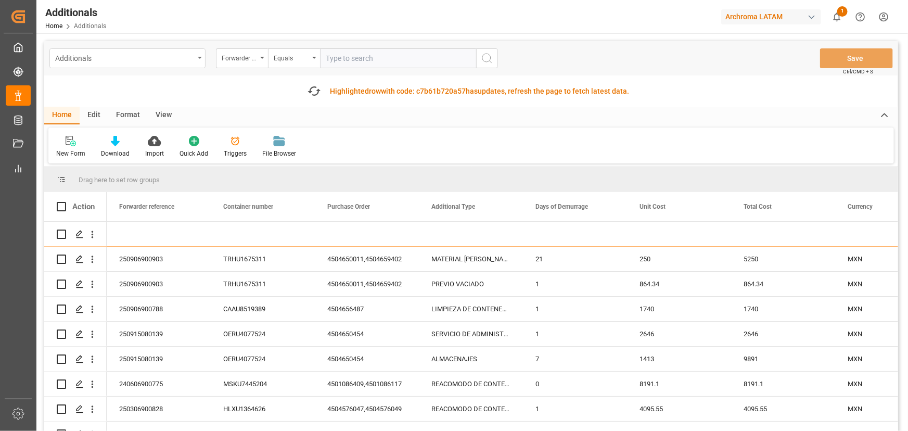
click at [190, 54] on div "Additionals" at bounding box center [124, 57] width 139 height 13
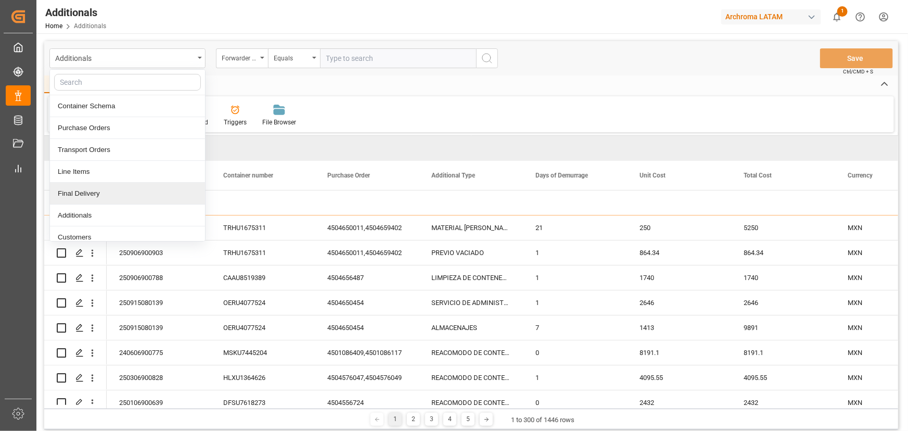
click at [99, 196] on div "Final Delivery" at bounding box center [127, 194] width 155 height 22
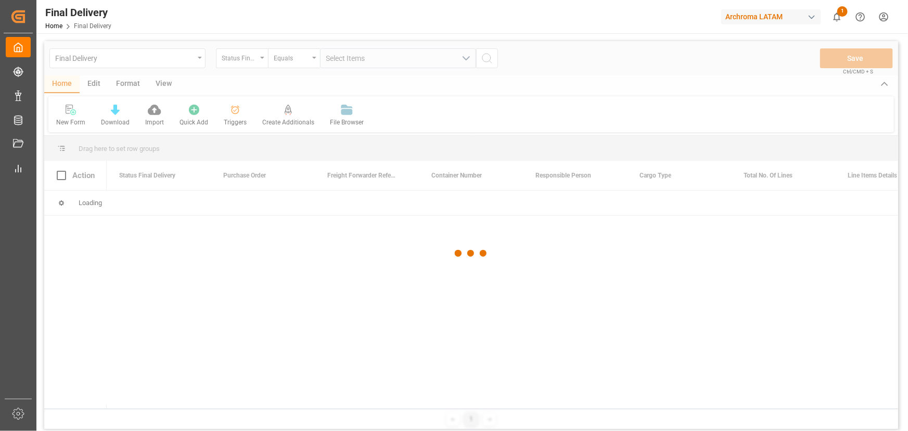
click at [238, 113] on div at bounding box center [471, 253] width 854 height 425
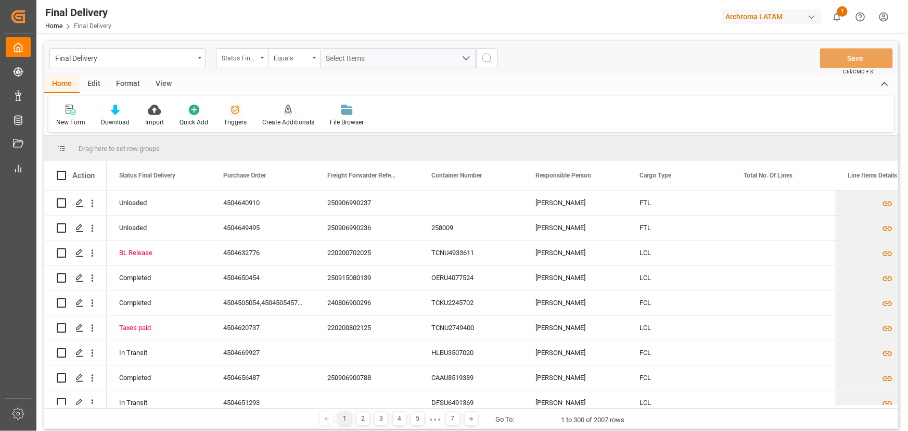
click at [236, 113] on icon at bounding box center [235, 110] width 9 height 9
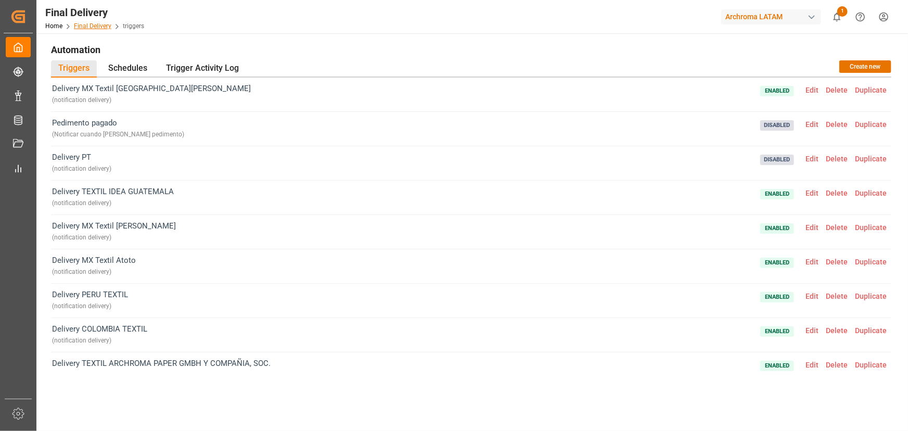
click at [101, 25] on link "Final Delivery" at bounding box center [92, 25] width 37 height 7
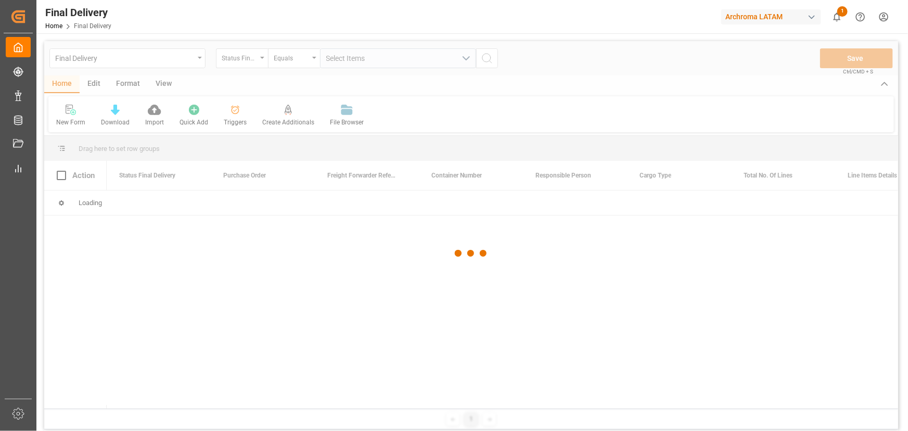
click at [99, 84] on div at bounding box center [471, 253] width 854 height 425
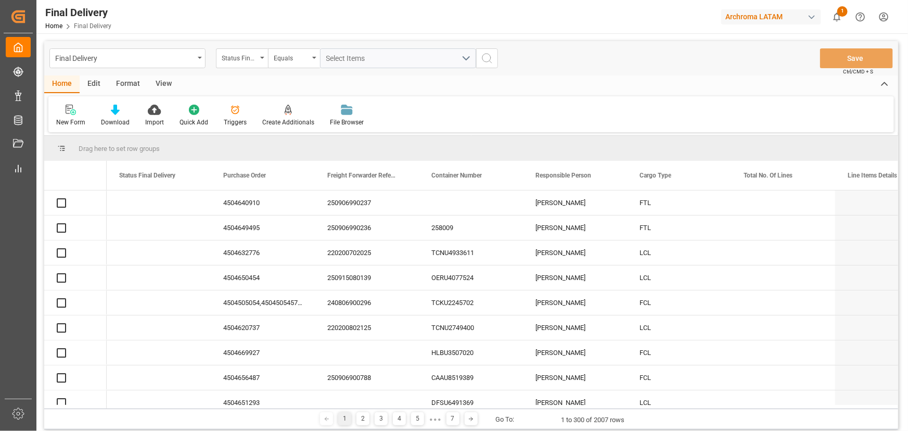
click at [98, 84] on div "Edit" at bounding box center [94, 84] width 29 height 18
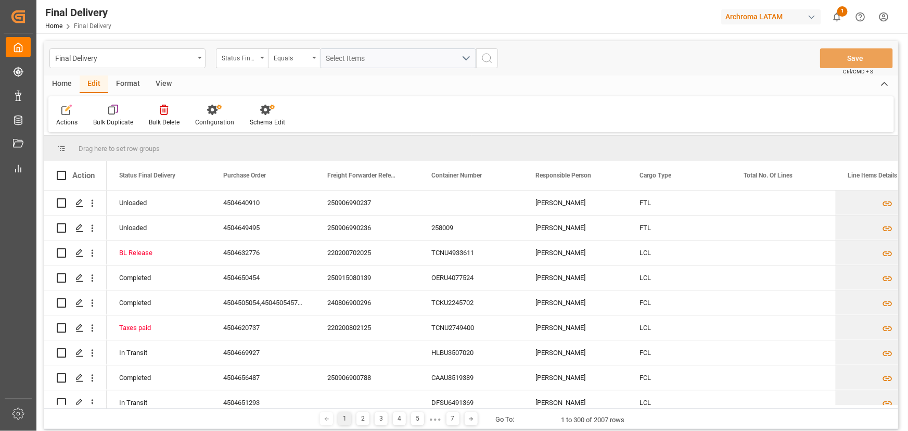
click at [60, 81] on div "Home" at bounding box center [61, 84] width 35 height 18
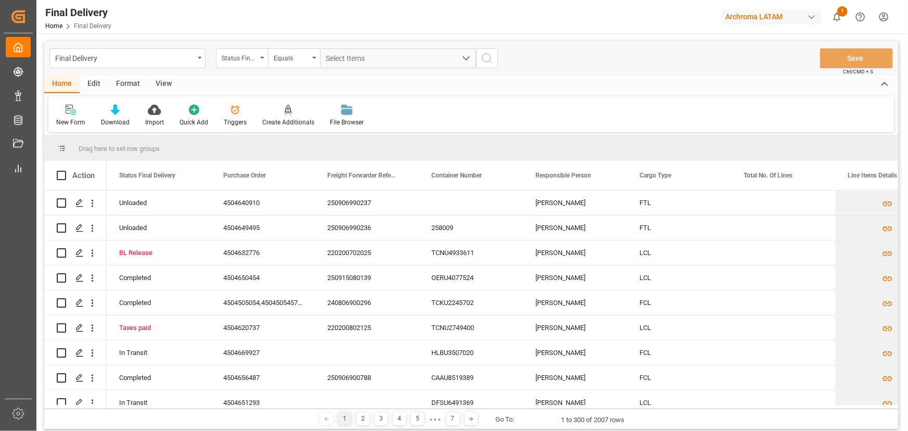
click at [244, 121] on div "Triggers" at bounding box center [235, 122] width 23 height 9
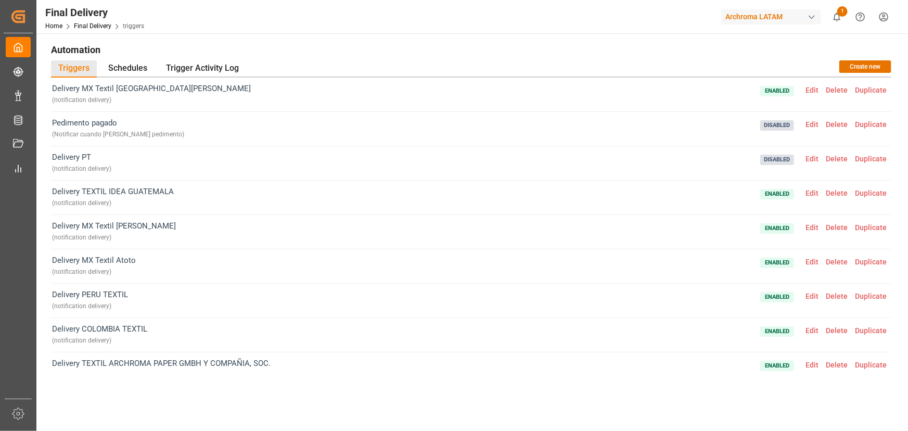
click at [810, 158] on span "Edit" at bounding box center [812, 159] width 20 height 8
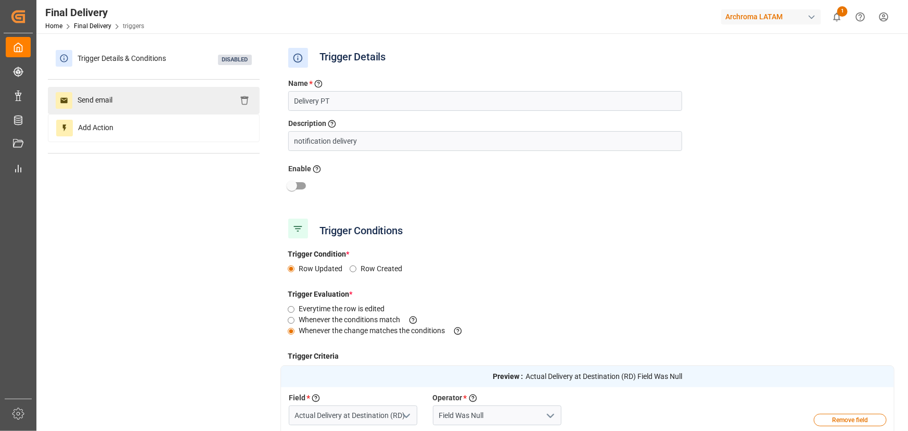
click at [138, 103] on div "Send email" at bounding box center [154, 100] width 212 height 27
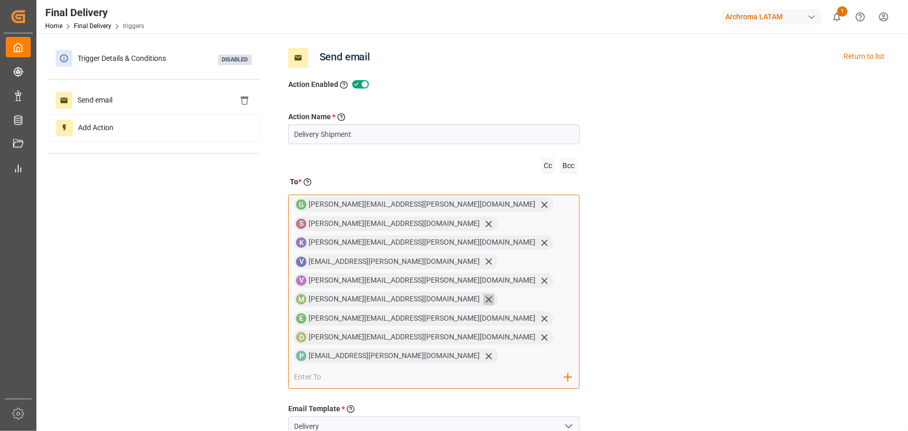
click at [484, 294] on icon at bounding box center [489, 299] width 11 height 11
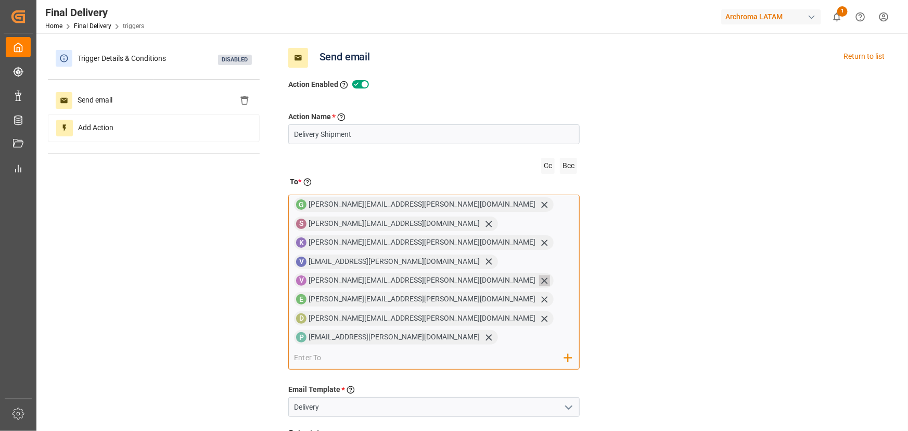
click at [550, 275] on icon at bounding box center [544, 280] width 11 height 11
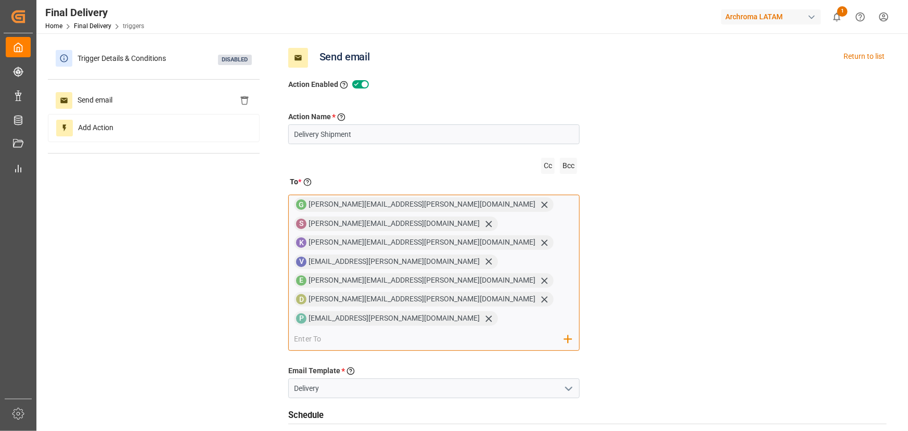
scroll to position [47, 0]
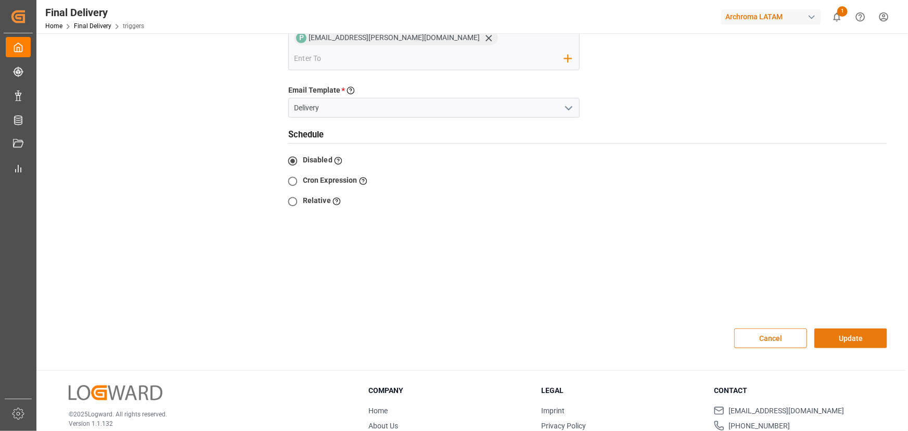
click at [856, 329] on button "Update" at bounding box center [851, 339] width 73 height 20
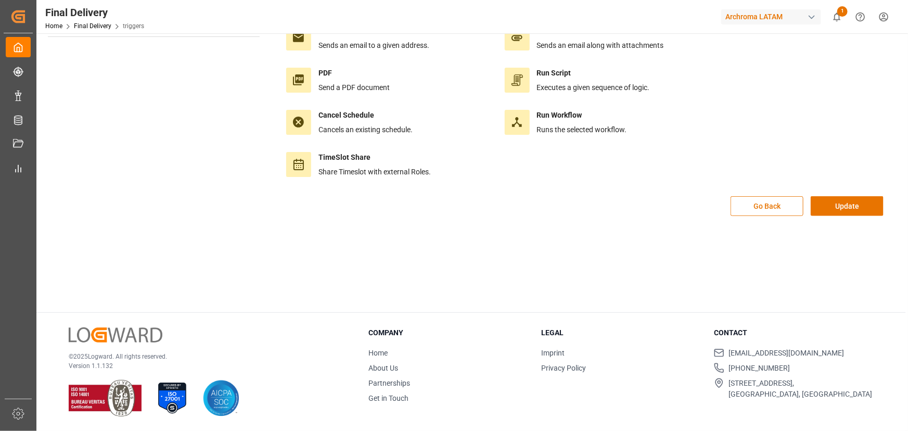
scroll to position [116, 0]
click at [859, 202] on button "Update" at bounding box center [847, 207] width 73 height 20
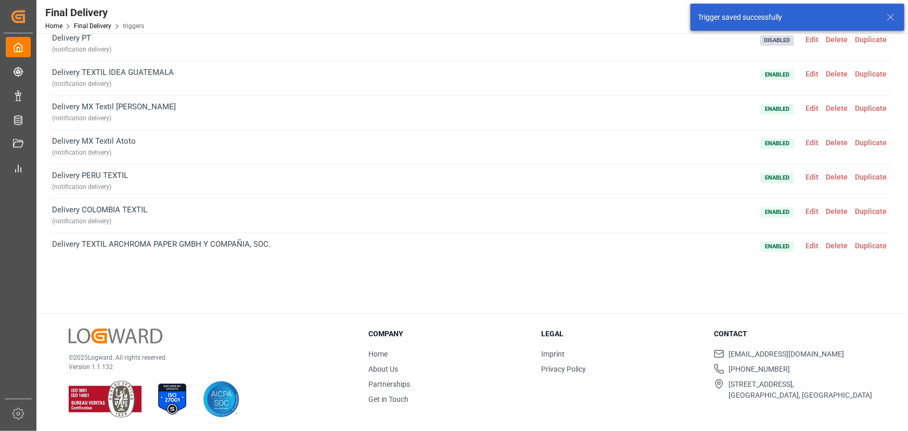
scroll to position [0, 0]
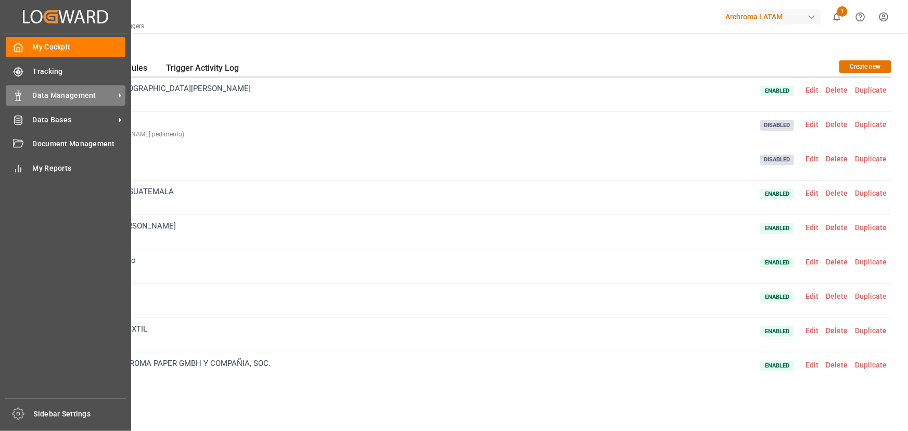
click at [74, 96] on span "Data Management" at bounding box center [74, 95] width 82 height 11
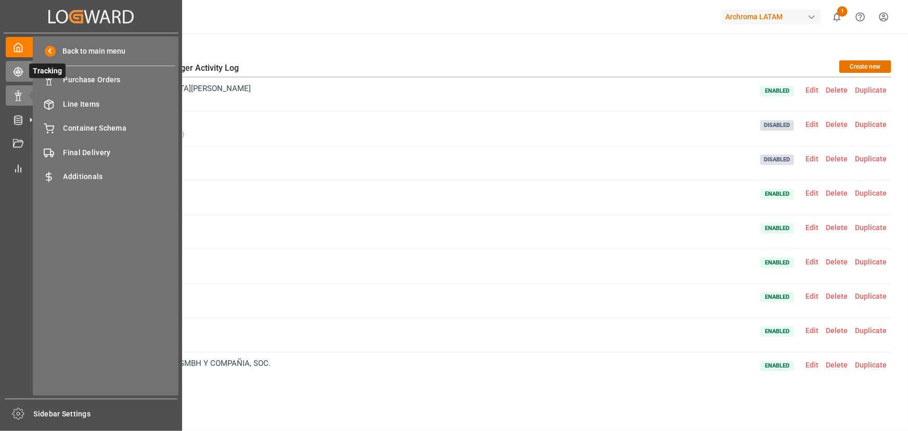
click at [20, 71] on icon at bounding box center [18, 72] width 10 height 10
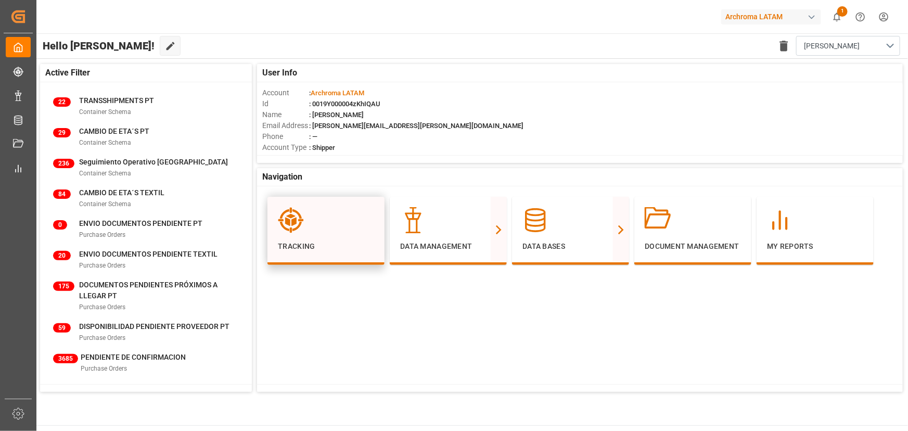
click at [304, 228] on icon at bounding box center [291, 220] width 26 height 26
click at [188, 48] on div "Hello Elsie! Edit Cockpit Delete template Elsie" at bounding box center [472, 45] width 874 height 25
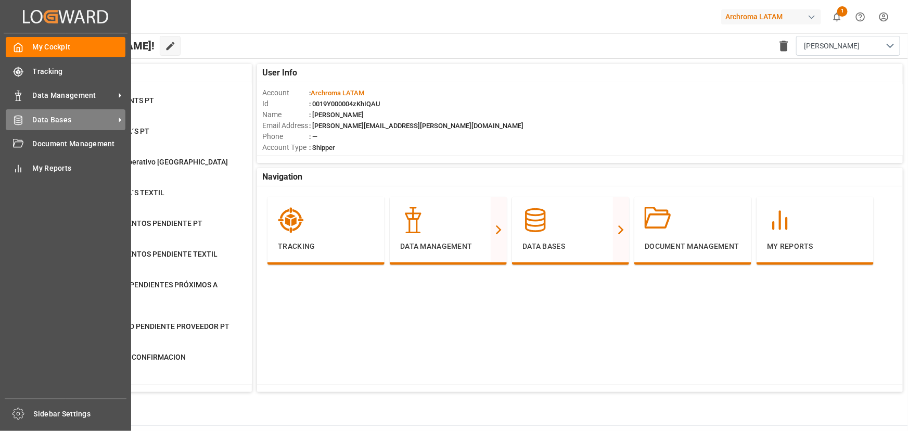
click at [82, 121] on span "Data Bases" at bounding box center [74, 120] width 82 height 11
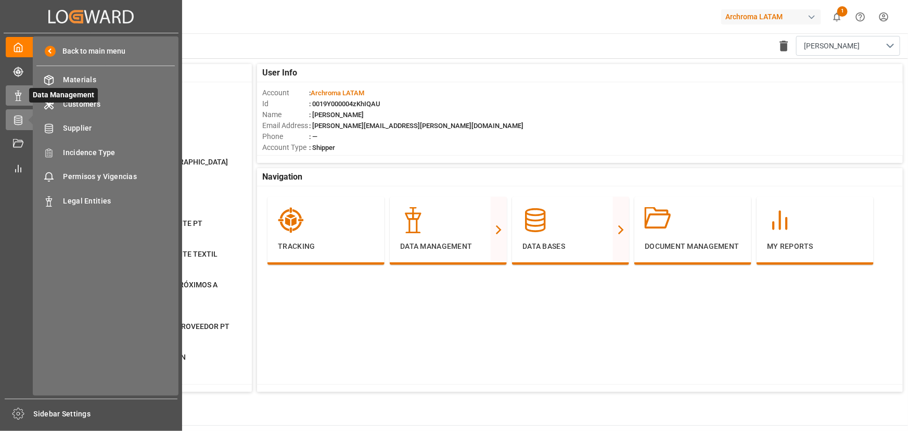
click at [21, 95] on icon at bounding box center [18, 96] width 10 height 10
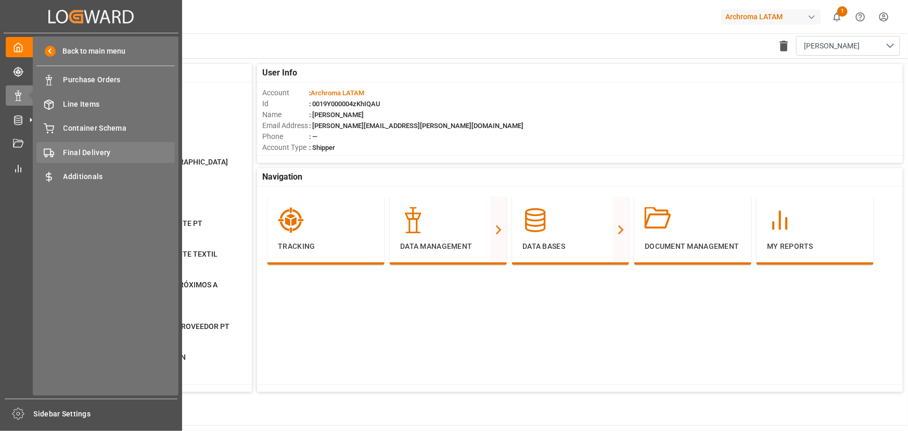
click at [148, 154] on span "Final Delivery" at bounding box center [120, 152] width 112 height 11
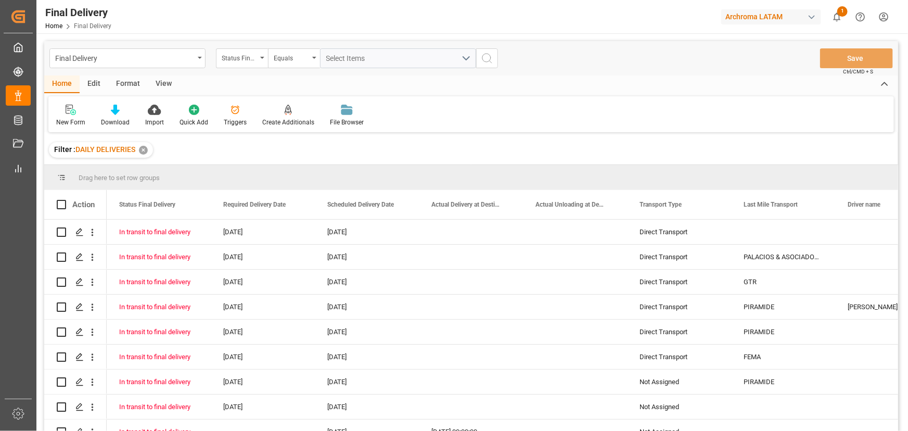
click at [122, 80] on div "Format" at bounding box center [128, 84] width 40 height 18
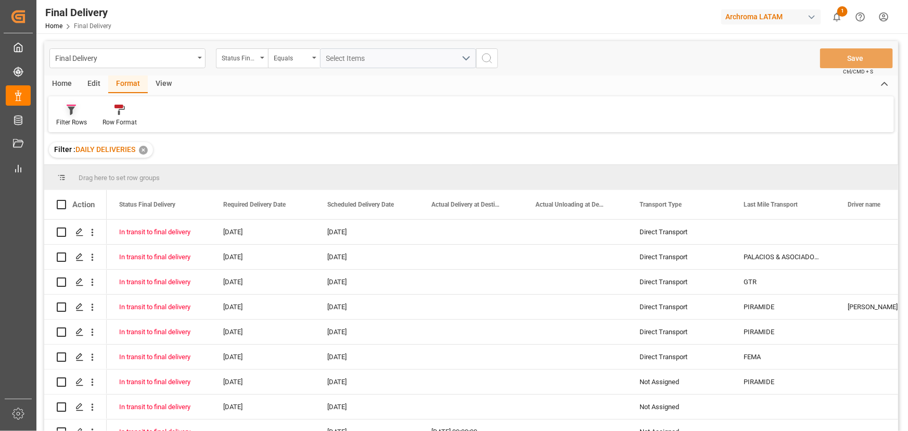
click at [74, 114] on icon at bounding box center [71, 110] width 9 height 10
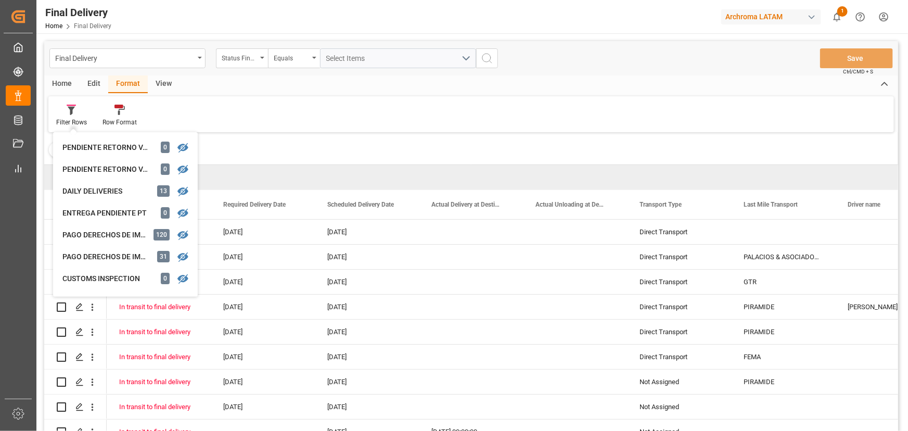
click at [90, 74] on div "Final Delivery Status Final Delivery Equals Select Items Save Ctrl/CMD + S" at bounding box center [471, 58] width 854 height 34
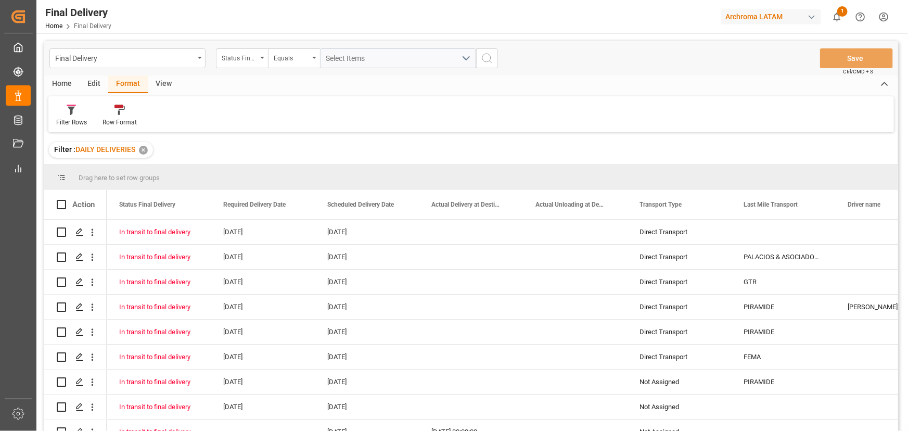
click at [90, 78] on div "Edit" at bounding box center [94, 84] width 29 height 18
click at [228, 111] on div at bounding box center [214, 109] width 39 height 11
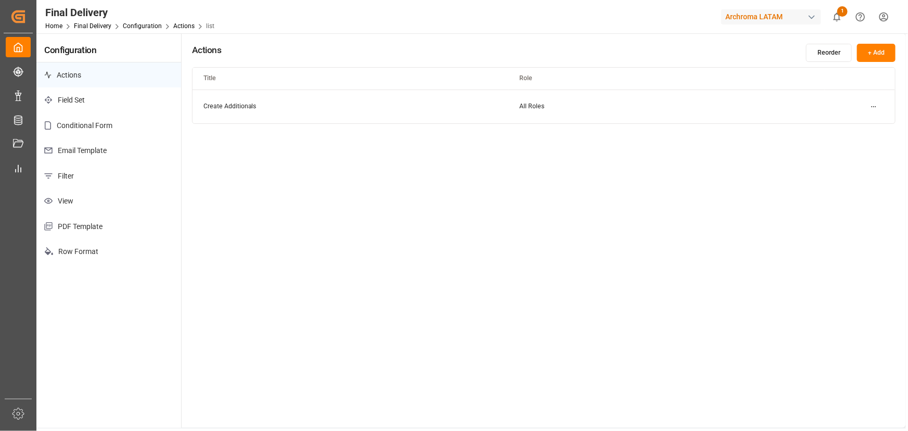
click at [72, 174] on p "Filter" at bounding box center [108, 176] width 145 height 26
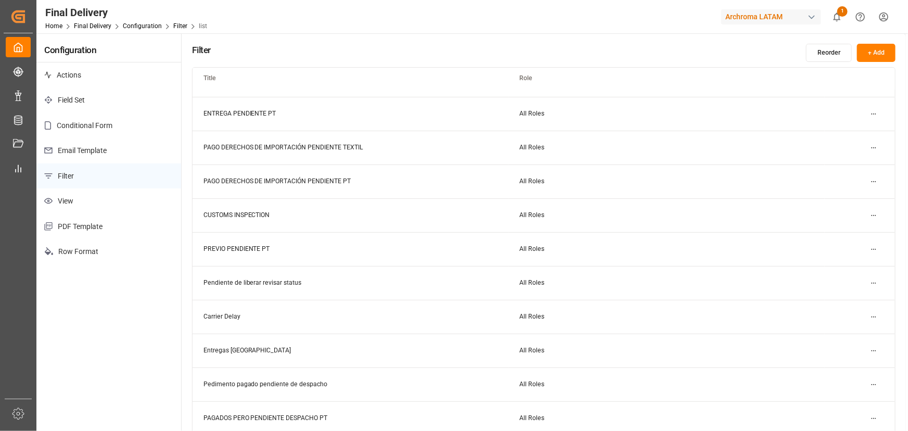
scroll to position [99, 0]
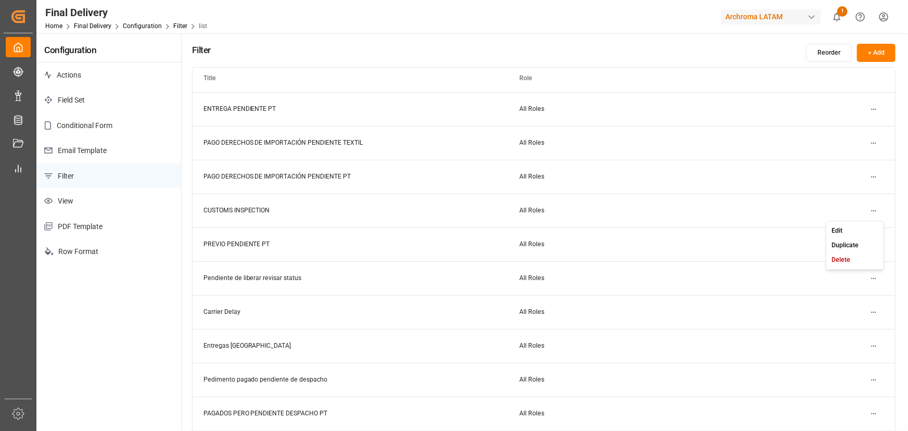
click at [873, 211] on html "Created by potrace 1.15, written by Peter Selinger 2001-2017 Created by potrace…" at bounding box center [454, 215] width 908 height 431
click at [839, 229] on small "Edit" at bounding box center [837, 231] width 11 height 6
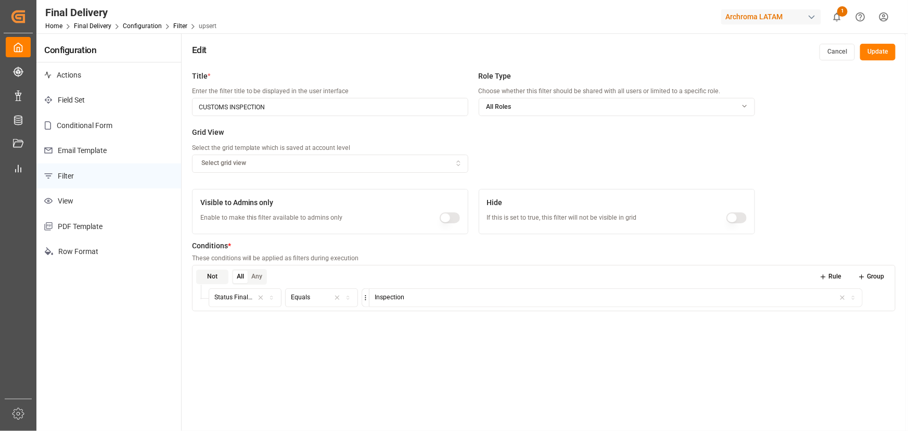
click at [843, 57] on button "Cancel" at bounding box center [837, 52] width 35 height 17
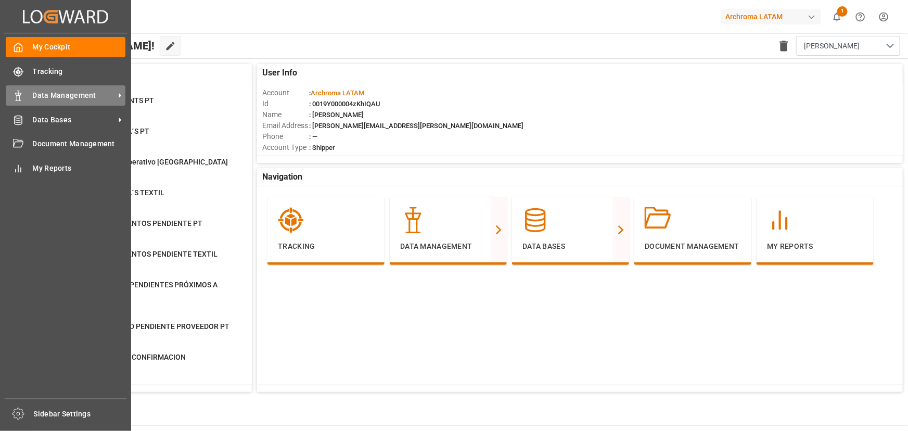
click at [42, 104] on div "Data Management Data Management" at bounding box center [66, 95] width 120 height 20
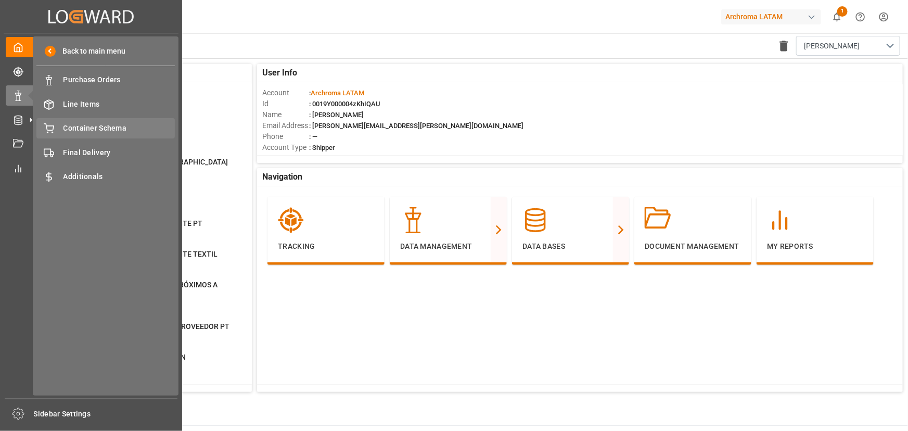
click at [78, 128] on span "Container Schema" at bounding box center [120, 128] width 112 height 11
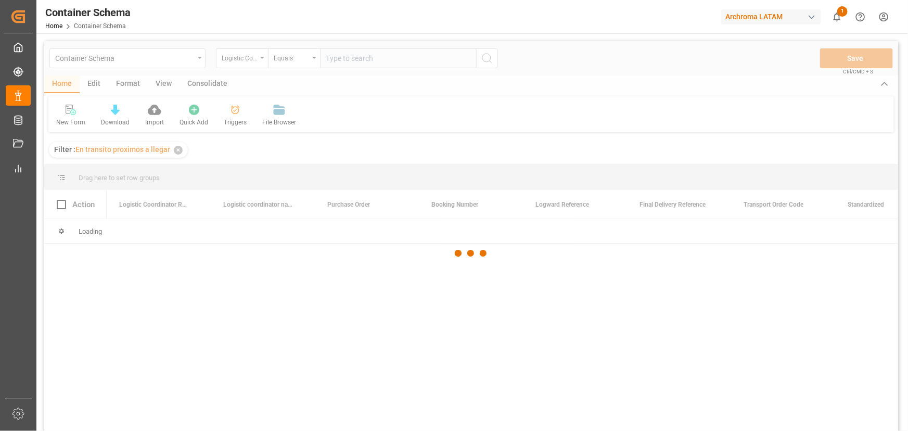
click at [91, 81] on div at bounding box center [471, 253] width 854 height 425
click at [96, 84] on div "Edit" at bounding box center [94, 84] width 29 height 18
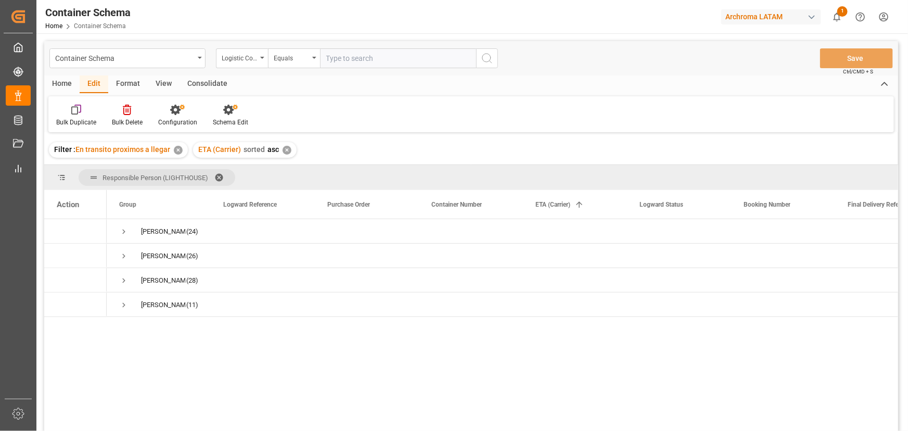
click at [219, 115] on div at bounding box center [230, 109] width 35 height 11
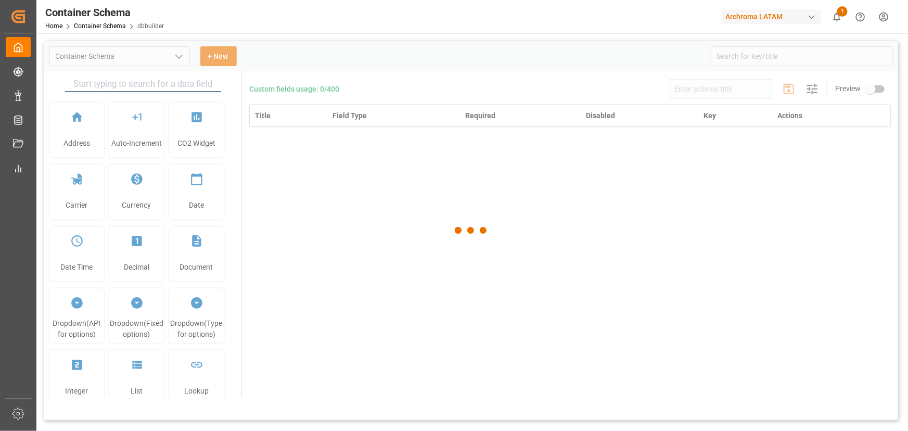
type input "Container Schema"
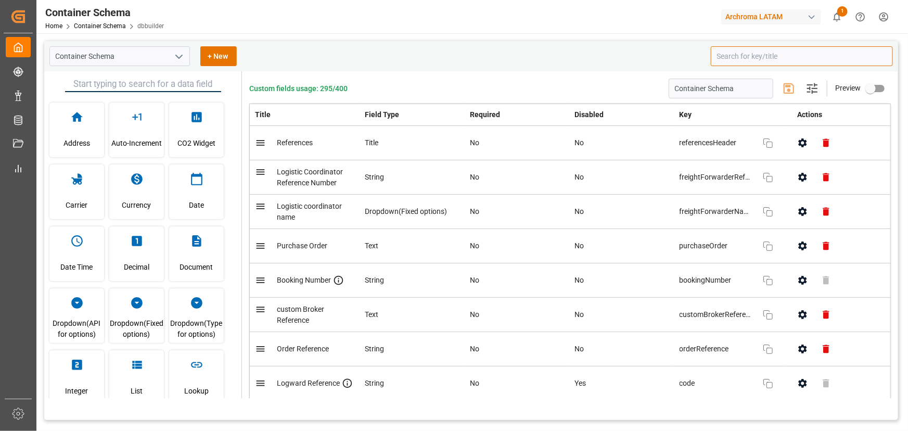
click at [775, 60] on input at bounding box center [802, 56] width 182 height 20
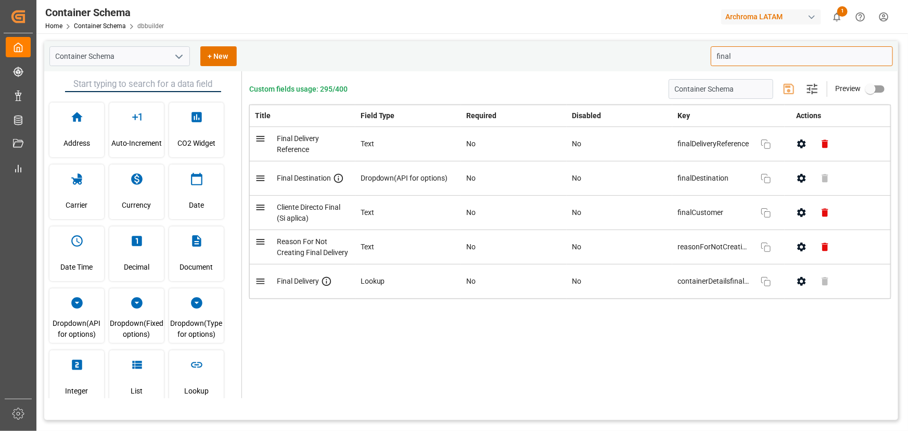
click at [797, 142] on icon "button" at bounding box center [802, 143] width 11 height 11
type input "final"
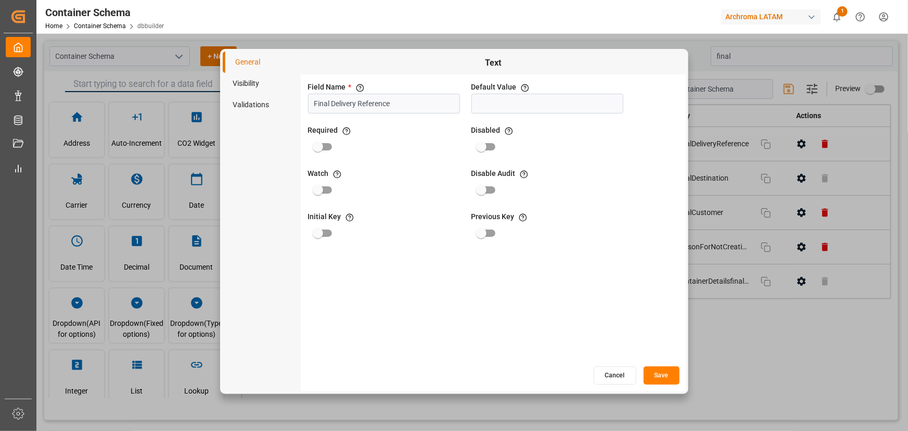
click at [260, 83] on li "Visibility" at bounding box center [262, 83] width 78 height 21
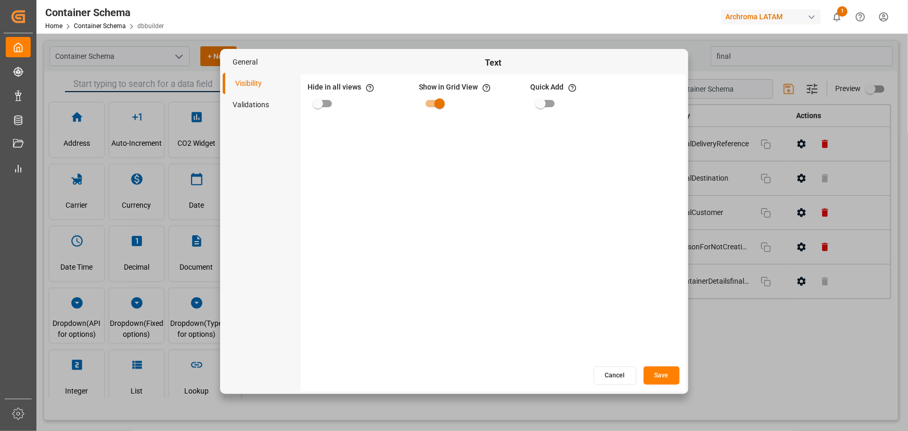
click at [315, 98] on input "primary checkbox" at bounding box center [317, 104] width 59 height 20
checkbox input "true"
click at [657, 376] on button "Save" at bounding box center [662, 376] width 36 height 18
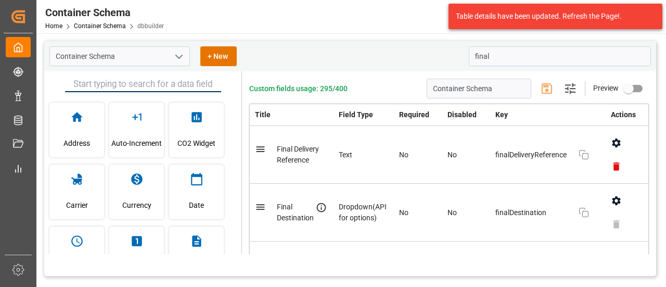
drag, startPoint x: 424, startPoint y: 4, endPoint x: 410, endPoint y: 49, distance: 47.6
click at [410, 49] on div "Container Schema + New" at bounding box center [255, 56] width 412 height 20
click at [390, 54] on div "Container Schema + New" at bounding box center [255, 56] width 412 height 20
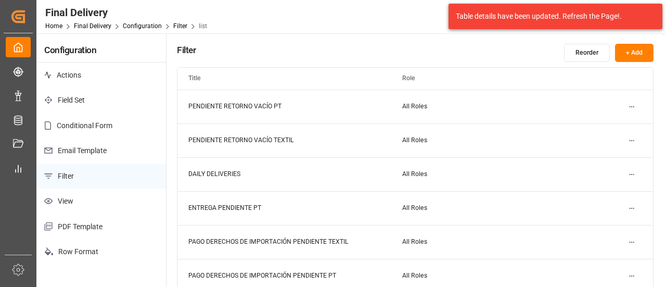
scroll to position [47, 0]
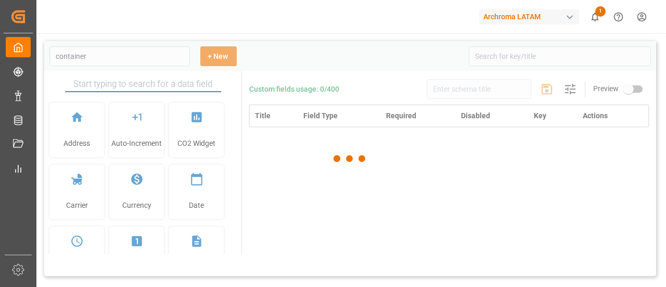
type input "Container Schema"
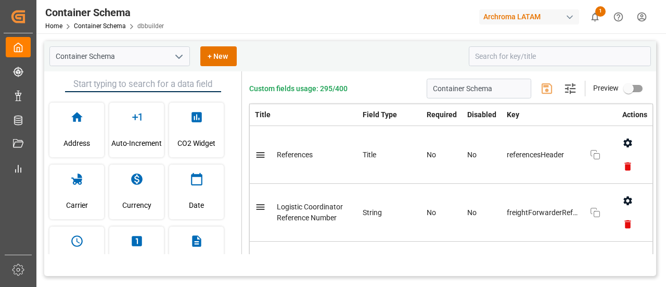
click at [535, 17] on div "Archroma LATAM" at bounding box center [529, 16] width 100 height 15
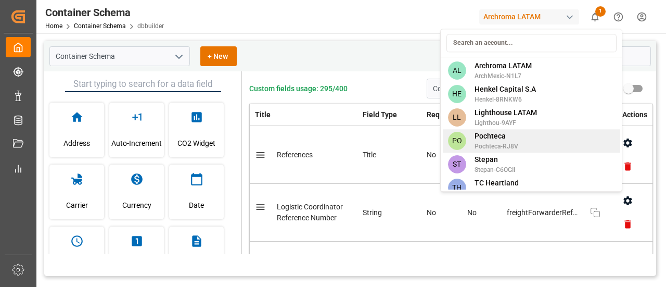
click at [514, 143] on span "Pochteca-RJ8V" at bounding box center [497, 146] width 44 height 9
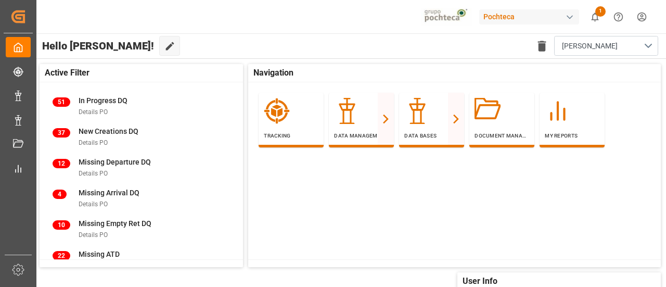
click at [431, 207] on div "Tracking Data Management Nuevas Ordenes Line Items Details PO Final Delivery Ad…" at bounding box center [457, 173] width 419 height 183
click at [239, 30] on div "Pochteca 1 Notifications Only show unread All Watching Mark all categories read…" at bounding box center [347, 16] width 637 height 33
click at [197, 15] on div "Pochteca 1 Notifications Only show unread All Watching Mark all categories read…" at bounding box center [347, 16] width 637 height 33
click at [214, 30] on div "Pochteca 1 Notifications Only show unread All Watching Mark all categories read…" at bounding box center [347, 16] width 637 height 33
click at [353, 214] on div "Tracking Data Management Nuevas Ordenes Line Items Details PO Final Delivery Ad…" at bounding box center [457, 173] width 419 height 183
